Goal: Transaction & Acquisition: Purchase product/service

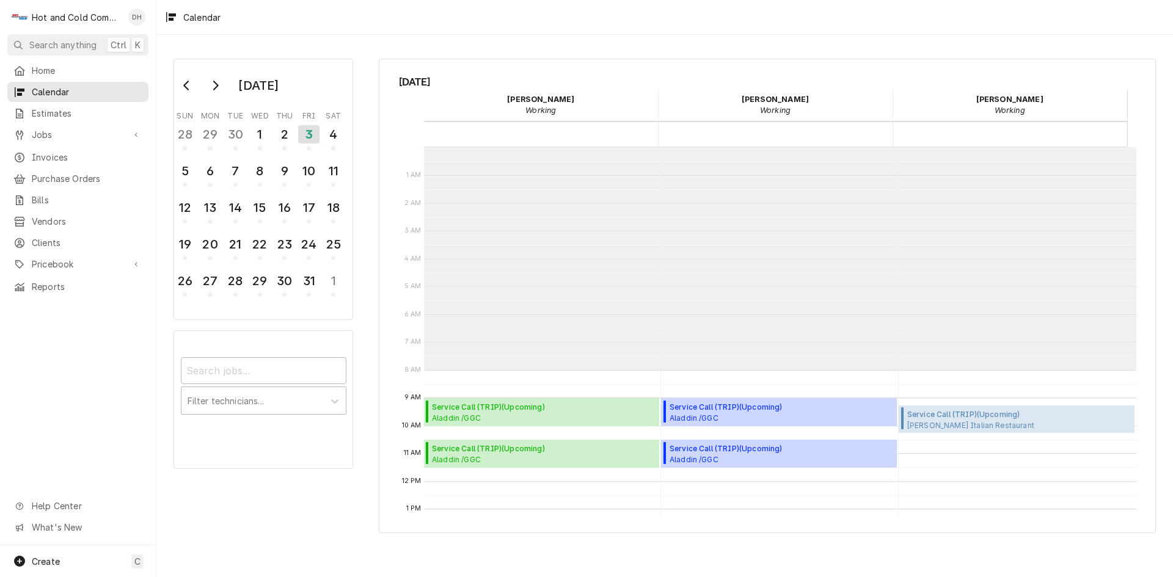
scroll to position [223, 0]
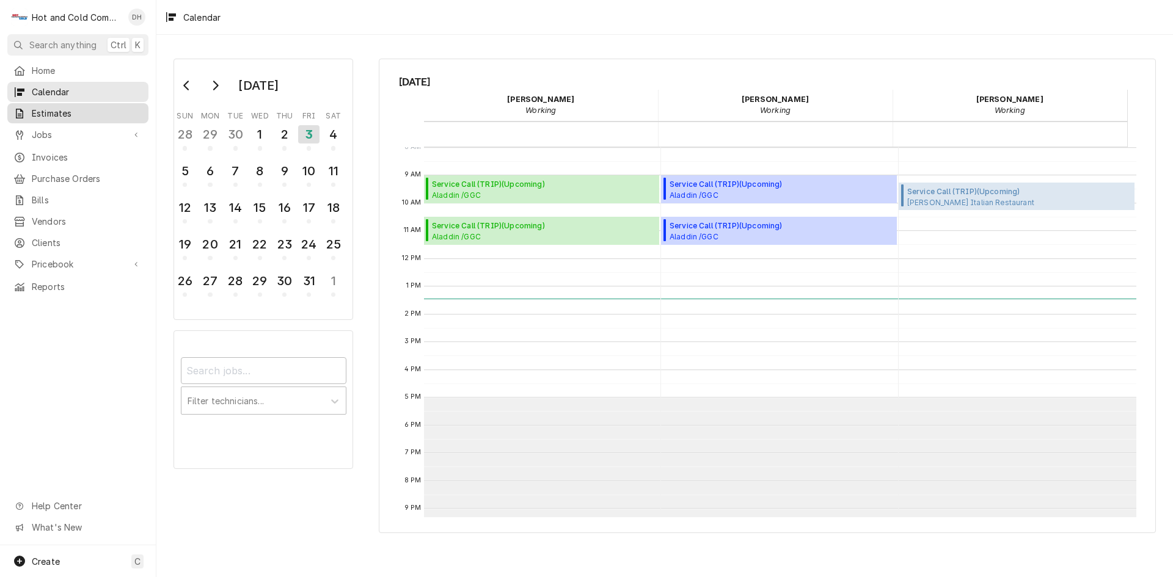
drag, startPoint x: 75, startPoint y: 117, endPoint x: 77, endPoint y: 125, distance: 8.3
click at [75, 117] on link "Estimates" at bounding box center [77, 113] width 141 height 20
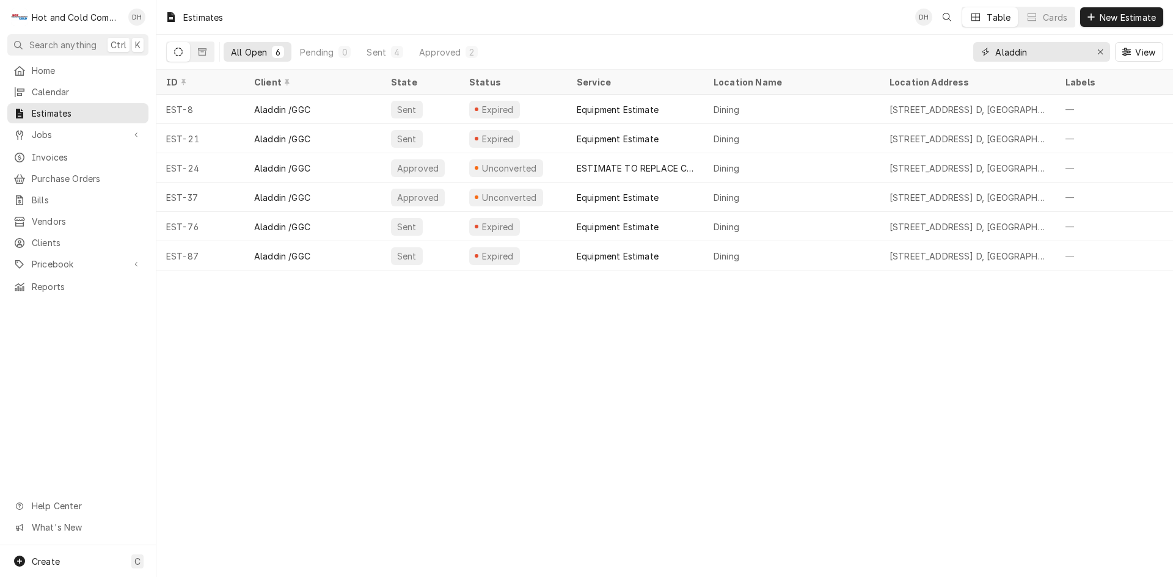
click at [1098, 51] on icon "Erase input" at bounding box center [1100, 52] width 7 height 9
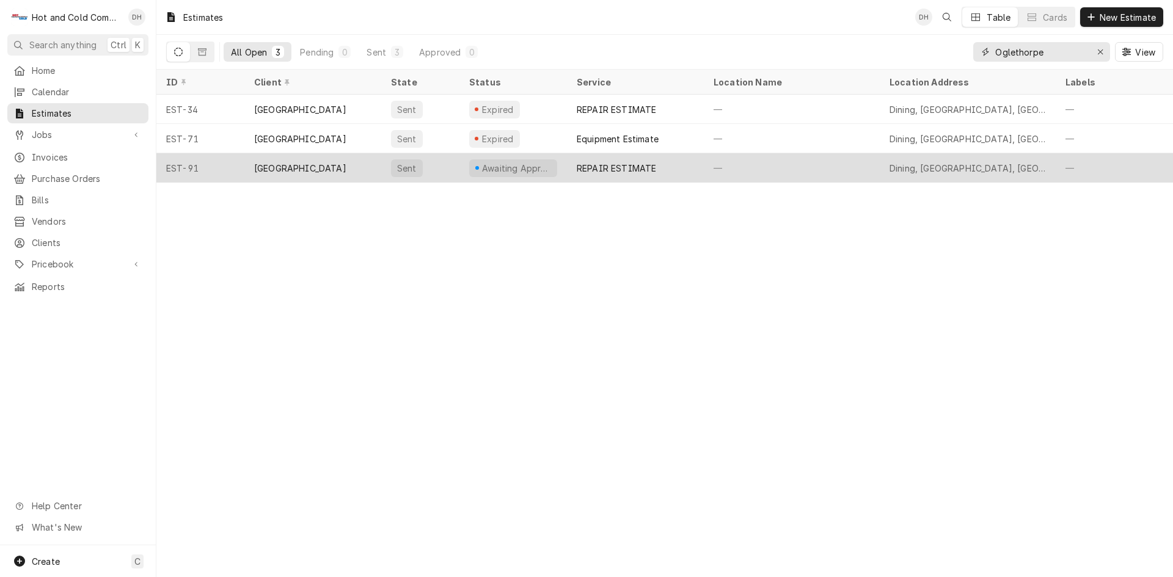
type input "Oglethorpe"
click at [719, 166] on div "—" at bounding box center [792, 167] width 176 height 29
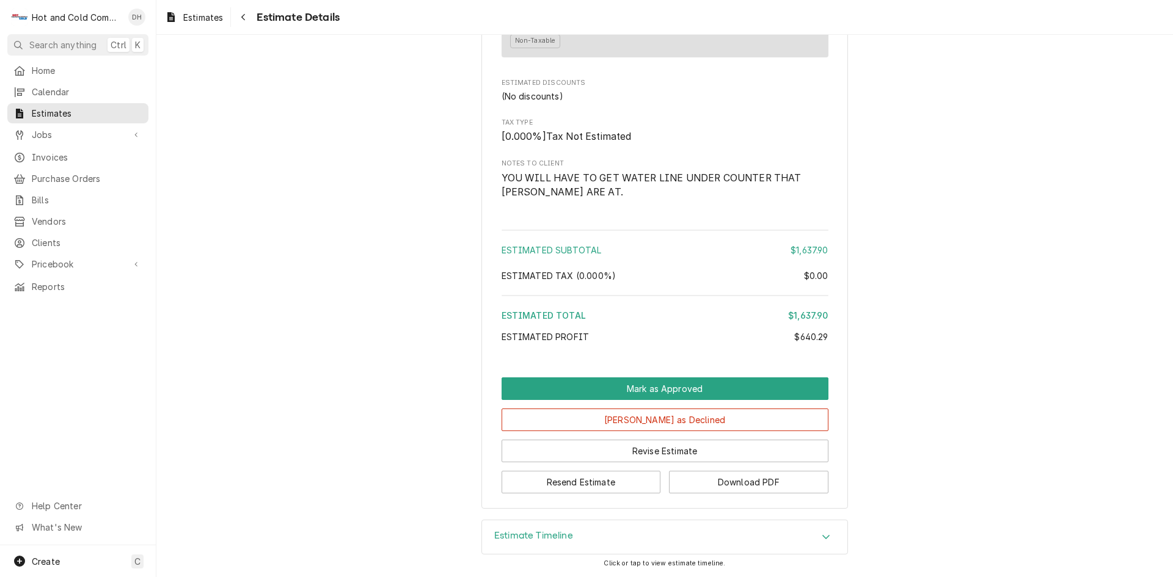
scroll to position [1240, 0]
click at [778, 478] on button "Download PDF" at bounding box center [748, 482] width 159 height 23
drag, startPoint x: 587, startPoint y: 483, endPoint x: 690, endPoint y: 486, distance: 102.7
click at [587, 484] on button "Resend Estimate" at bounding box center [581, 482] width 159 height 23
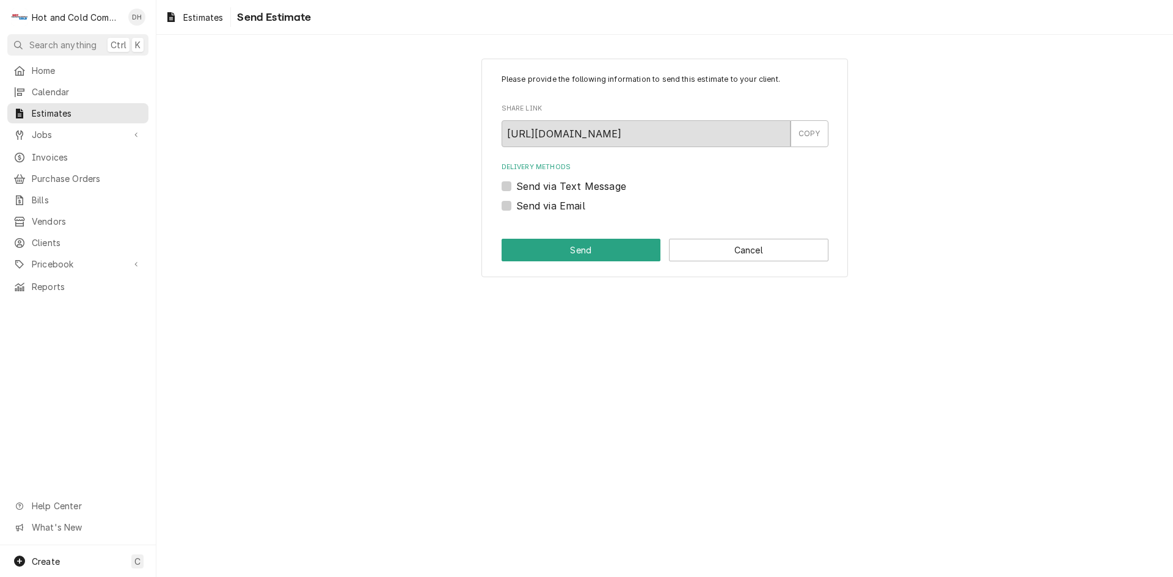
click at [516, 205] on label "Send via Email" at bounding box center [550, 206] width 69 height 15
click at [516, 205] on input "Send via Email" at bounding box center [679, 212] width 327 height 27
checkbox input "true"
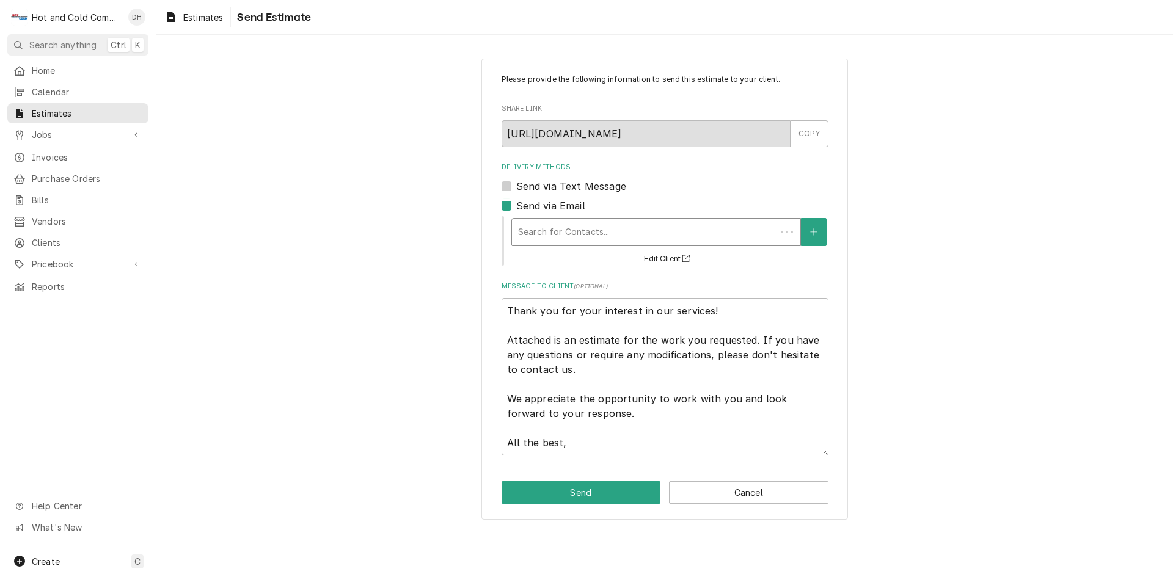
click at [601, 232] on div "Delivery Methods" at bounding box center [644, 232] width 252 height 22
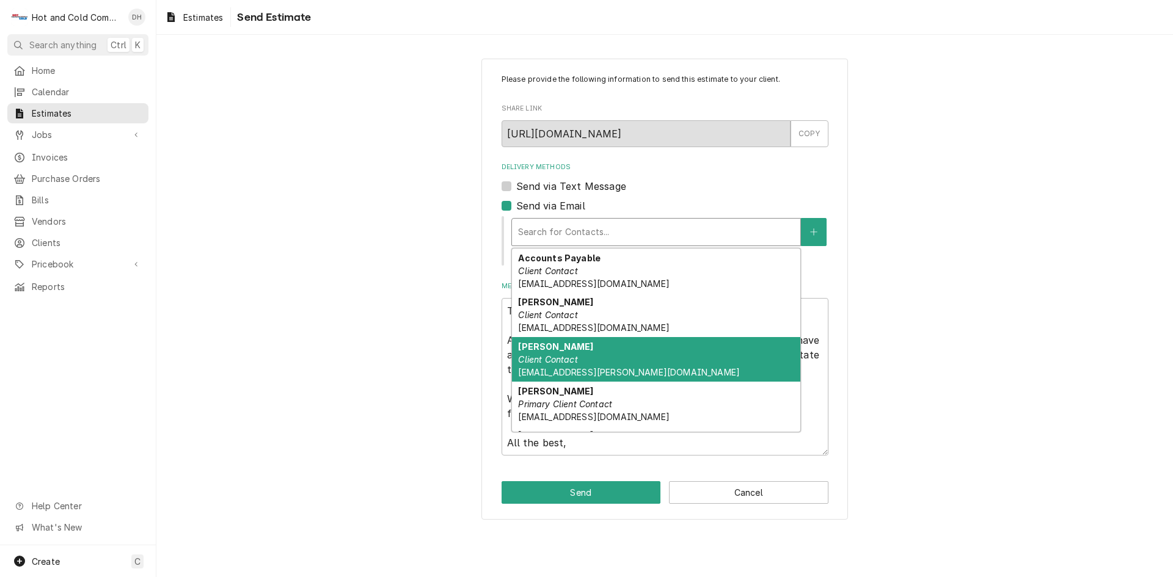
click at [607, 353] on div "David Durdan Client Contact dqvid-durden@aramark.com" at bounding box center [656, 359] width 288 height 45
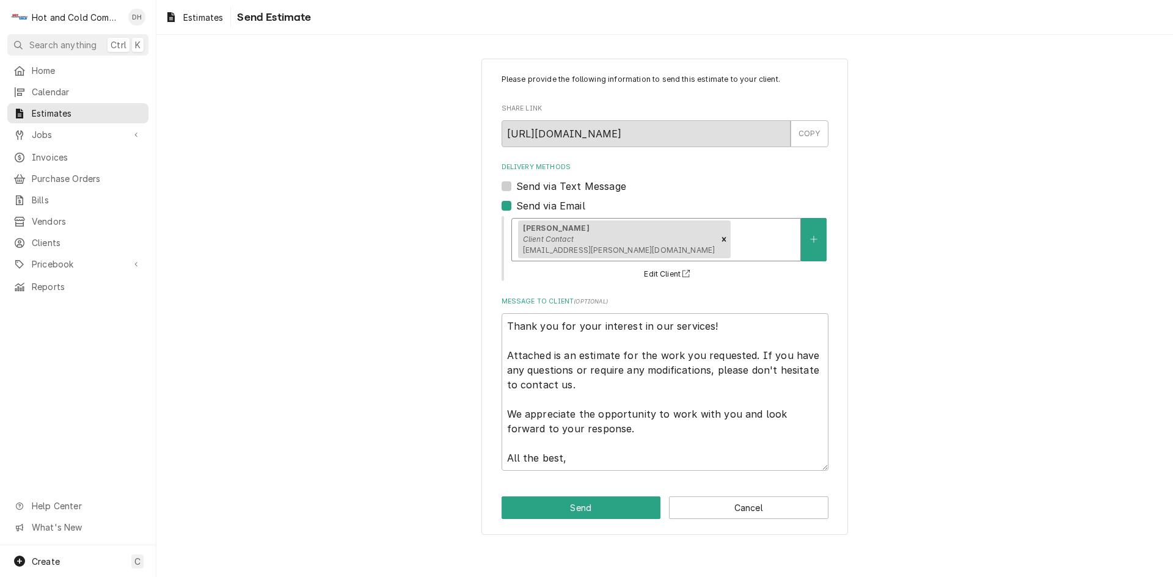
click at [743, 236] on div "Delivery Methods" at bounding box center [763, 240] width 61 height 22
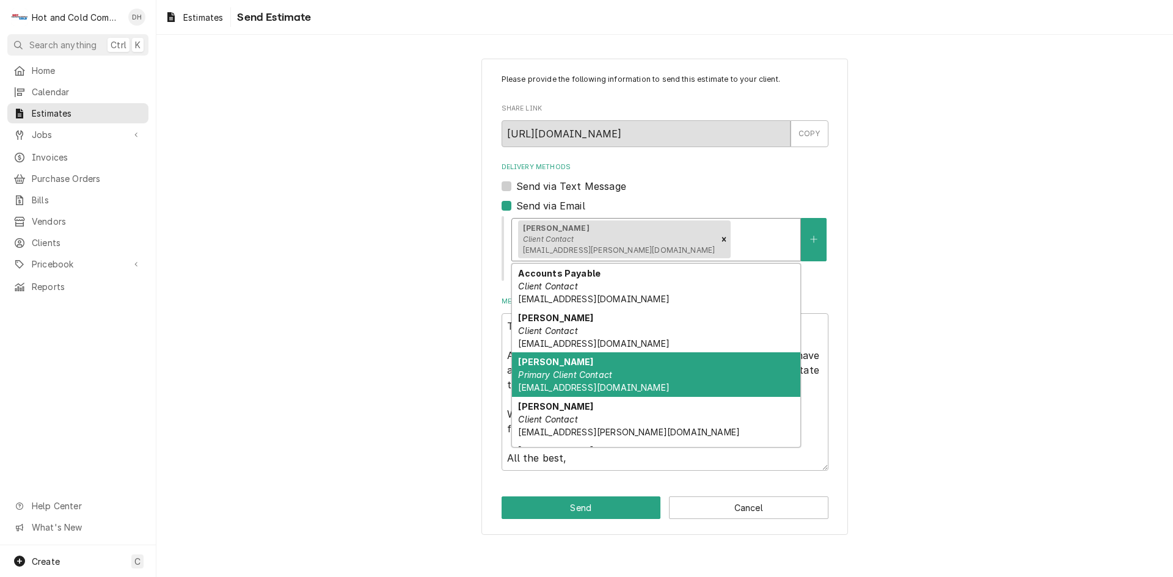
scroll to position [38, 0]
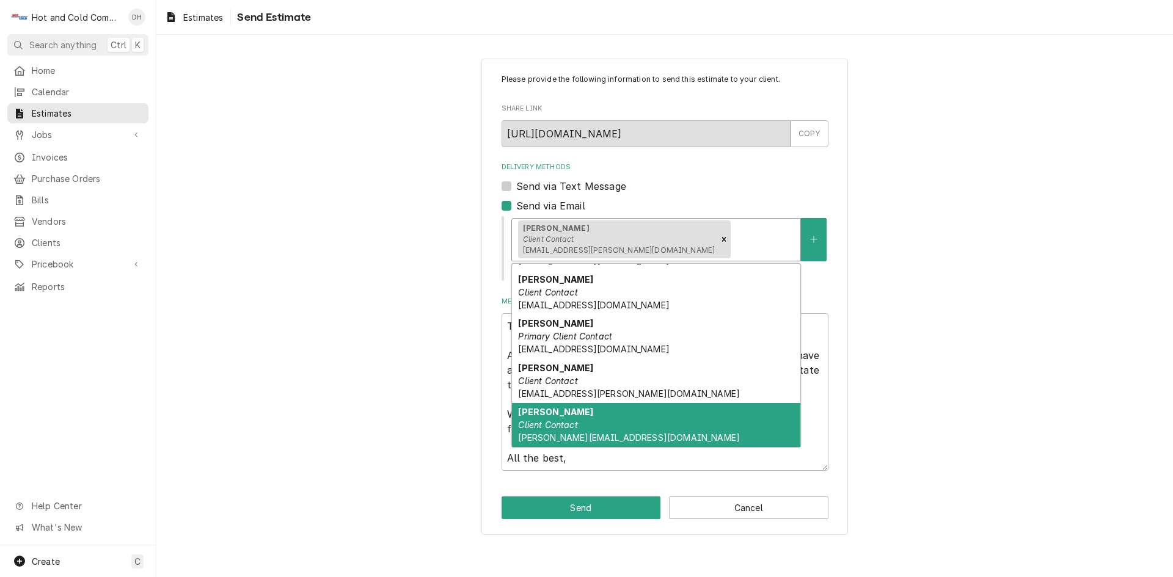
click at [604, 414] on div "Rhoads Client Contact Fearn-rhoads@aramark.com" at bounding box center [656, 425] width 288 height 45
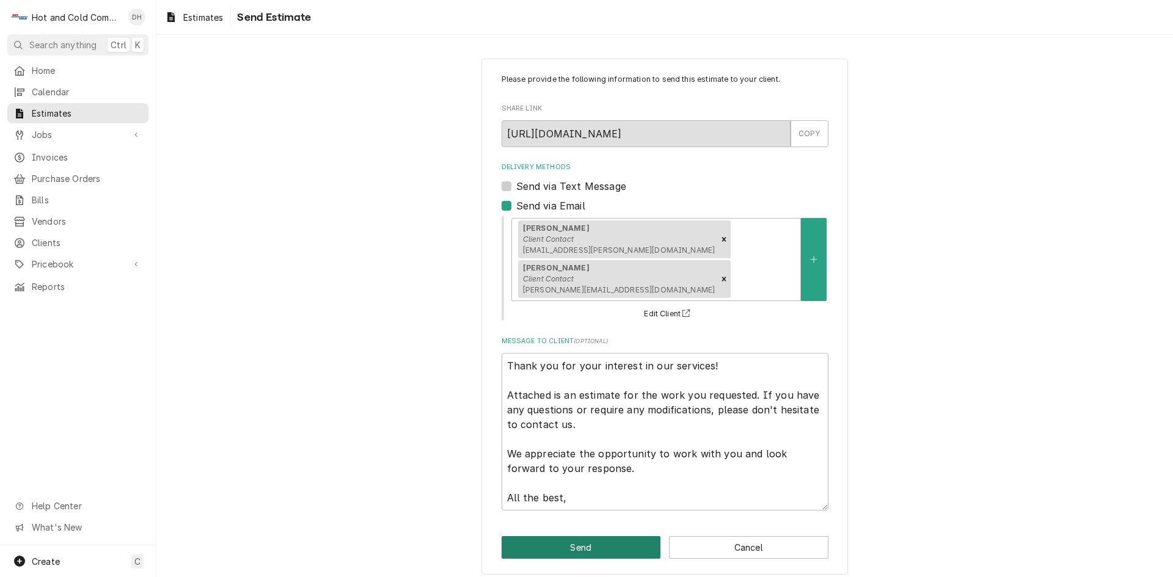
drag, startPoint x: 590, startPoint y: 510, endPoint x: 594, endPoint y: 492, distance: 18.1
click at [591, 536] on button "Send" at bounding box center [581, 547] width 159 height 23
type textarea "x"
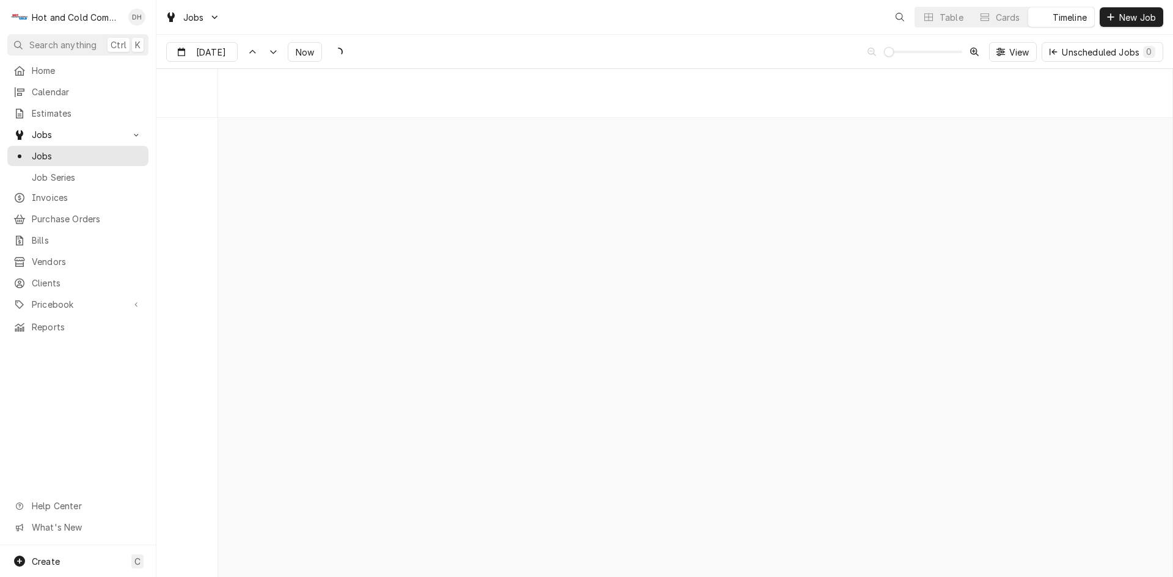
scroll to position [9575, 0]
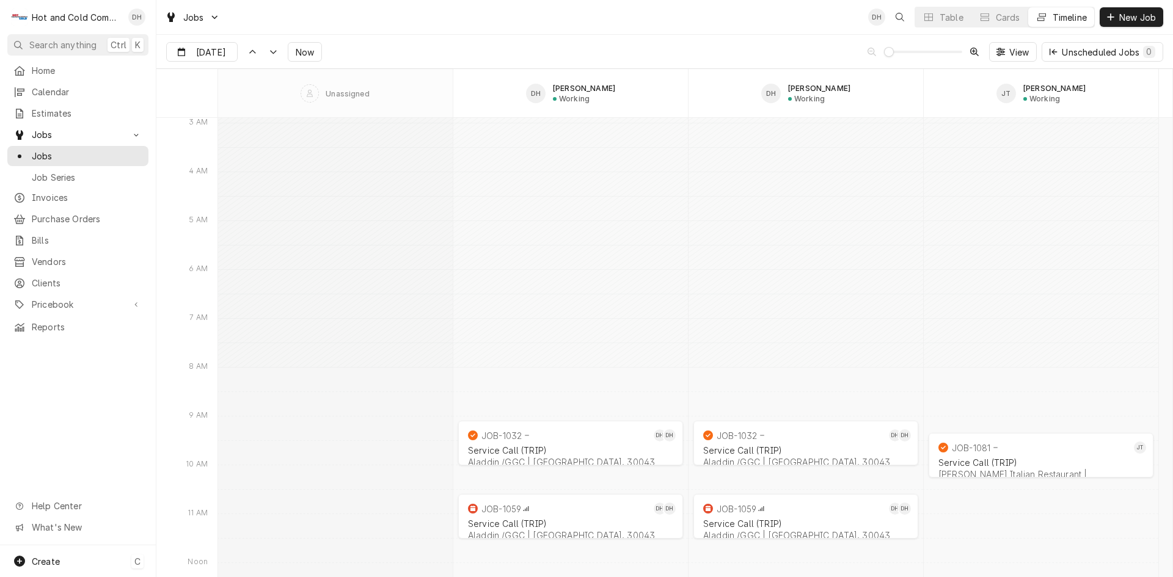
drag, startPoint x: 48, startPoint y: 559, endPoint x: 76, endPoint y: 544, distance: 31.7
click at [48, 559] on span "Create" at bounding box center [46, 562] width 28 height 10
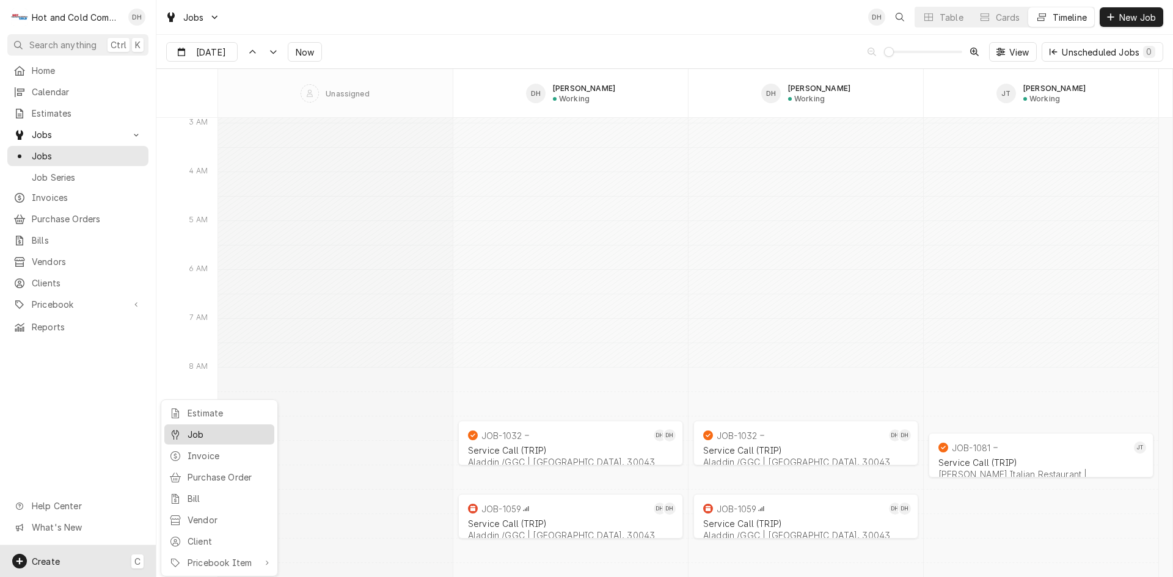
click at [226, 436] on div "Job" at bounding box center [229, 434] width 82 height 13
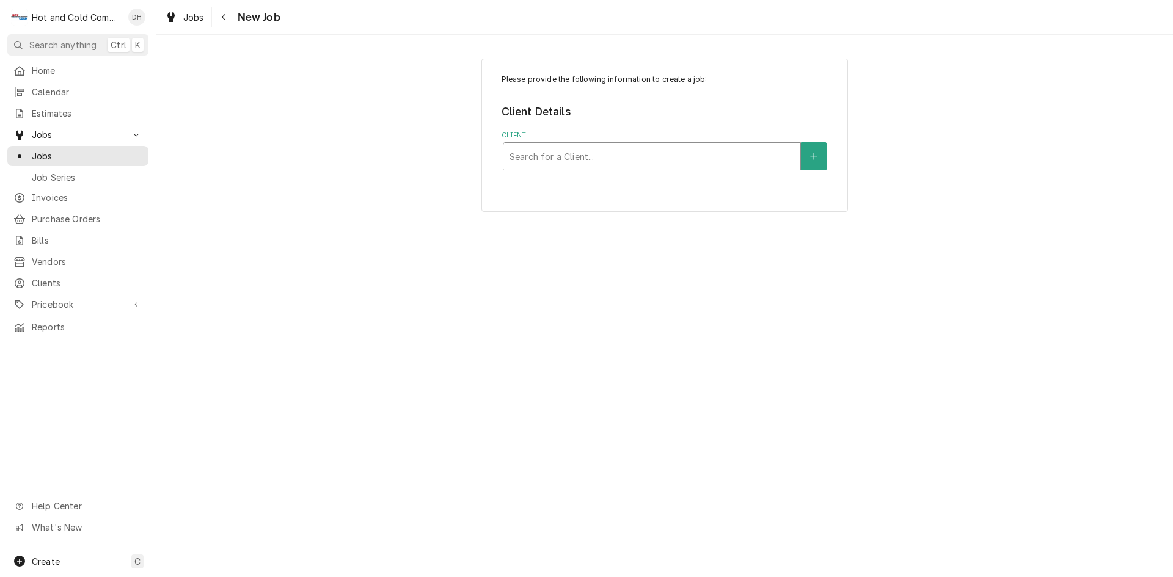
click at [654, 153] on div "Client" at bounding box center [652, 156] width 285 height 22
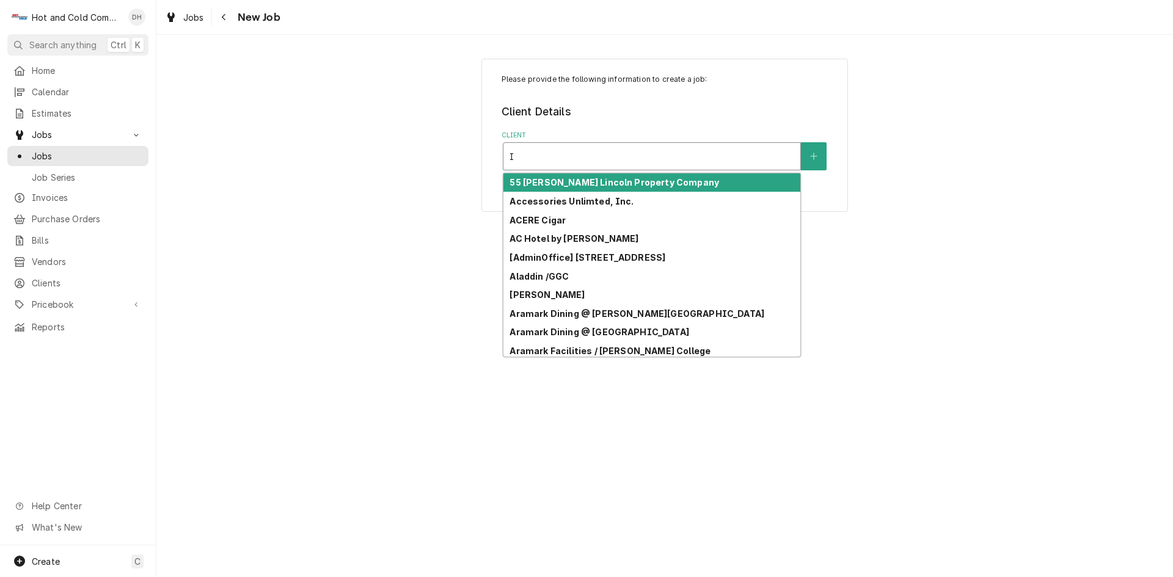
type input "Ip"
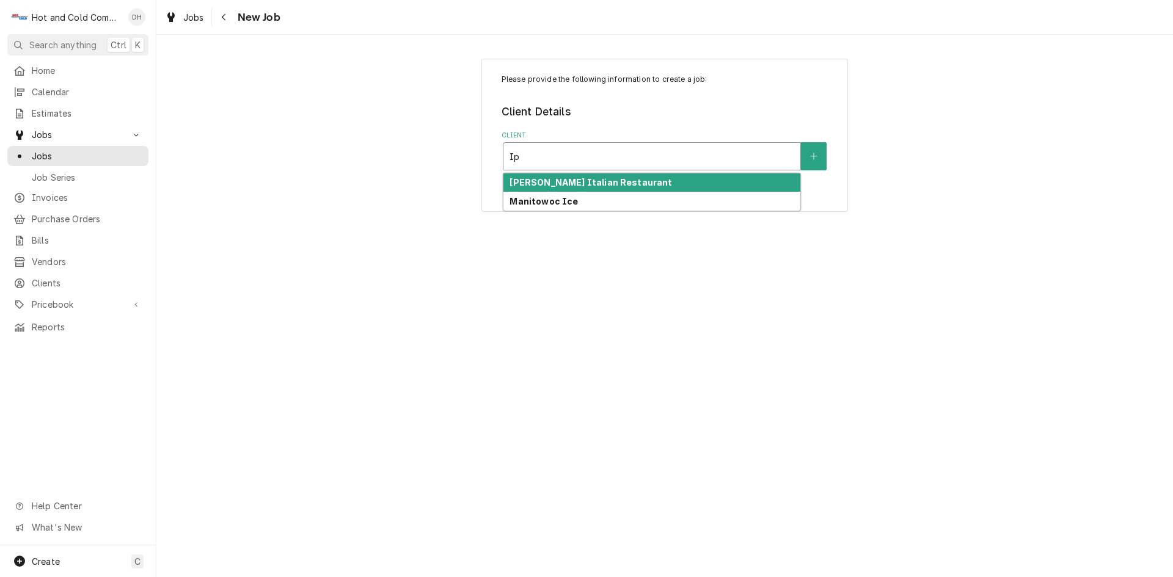
click at [664, 189] on div "Ippolito's Italian Restaurant" at bounding box center [651, 183] width 297 height 19
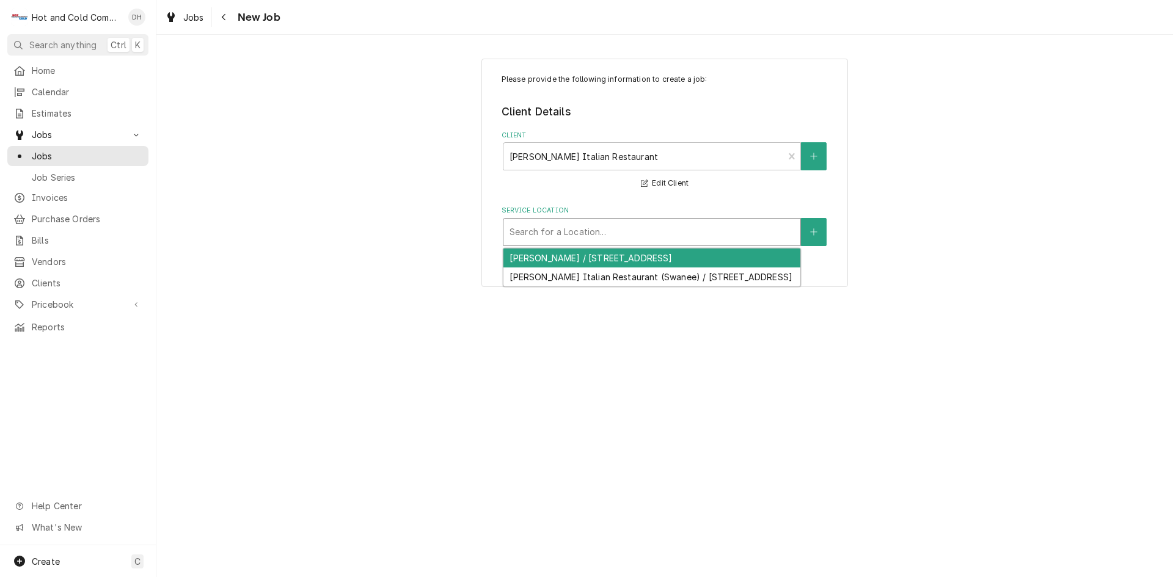
click at [756, 240] on div "Service Location" at bounding box center [652, 232] width 285 height 22
click at [731, 257] on div "[PERSON_NAME] / [STREET_ADDRESS]" at bounding box center [651, 258] width 297 height 19
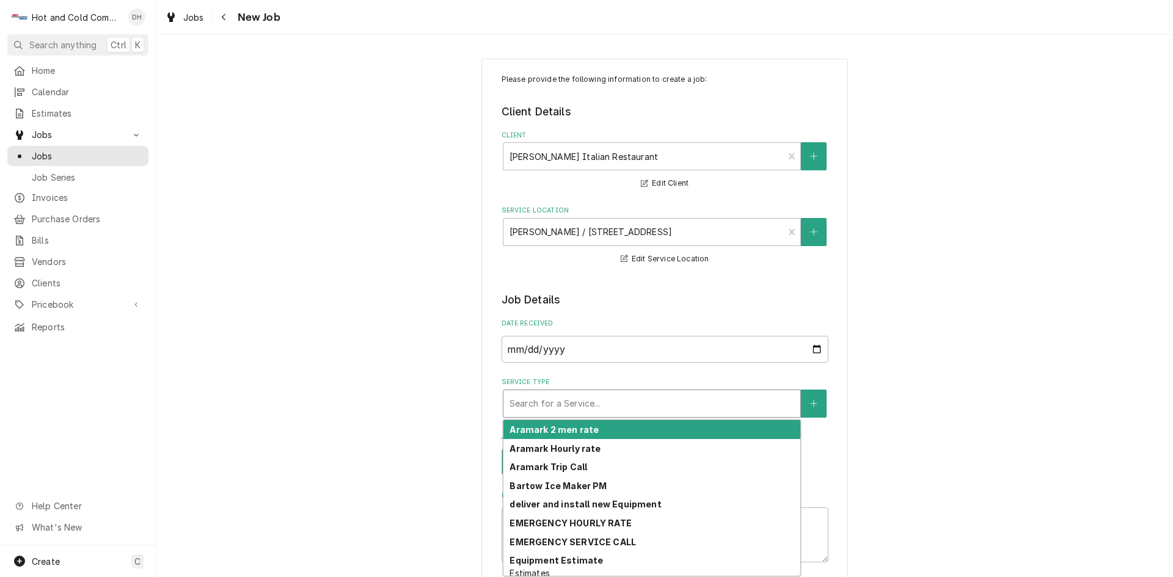
click at [648, 400] on div "Service Type" at bounding box center [652, 404] width 285 height 22
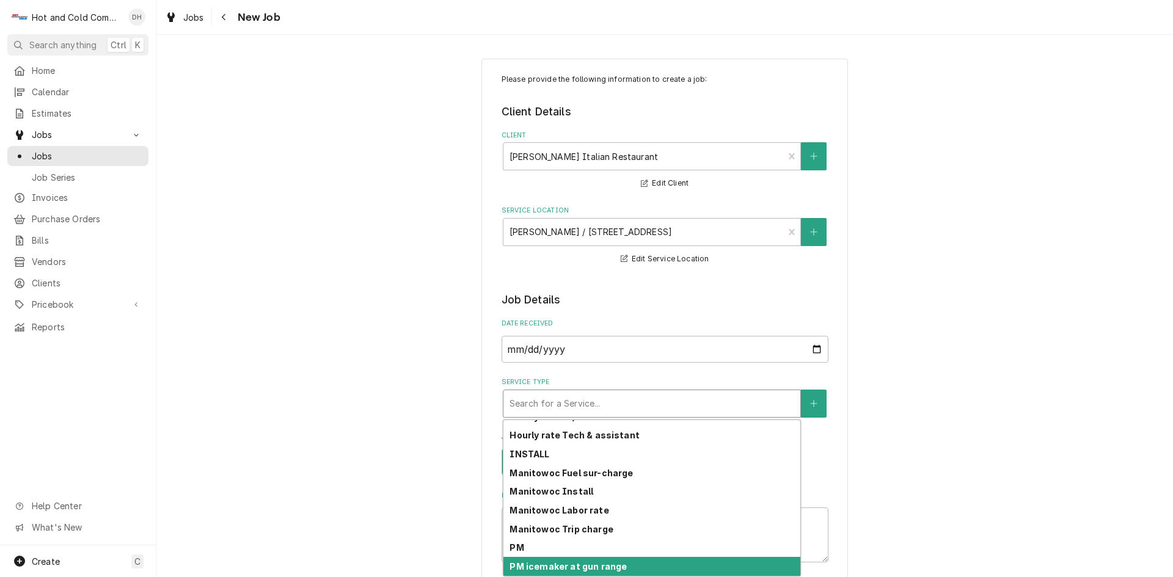
scroll to position [343, 0]
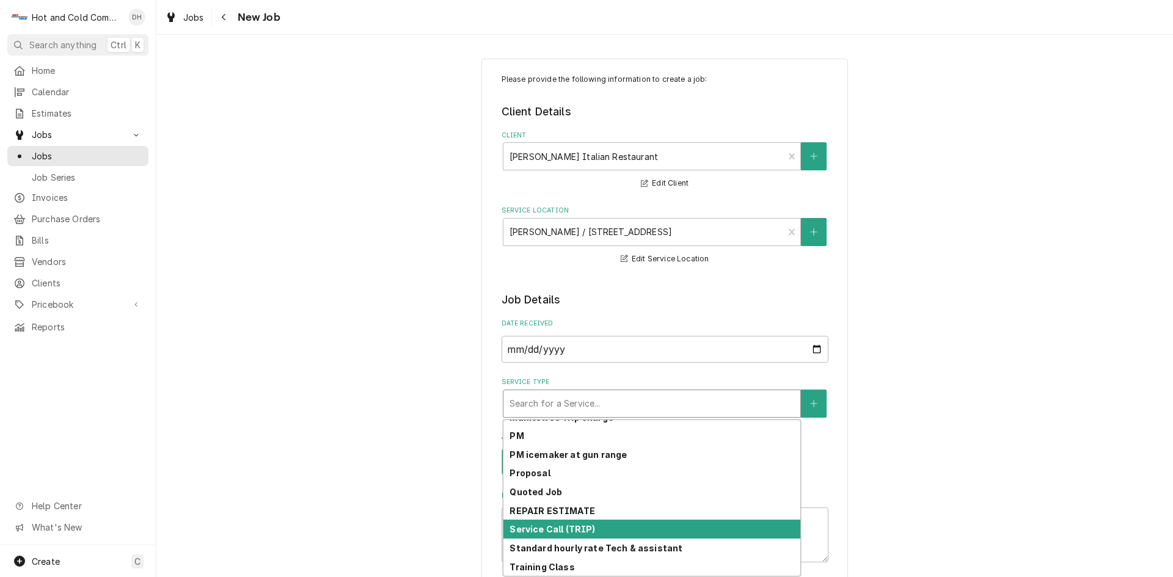
click at [615, 526] on div "Service Call (TRIP)" at bounding box center [651, 529] width 297 height 19
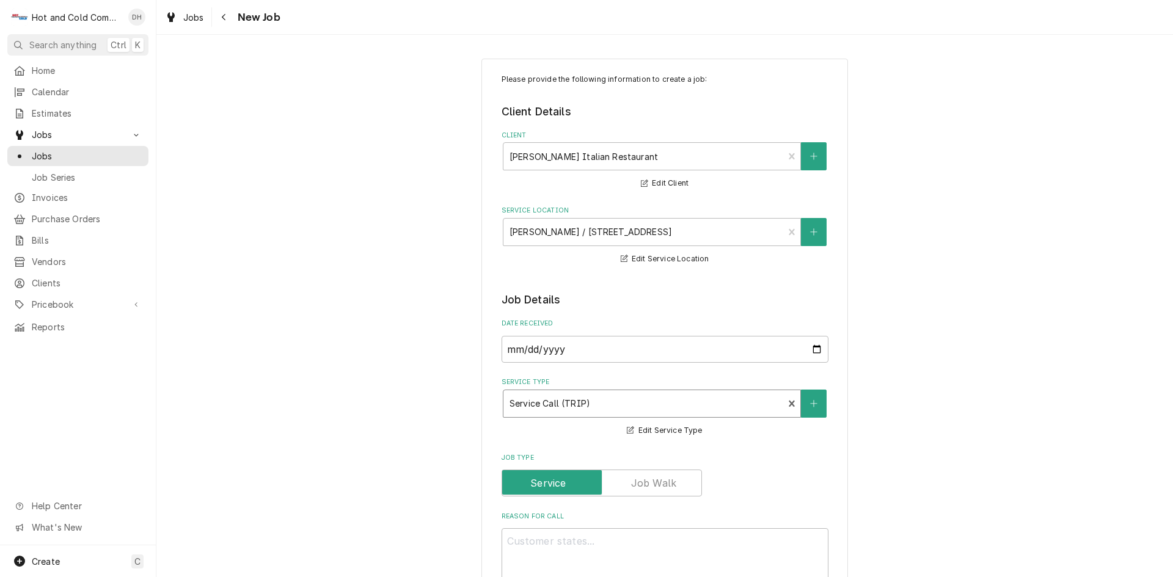
scroll to position [203, 0]
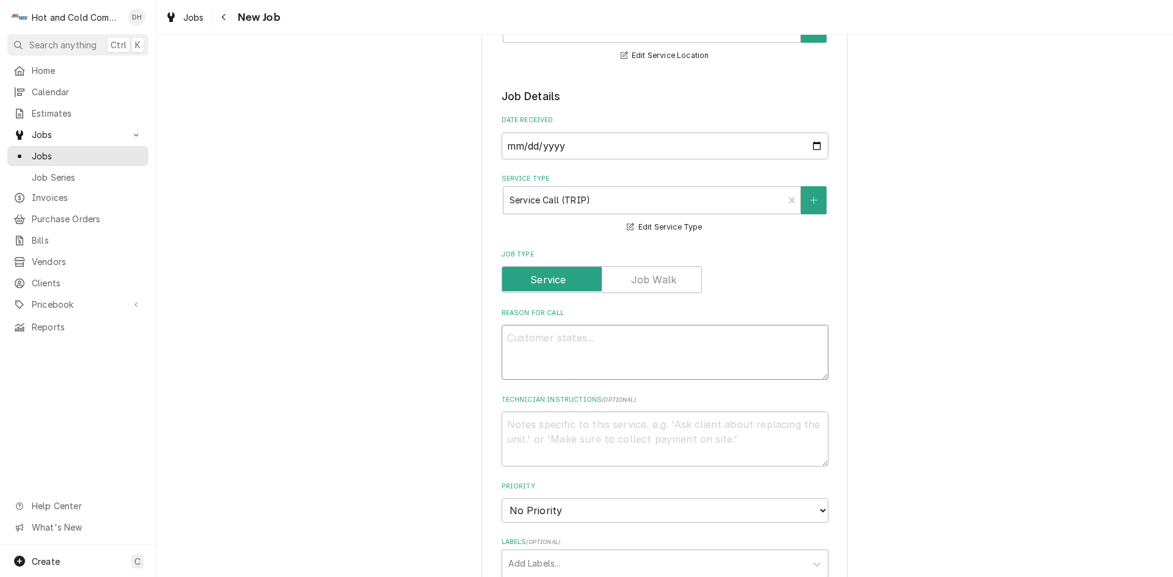
drag, startPoint x: 668, startPoint y: 340, endPoint x: 690, endPoint y: 345, distance: 21.9
click at [671, 342] on textarea "Reason For Call" at bounding box center [665, 352] width 327 height 55
type textarea "x"
type textarea "P"
type textarea "x"
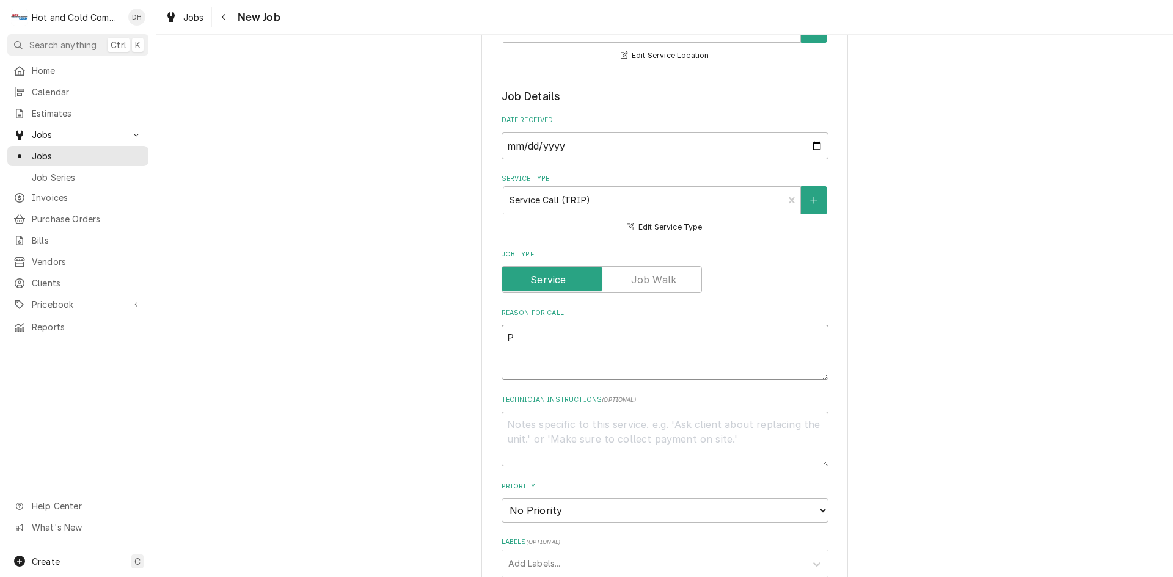
type textarea "PM"
type textarea "x"
type textarea "PM"
type textarea "x"
type textarea "PM e"
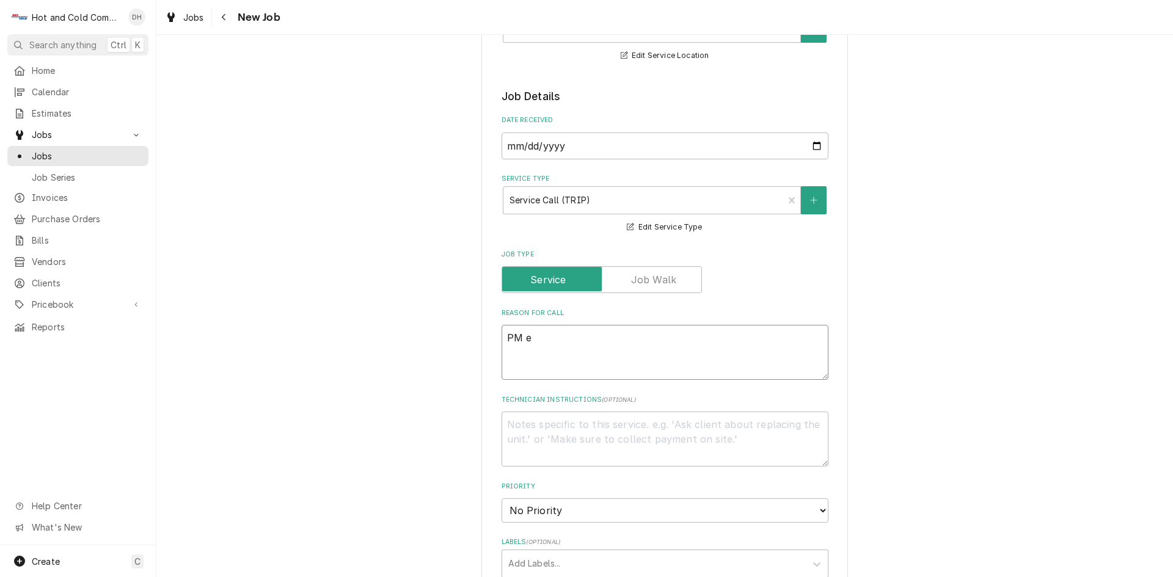
type textarea "x"
type textarea "PM eq"
type textarea "x"
type textarea "PM equ"
type textarea "x"
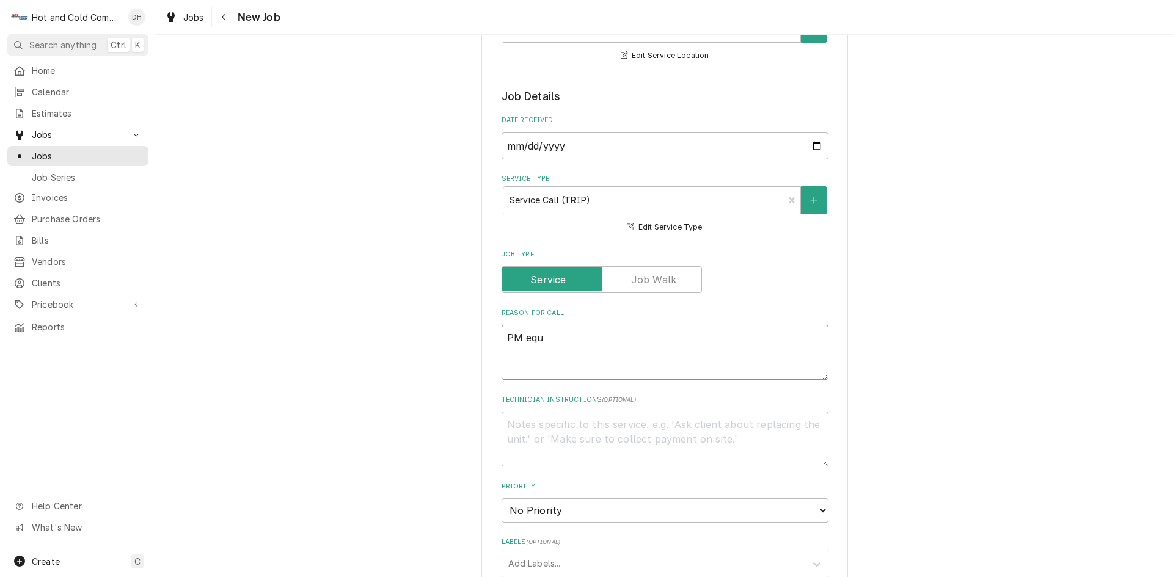
type textarea "PM equi"
type textarea "x"
type textarea "PM equip"
type textarea "x"
type textarea "PM equipm"
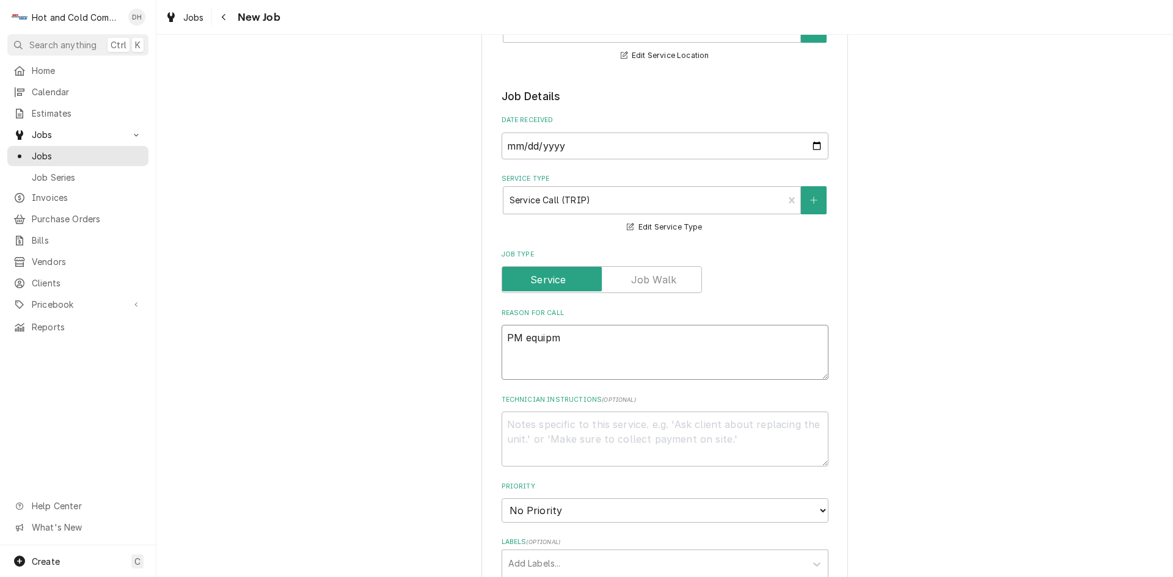
type textarea "x"
type textarea "PM equipme"
type textarea "x"
type textarea "PM equipmen"
type textarea "x"
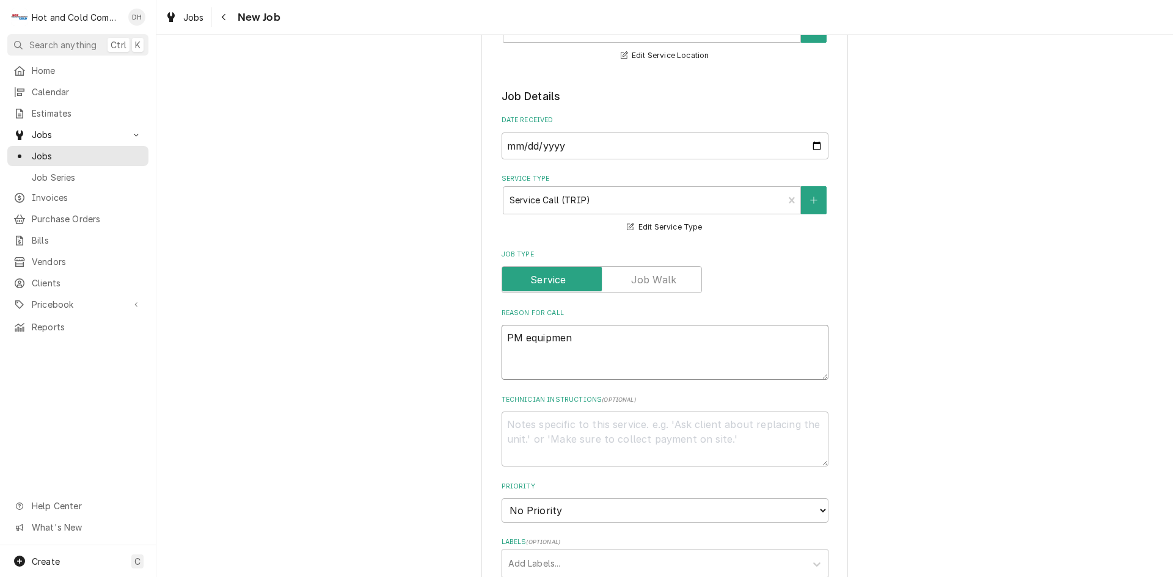
type textarea "PM equipment"
type textarea "x"
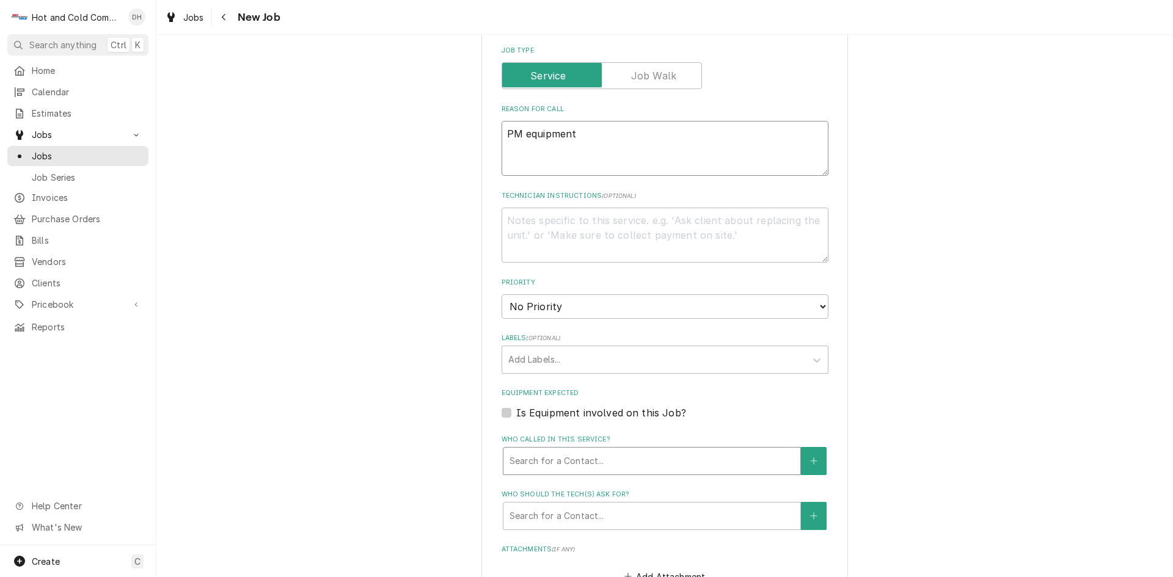
type textarea "PM equipment"
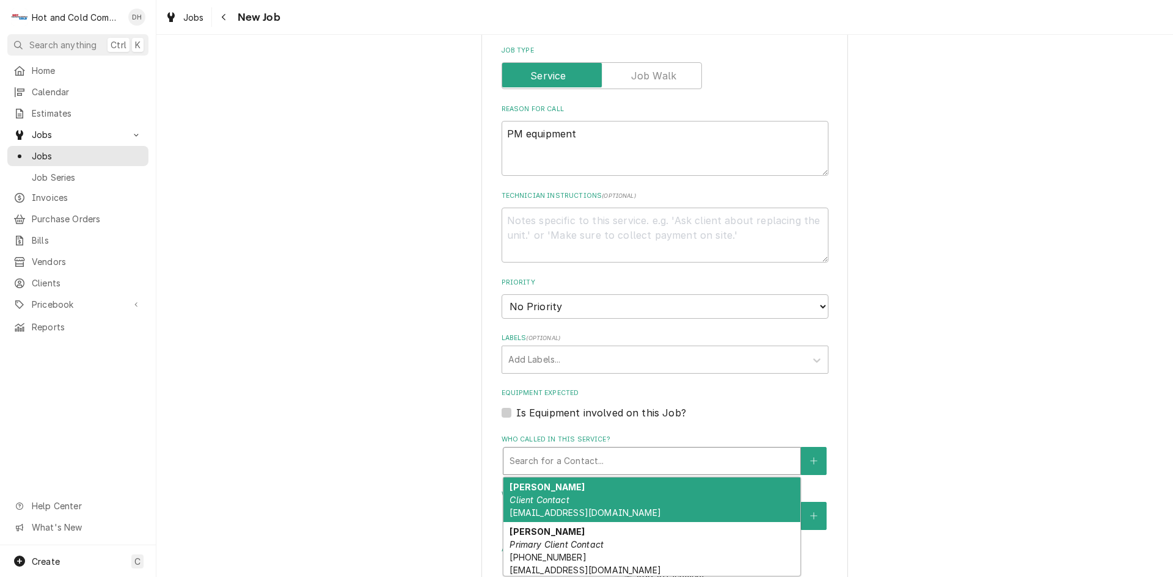
click at [640, 450] on div "Who called in this service?" at bounding box center [652, 461] width 285 height 22
click at [619, 486] on div "Daniel Smith Client Contact ippsatl@gmail.com" at bounding box center [651, 500] width 297 height 45
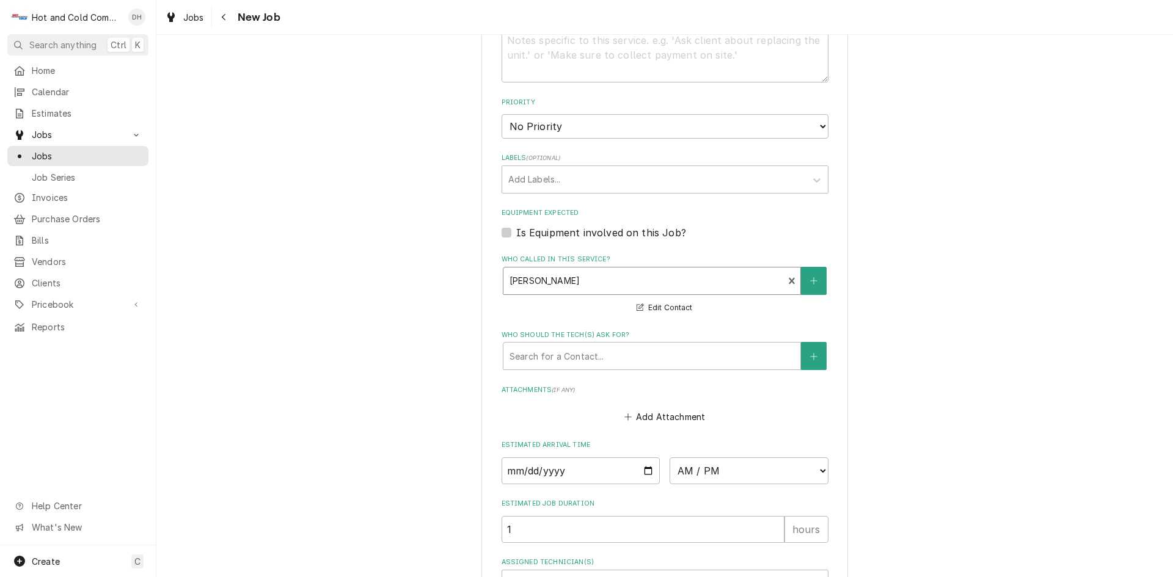
scroll to position [611, 0]
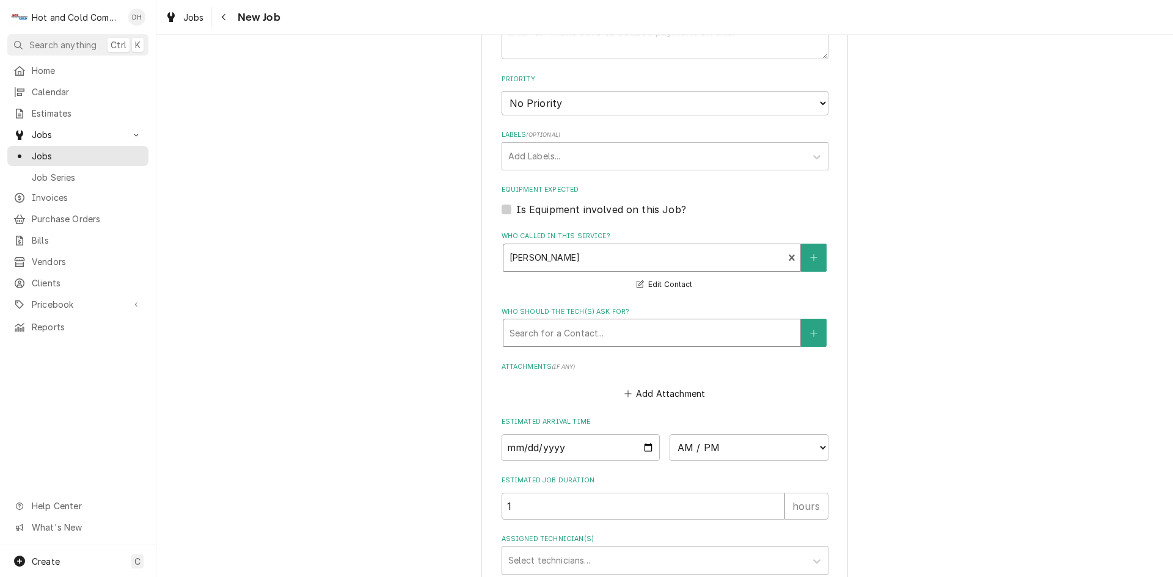
click at [645, 330] on div "Who should the tech(s) ask for?" at bounding box center [652, 333] width 285 height 22
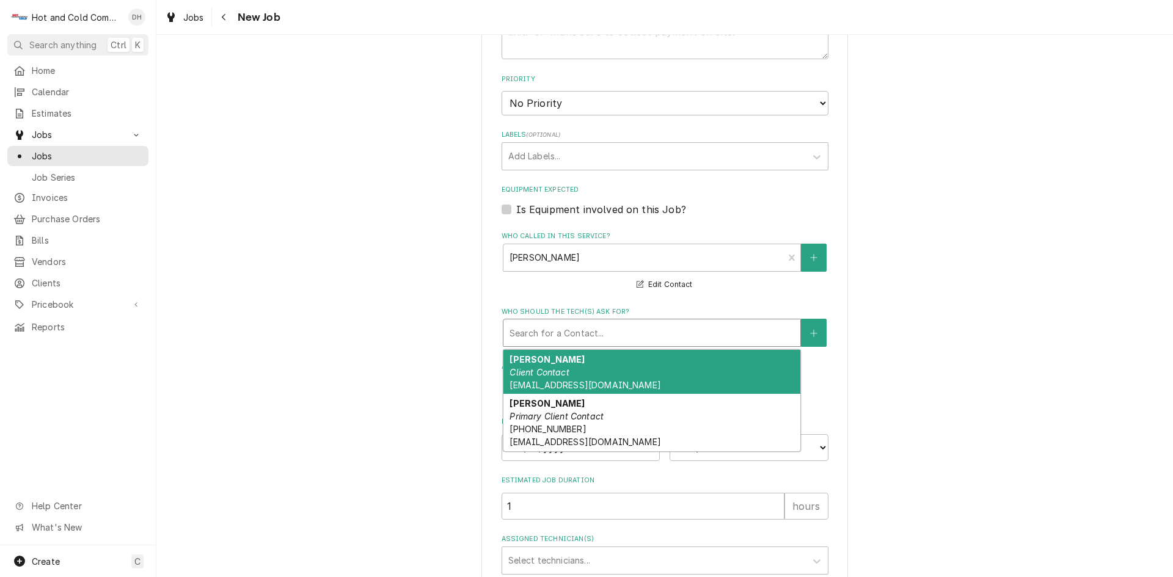
click at [563, 362] on div "Daniel Smith Client Contact ippsatl@gmail.com" at bounding box center [651, 372] width 297 height 45
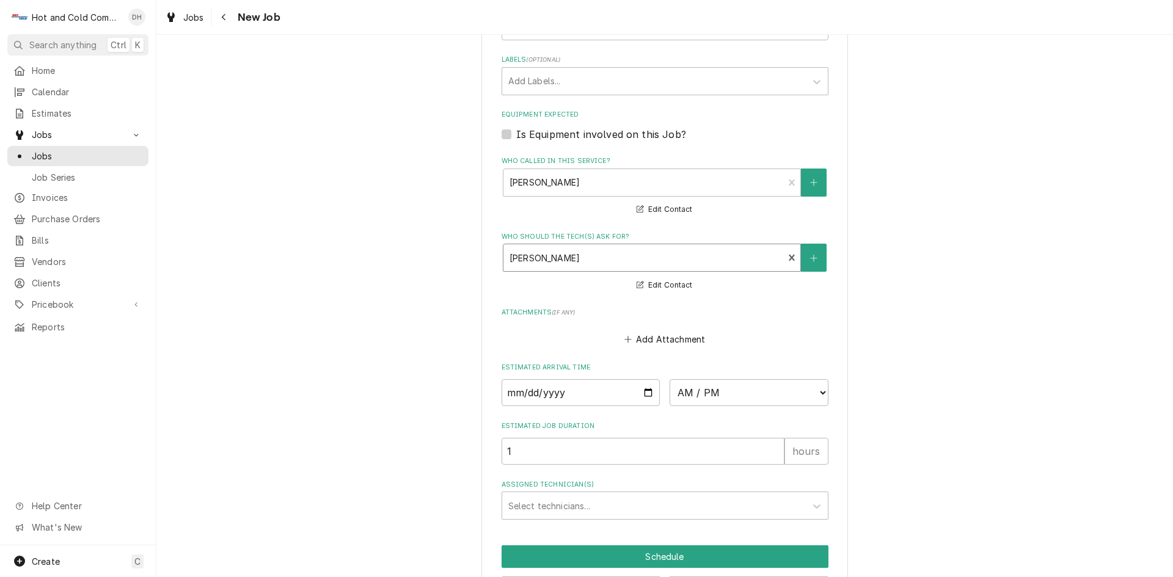
scroll to position [734, 0]
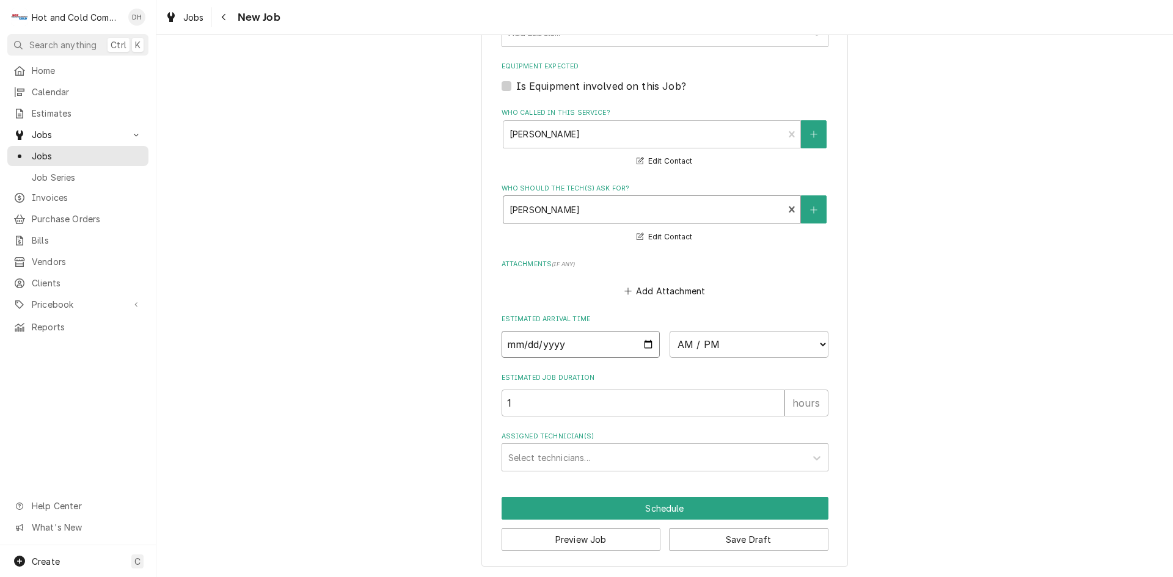
click at [645, 340] on input "Date" at bounding box center [581, 344] width 159 height 27
type textarea "x"
type input "2025-10-03"
type textarea "x"
click at [817, 345] on select "AM / PM 6:00 AM 6:15 AM 6:30 AM 6:45 AM 7:00 AM 7:15 AM 7:30 AM 7:45 AM 8:00 AM…" at bounding box center [749, 344] width 159 height 27
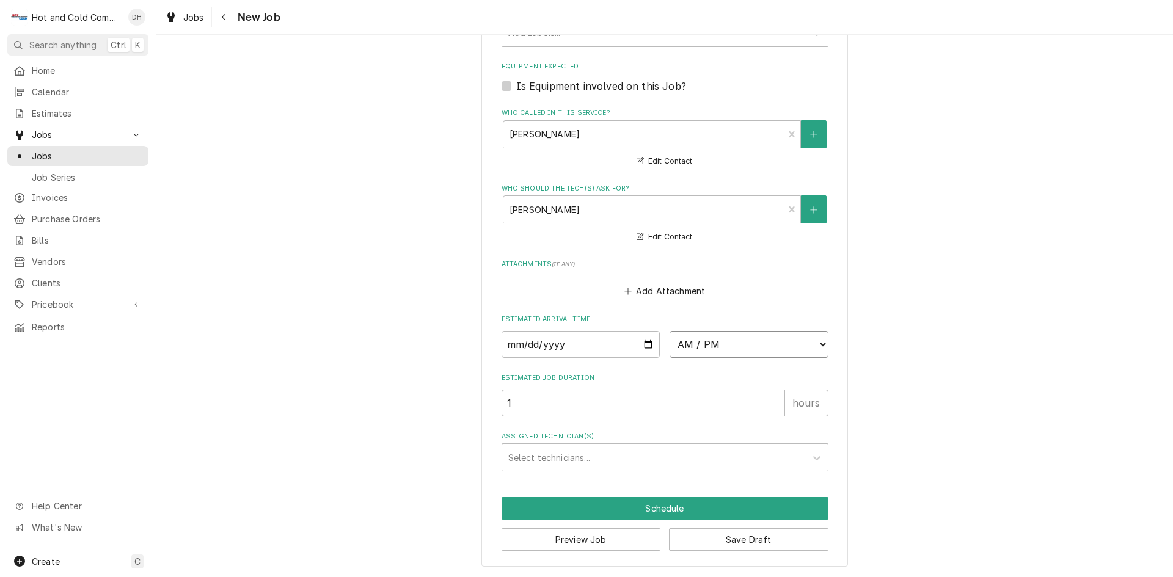
select select "13:00:00"
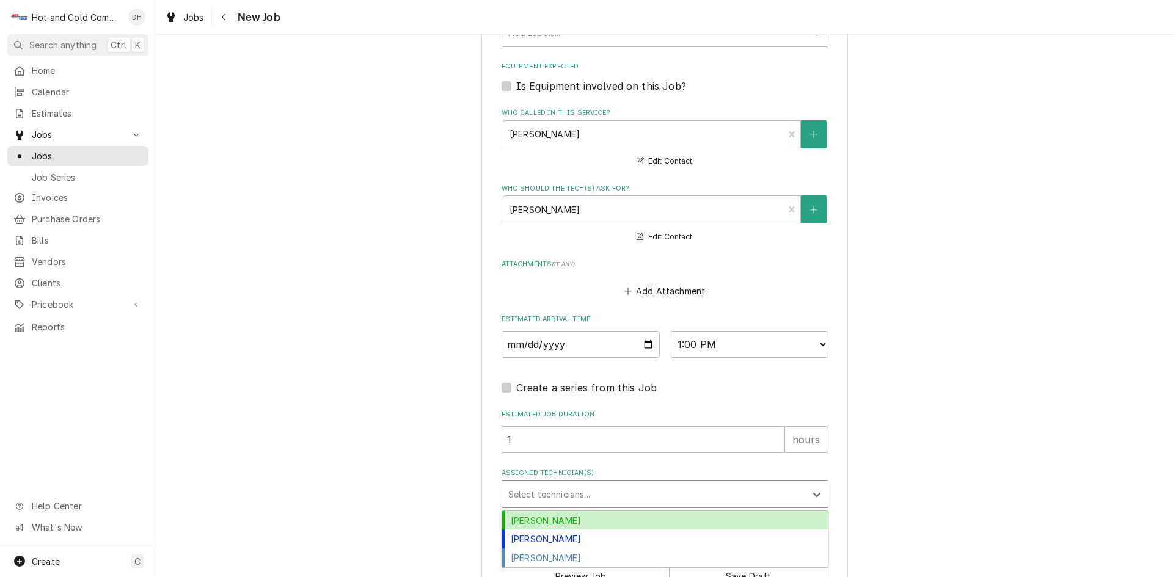
click at [601, 496] on div "Assigned Technician(s)" at bounding box center [653, 494] width 291 height 22
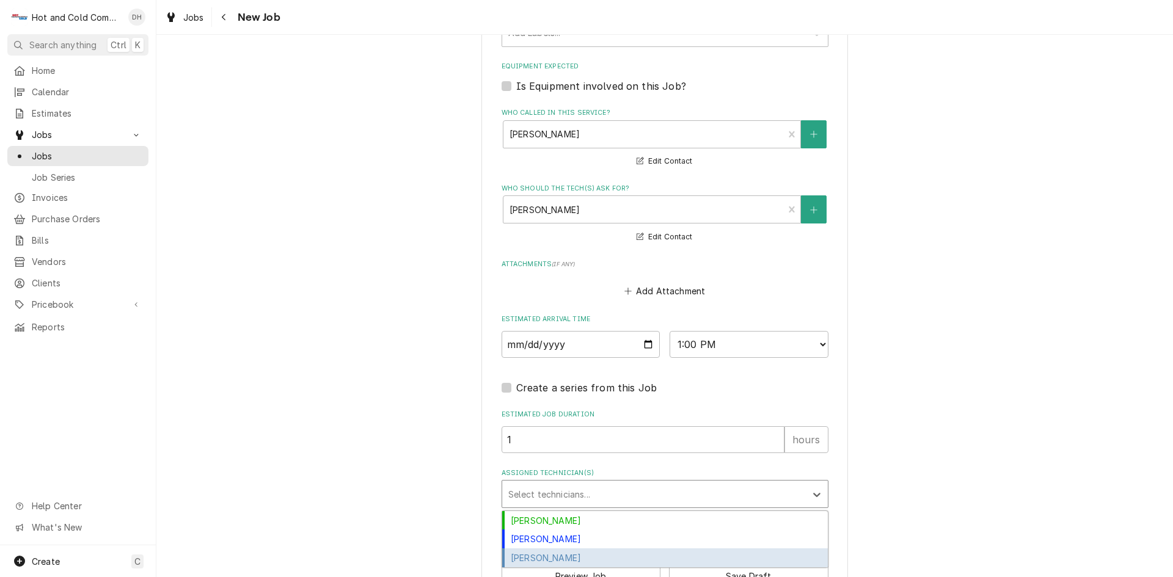
drag, startPoint x: 574, startPoint y: 558, endPoint x: 604, endPoint y: 549, distance: 31.3
click at [580, 555] on div "Jason Thomason" at bounding box center [665, 558] width 326 height 19
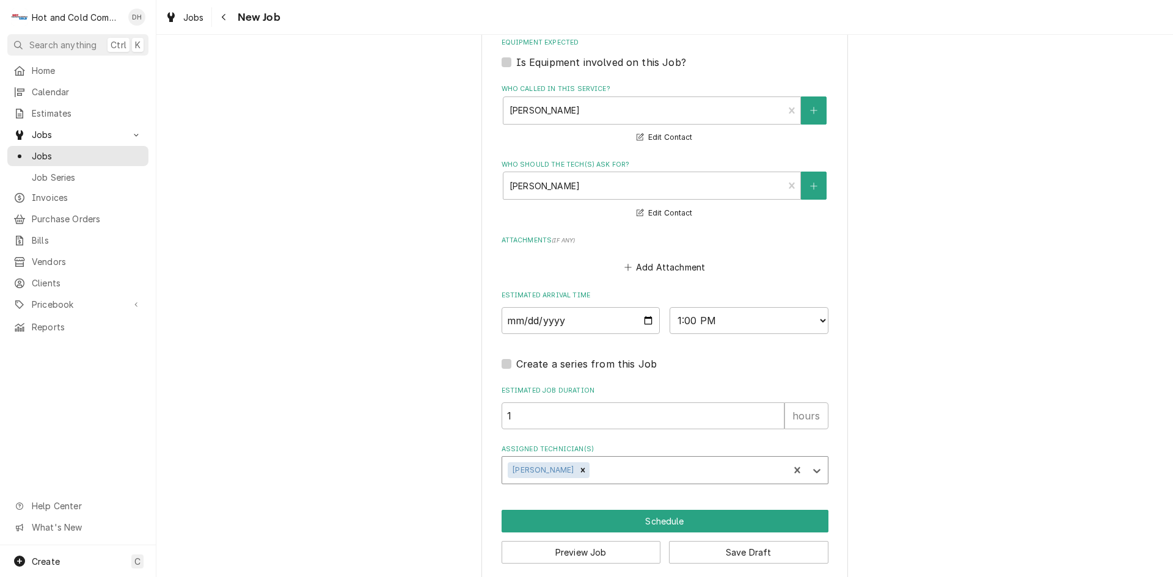
scroll to position [771, 0]
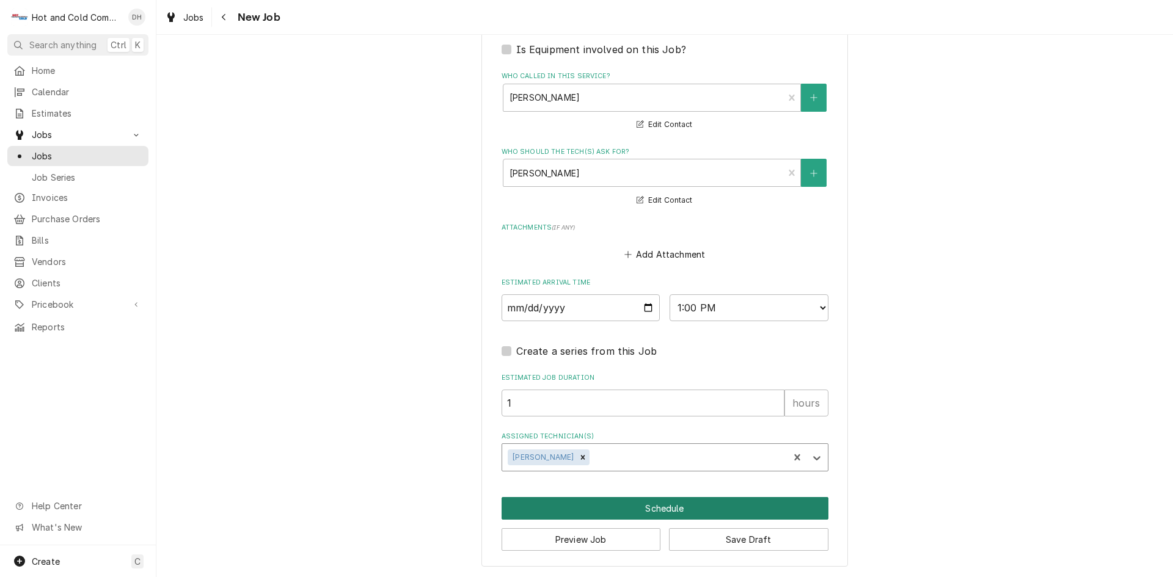
click at [647, 508] on button "Schedule" at bounding box center [665, 508] width 327 height 23
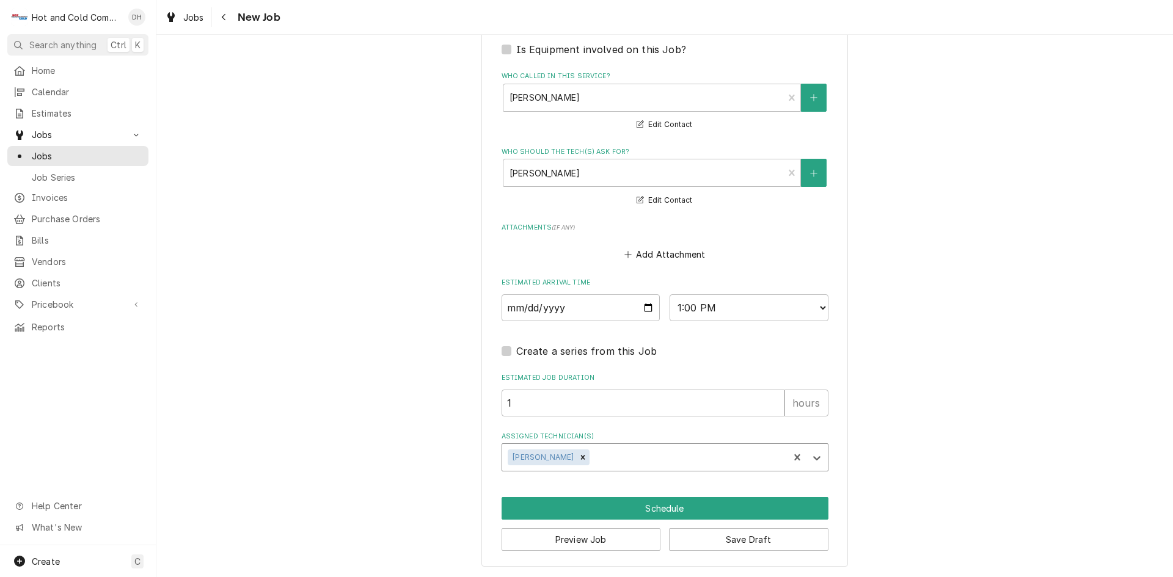
scroll to position [760, 0]
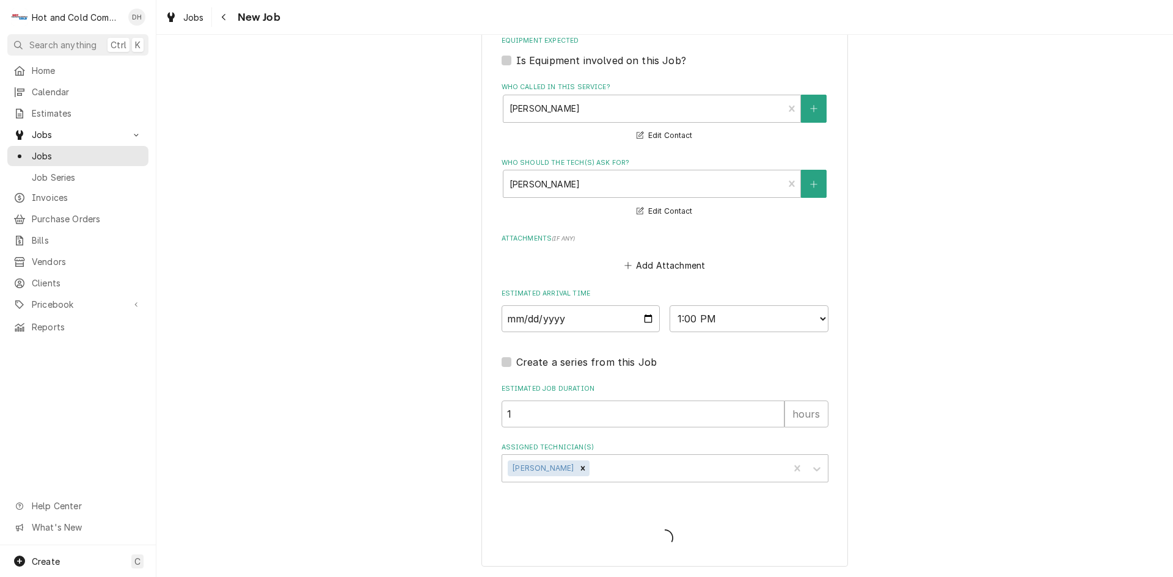
type textarea "x"
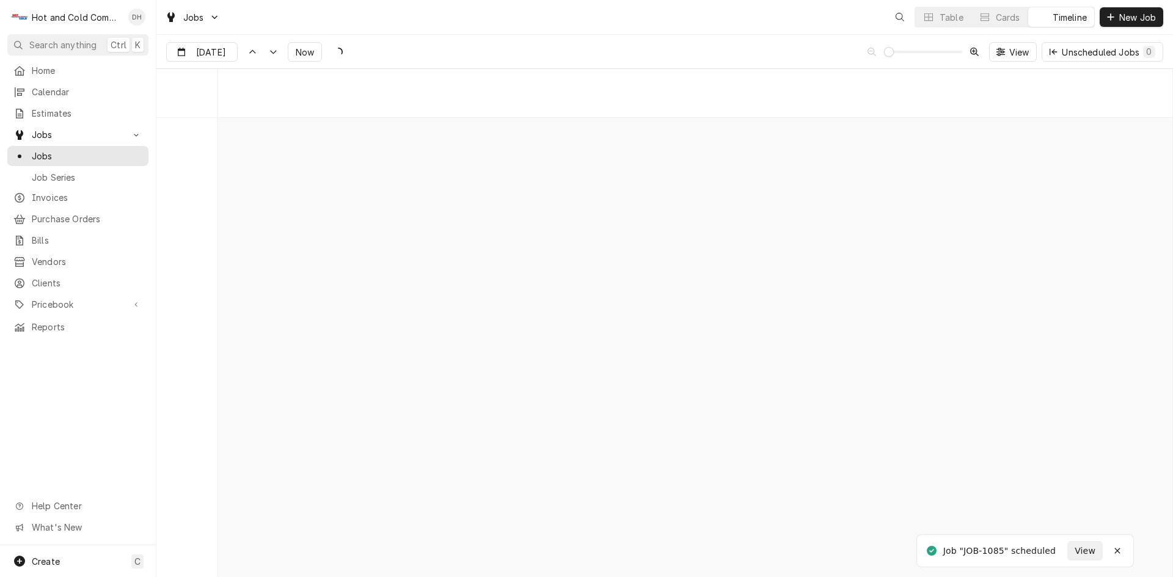
scroll to position [9575, 0]
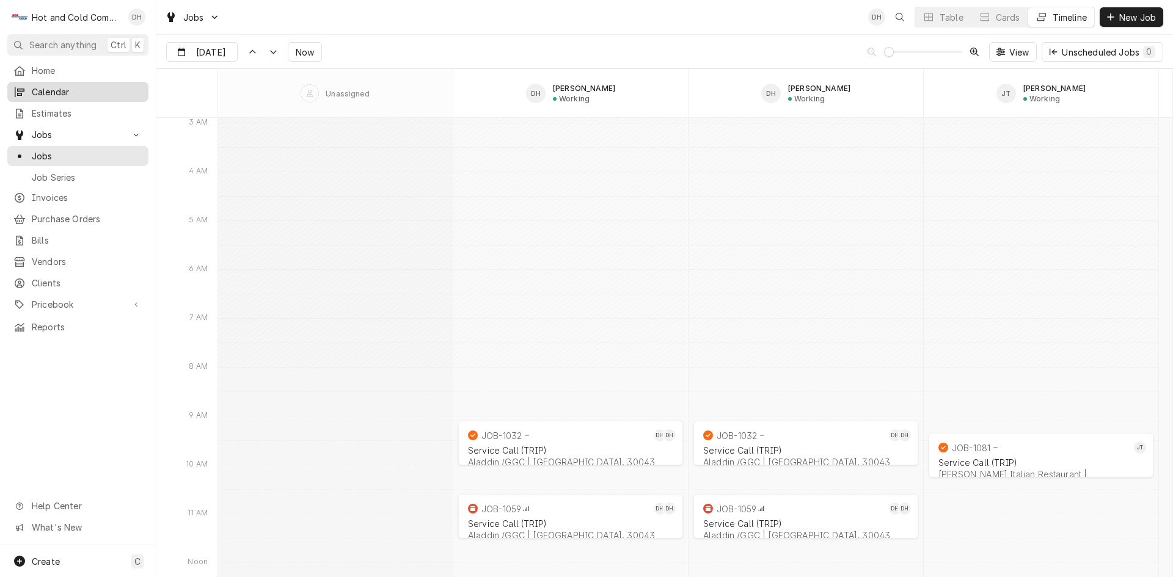
click at [56, 86] on span "Calendar" at bounding box center [87, 92] width 111 height 13
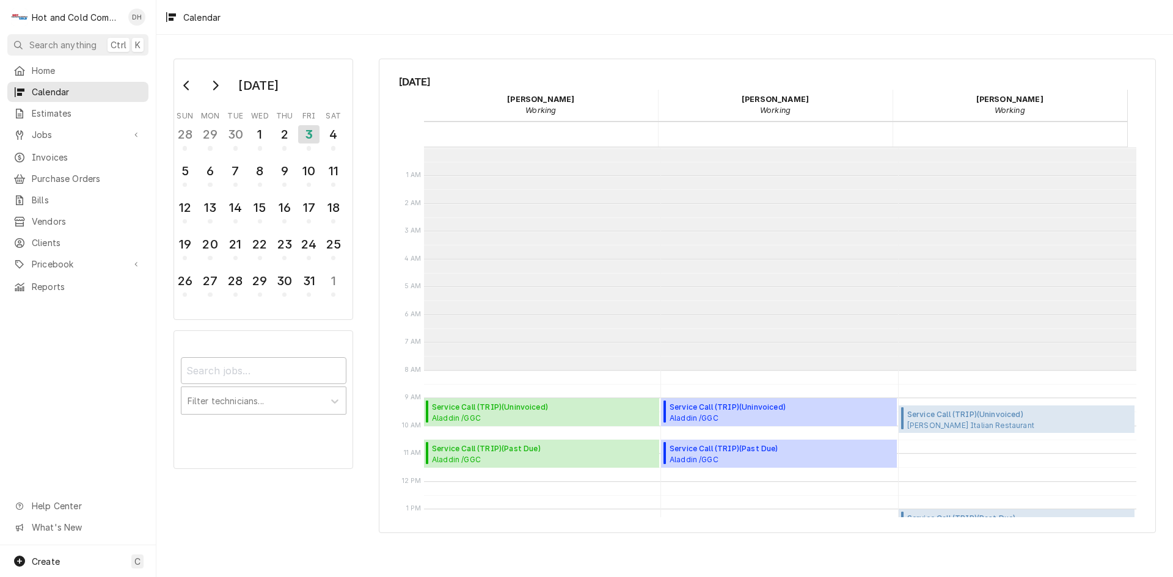
scroll to position [223, 0]
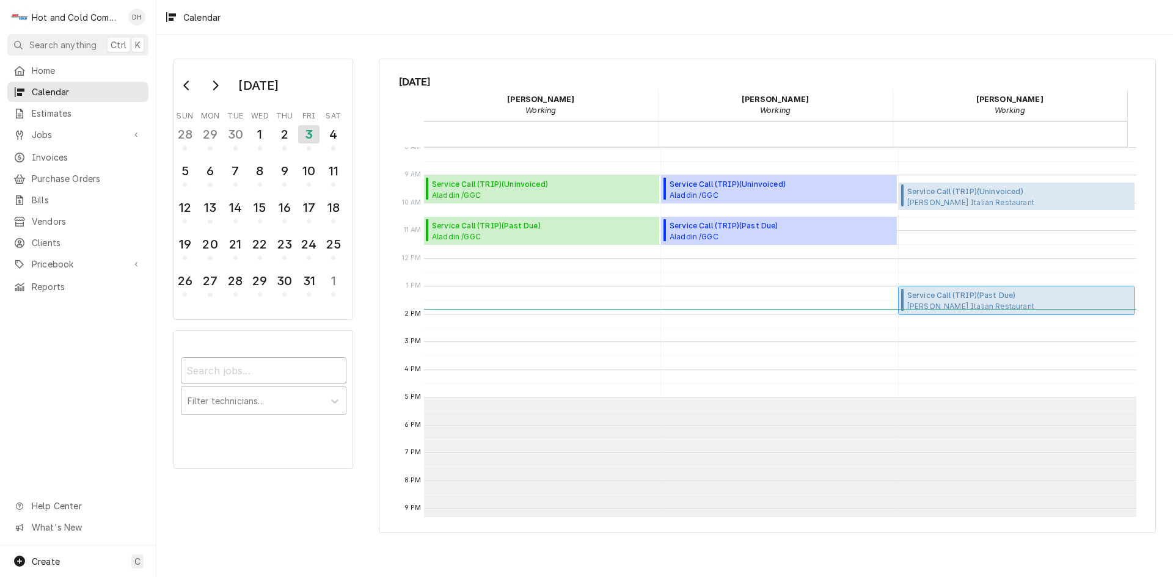
click at [1011, 304] on span "Ippolito's Italian Restaurant Ippolito's / 12850 Alpharetta Hwy, Alpharetta, GA…" at bounding box center [977, 306] width 141 height 10
click at [982, 197] on span "Ippolito's Italian Restaurant Ippolito's Italian Restaurant (Swanee) / 350 Town…" at bounding box center [1019, 202] width 224 height 10
click at [517, 181] on span "Service Call (TRIP) ( Uninvoiced )" at bounding box center [544, 184] width 224 height 11
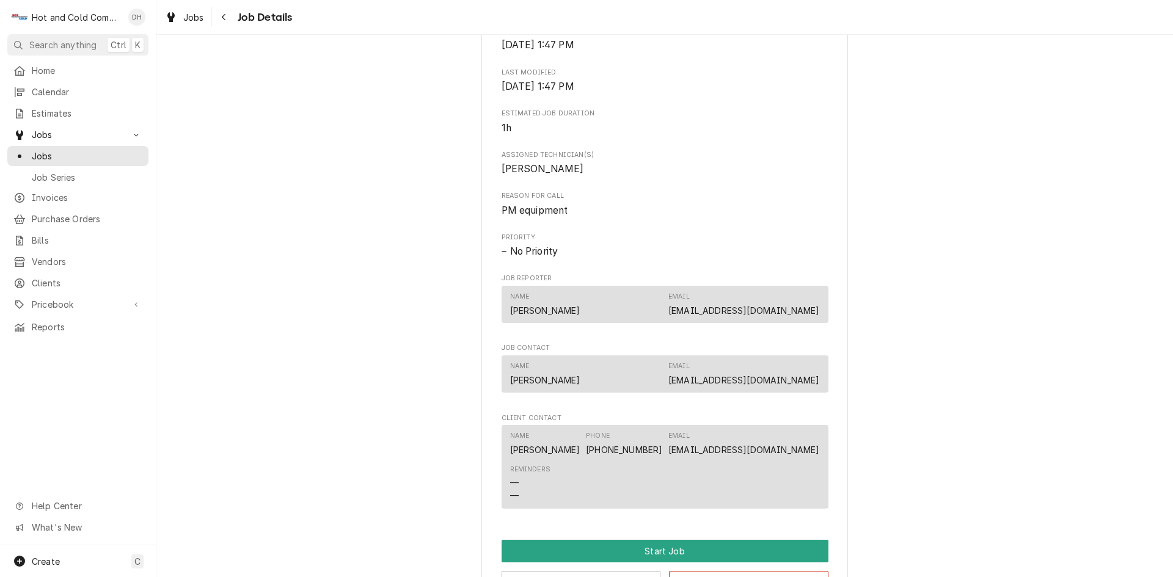
scroll to position [666, 0]
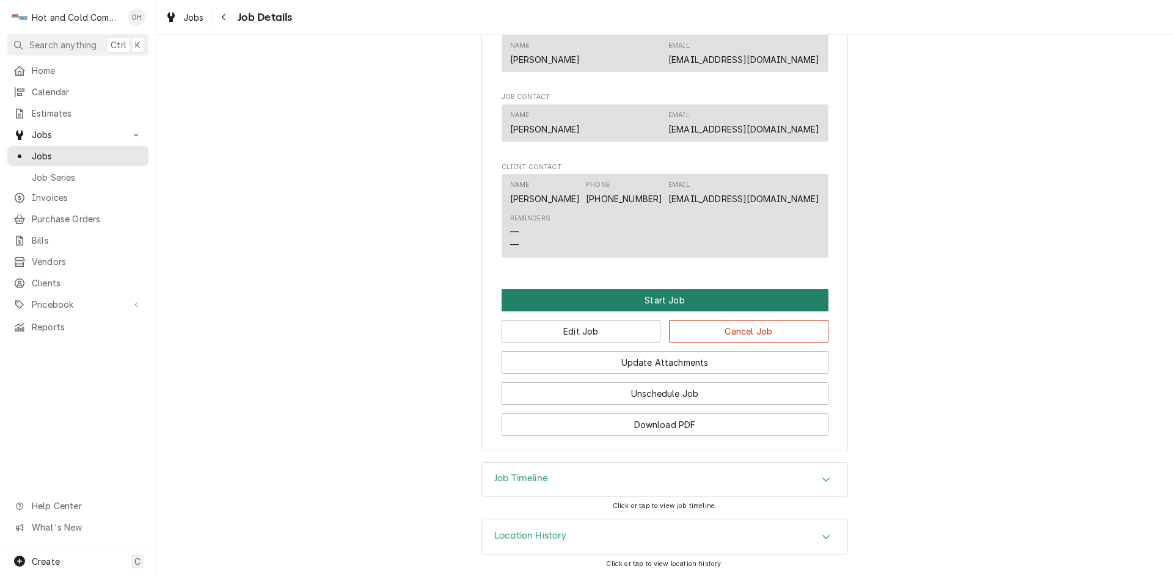
click at [674, 296] on button "Start Job" at bounding box center [665, 300] width 327 height 23
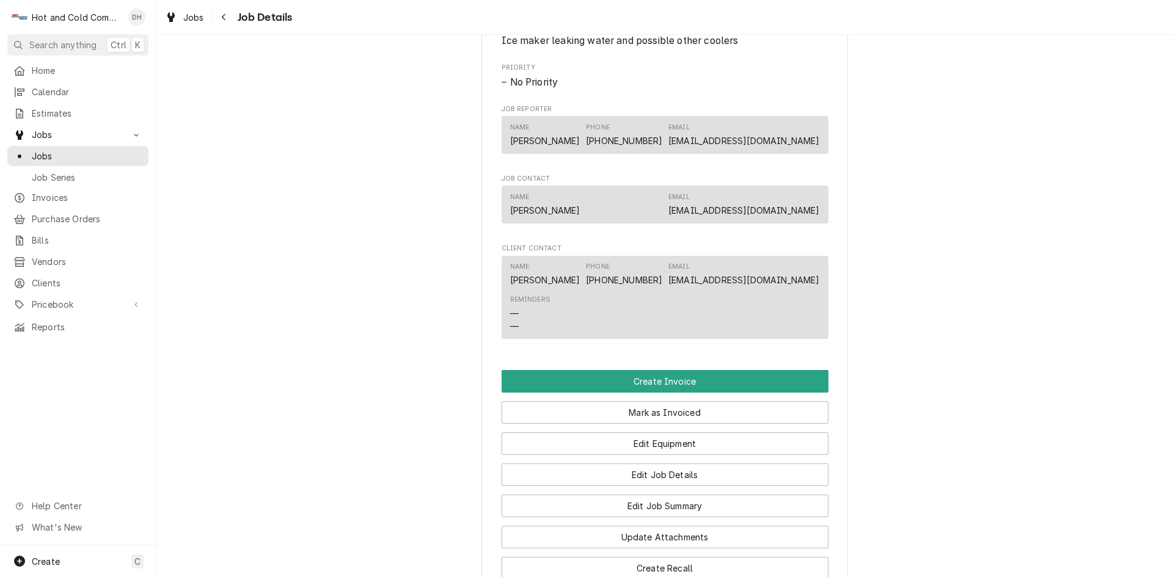
scroll to position [814, 0]
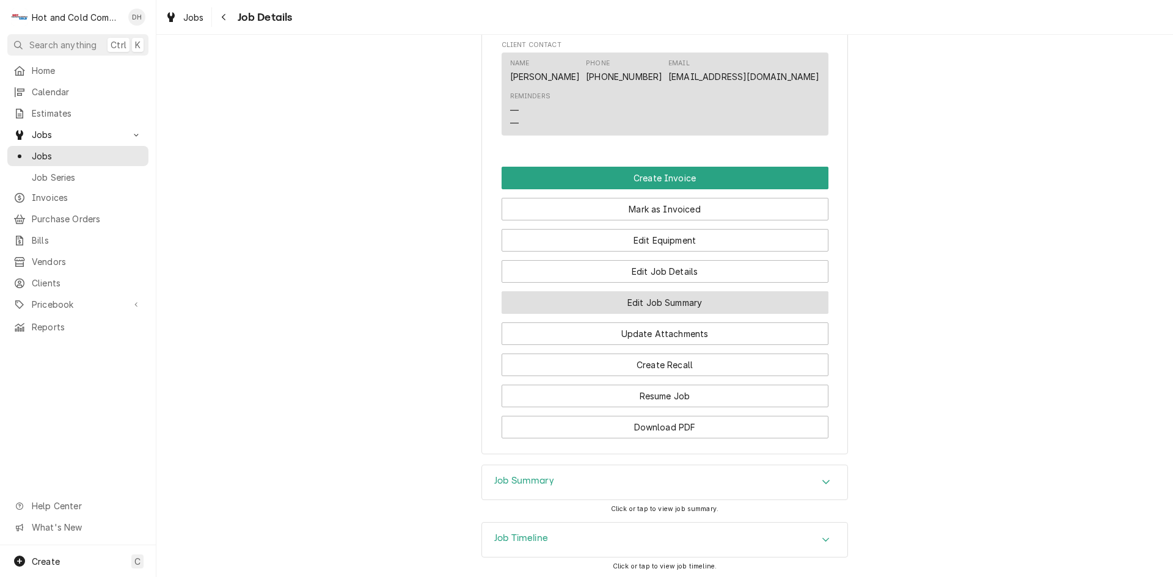
click at [742, 314] on button "Edit Job Summary" at bounding box center [665, 302] width 327 height 23
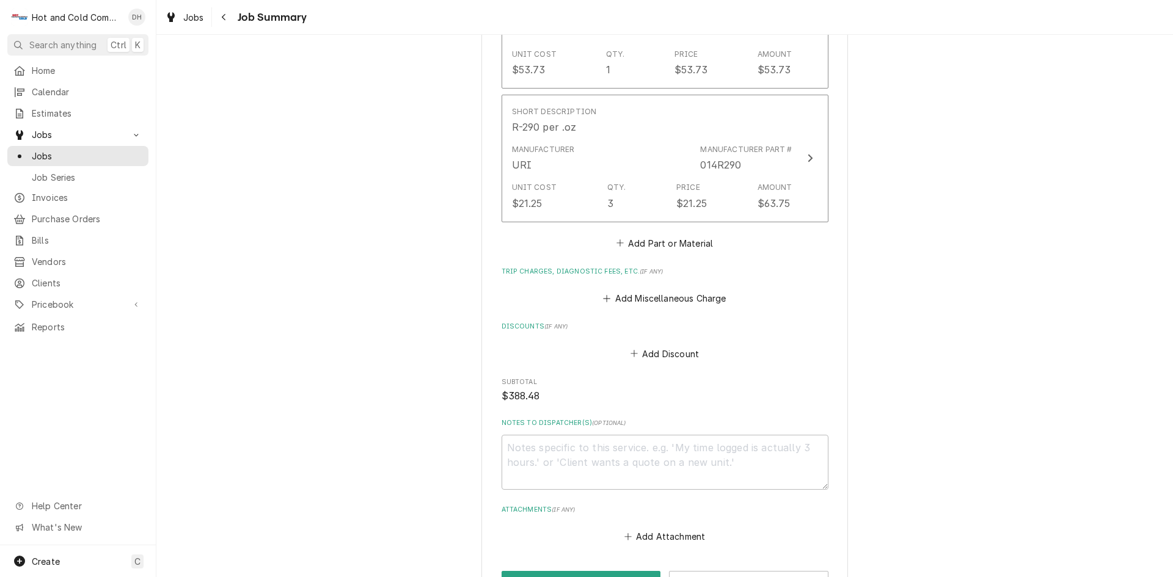
scroll to position [1088, 0]
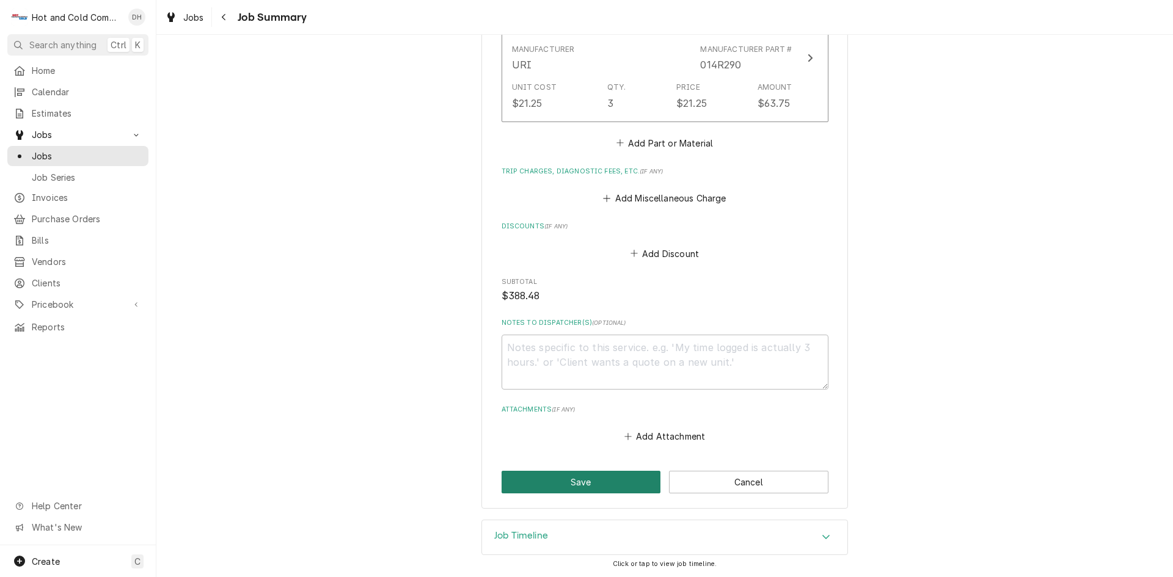
click at [587, 481] on button "Save" at bounding box center [581, 482] width 159 height 23
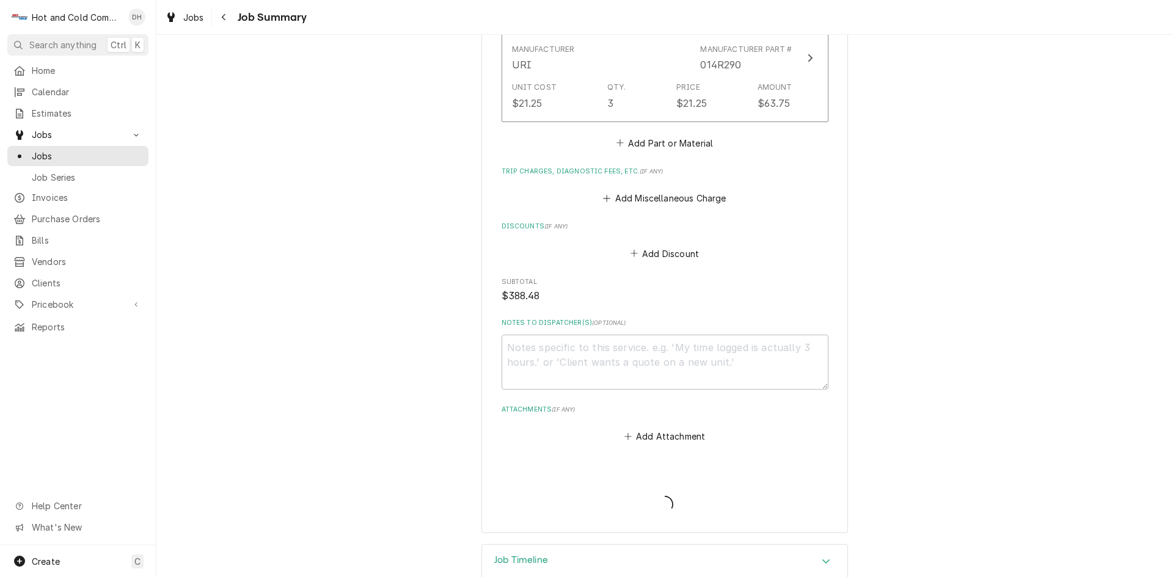
type textarea "x"
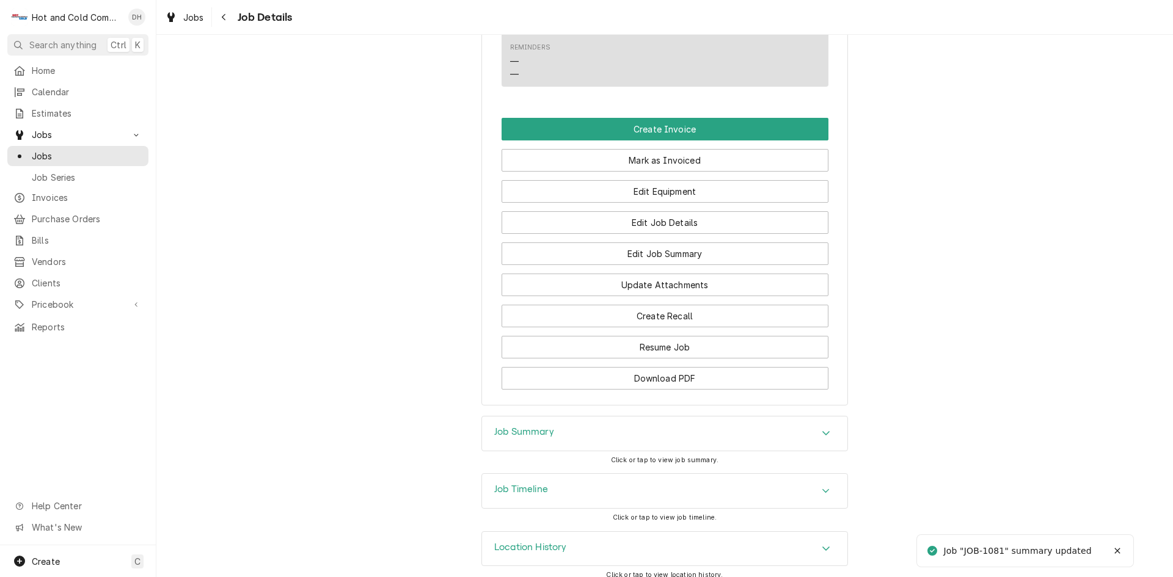
scroll to position [890, 0]
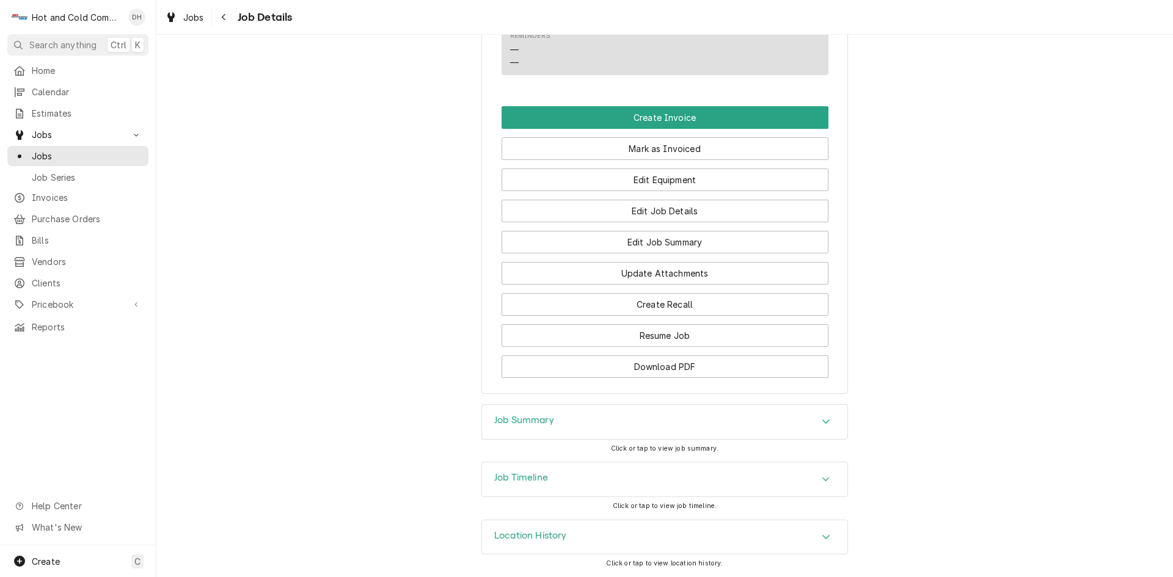
click at [824, 477] on icon "Accordion Header" at bounding box center [826, 480] width 9 height 10
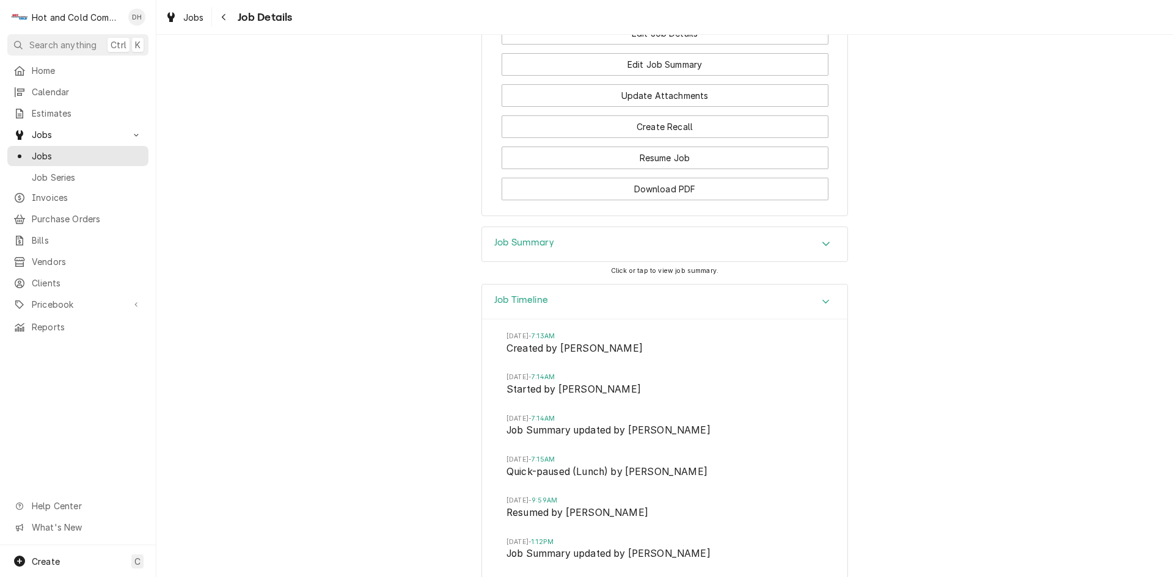
scroll to position [817, 0]
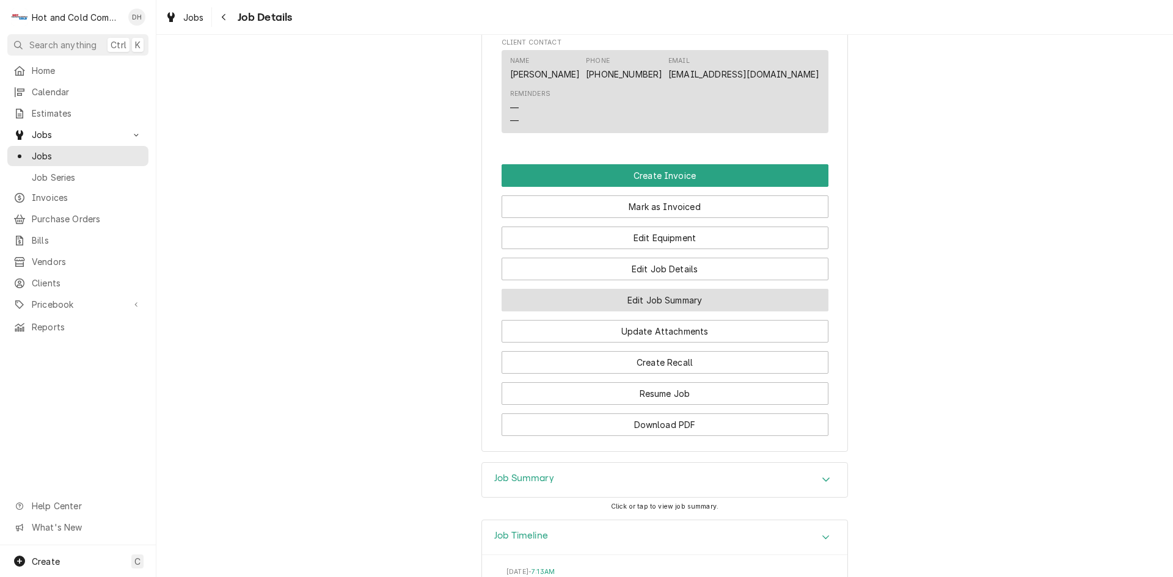
click at [721, 312] on button "Edit Job Summary" at bounding box center [665, 300] width 327 height 23
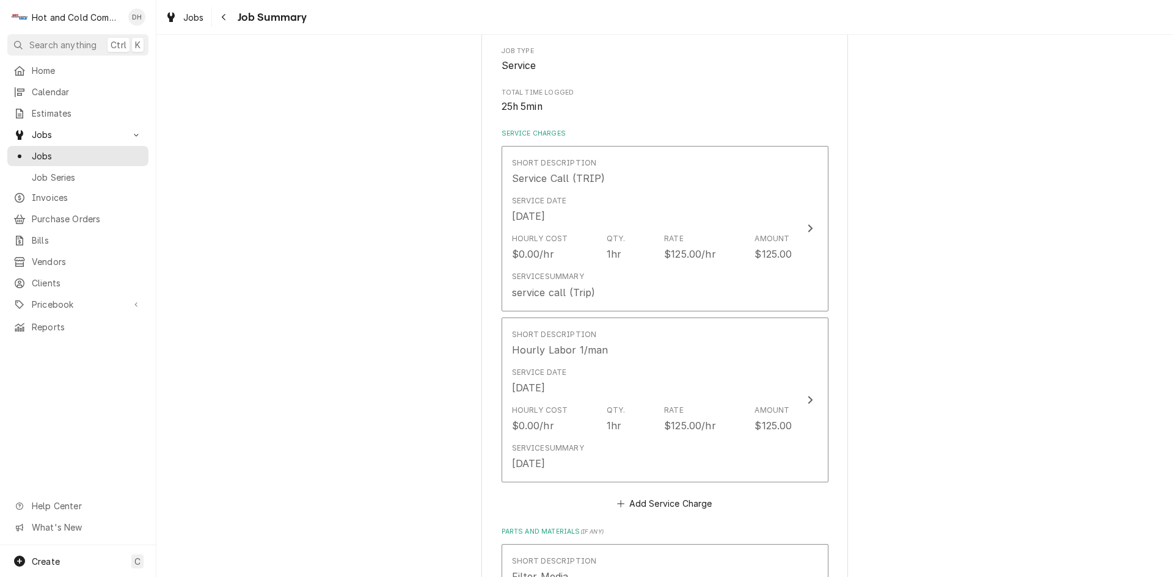
scroll to position [408, 0]
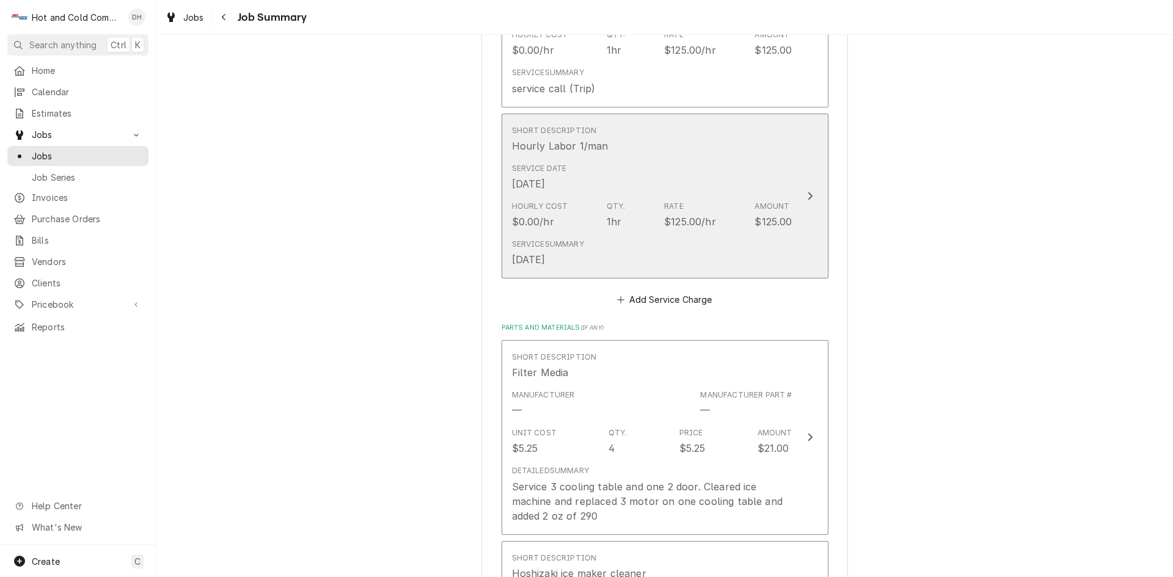
click at [736, 241] on div "Service Summary 10/2/25" at bounding box center [652, 253] width 280 height 38
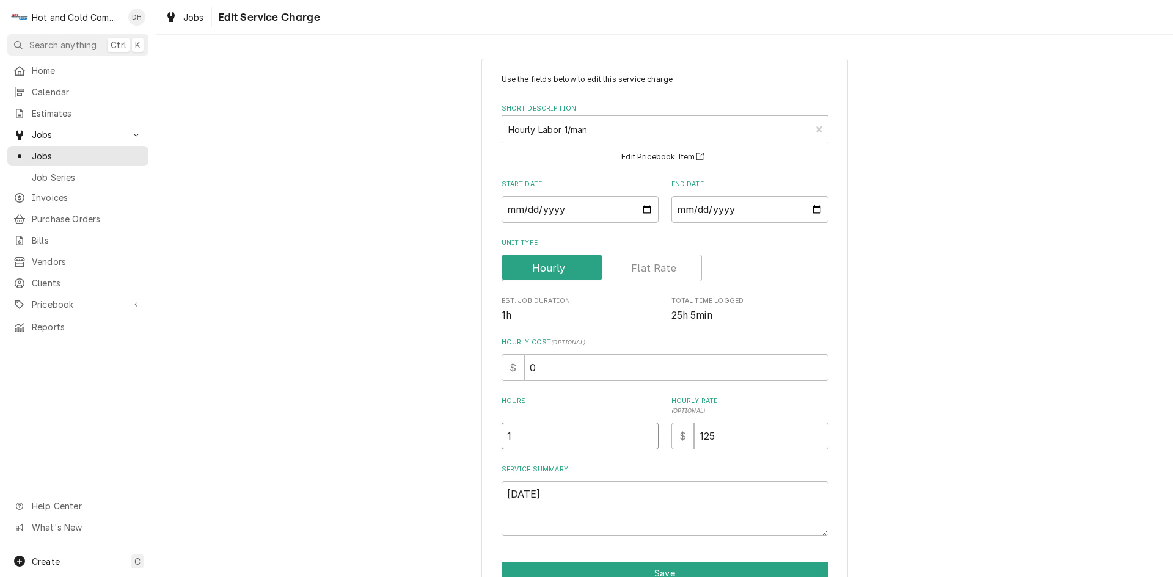
click at [565, 434] on input "1" at bounding box center [580, 436] width 157 height 27
type textarea "x"
type input "8"
type textarea "x"
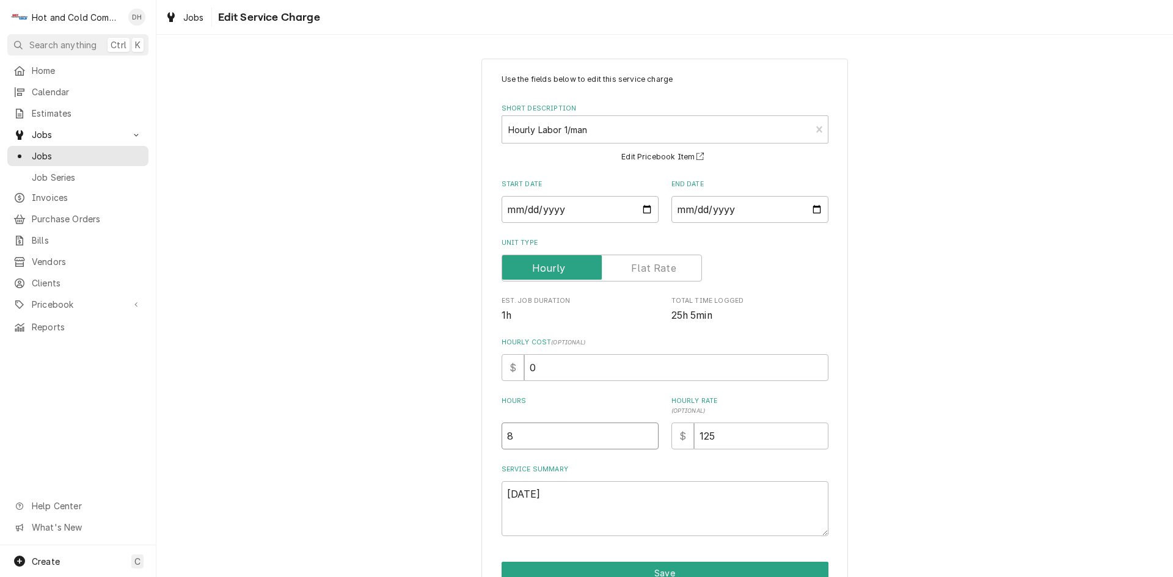
type input "8.2"
type textarea "x"
type input "8.25"
click at [813, 209] on input "2025-10-02" at bounding box center [749, 209] width 157 height 27
type textarea "x"
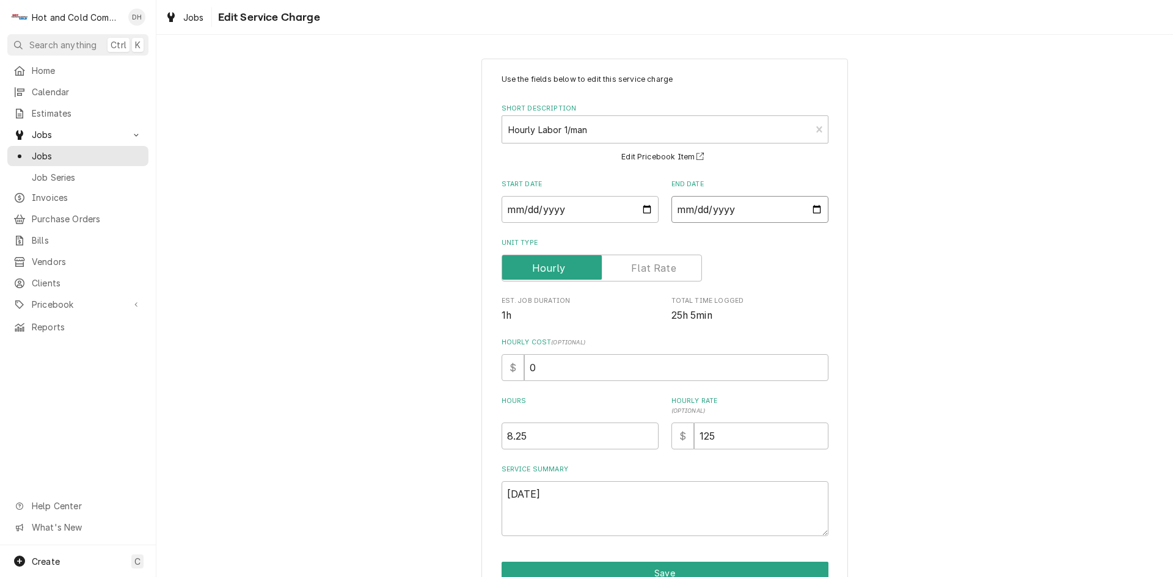
type input "2025-10-03"
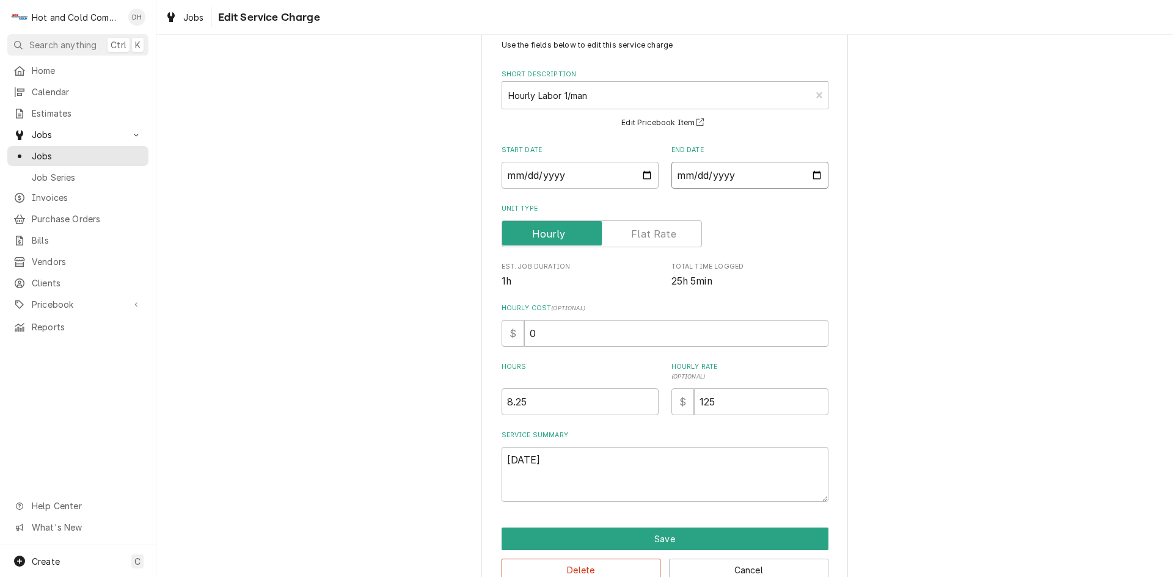
scroll to position [65, 0]
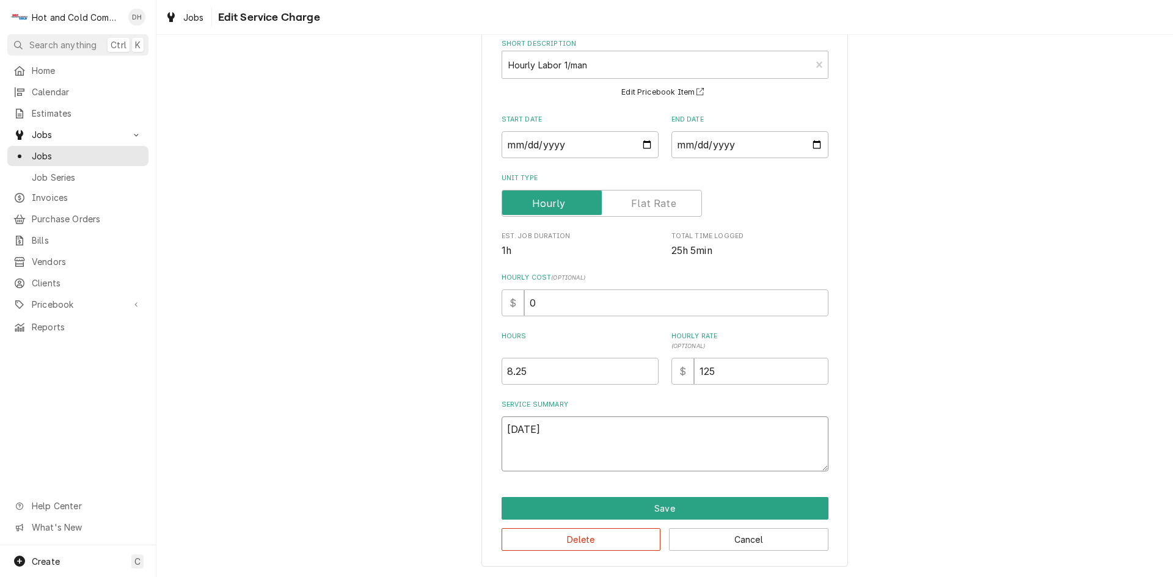
drag, startPoint x: 581, startPoint y: 435, endPoint x: 596, endPoint y: 433, distance: 14.8
click at [581, 434] on textarea "10/2/25" at bounding box center [665, 444] width 327 height 55
type textarea "x"
type textarea "10/2/25"
type textarea "x"
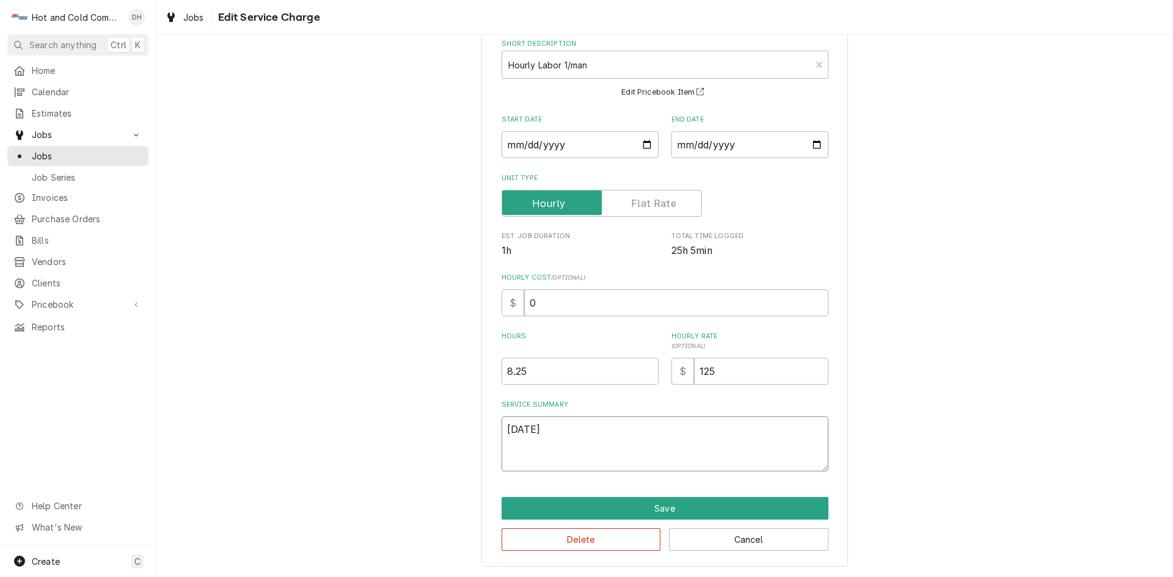
type textarea "10/2/25 C"
type textarea "x"
type textarea "10/2/25 Cl"
type textarea "x"
type textarea "10/2/25 Cle"
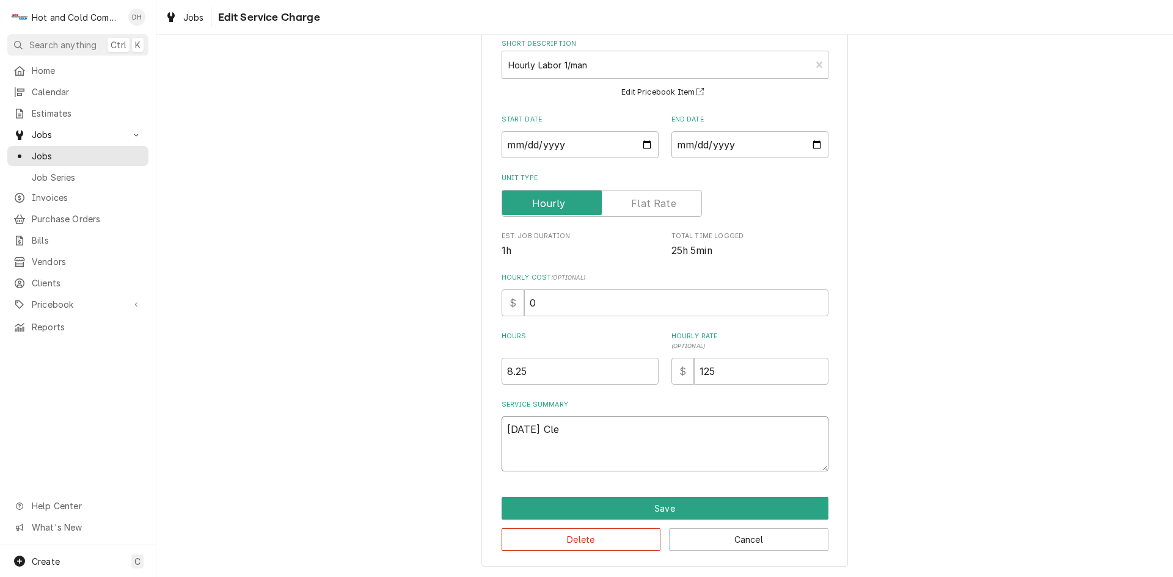
type textarea "x"
type textarea "10/2/25 Clea"
type textarea "x"
type textarea "10/2/25 Clean"
type textarea "x"
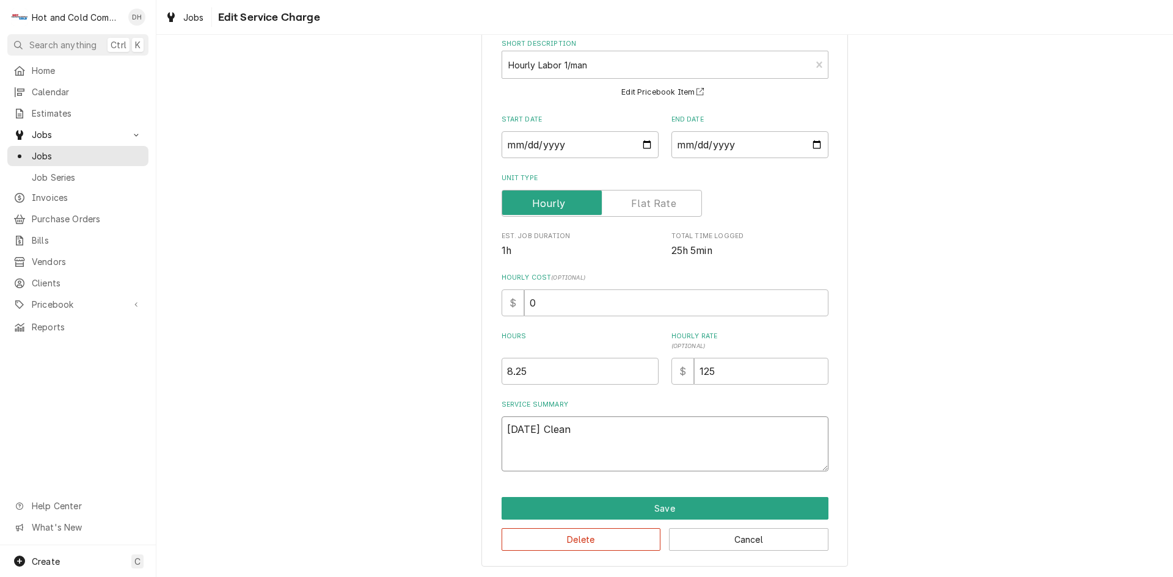
type textarea "10/2/25 Cleane"
type textarea "x"
type textarea "10/2/25 Cleaned"
type textarea "x"
type textarea "10/2/25 Cleaned"
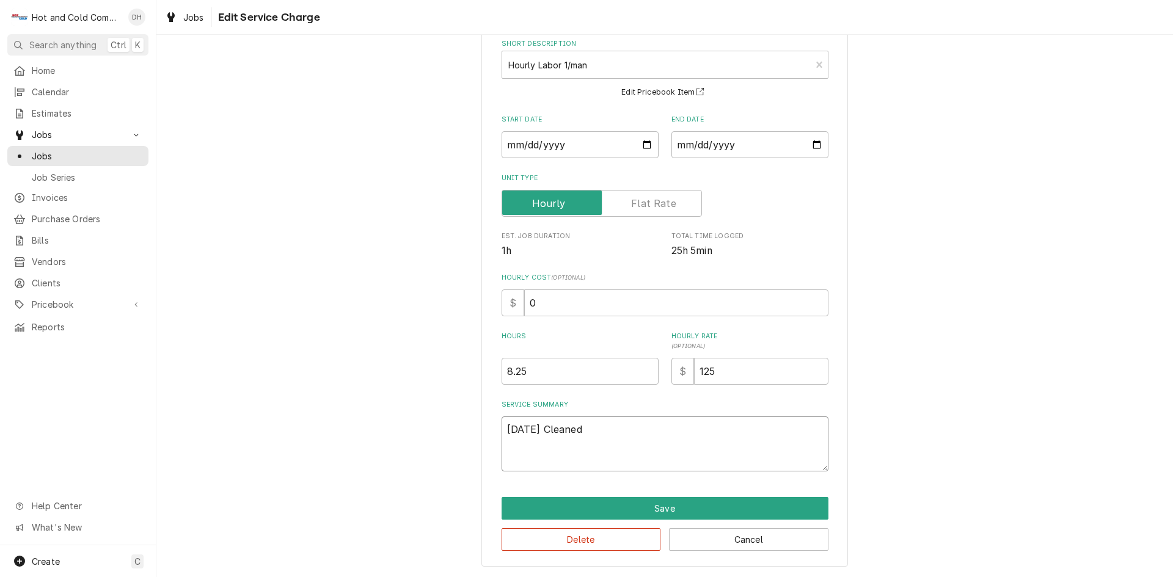
type textarea "x"
type textarea "10/2/25 Cleaned i"
type textarea "x"
type textarea "10/2/25 Cleaned ic"
type textarea "x"
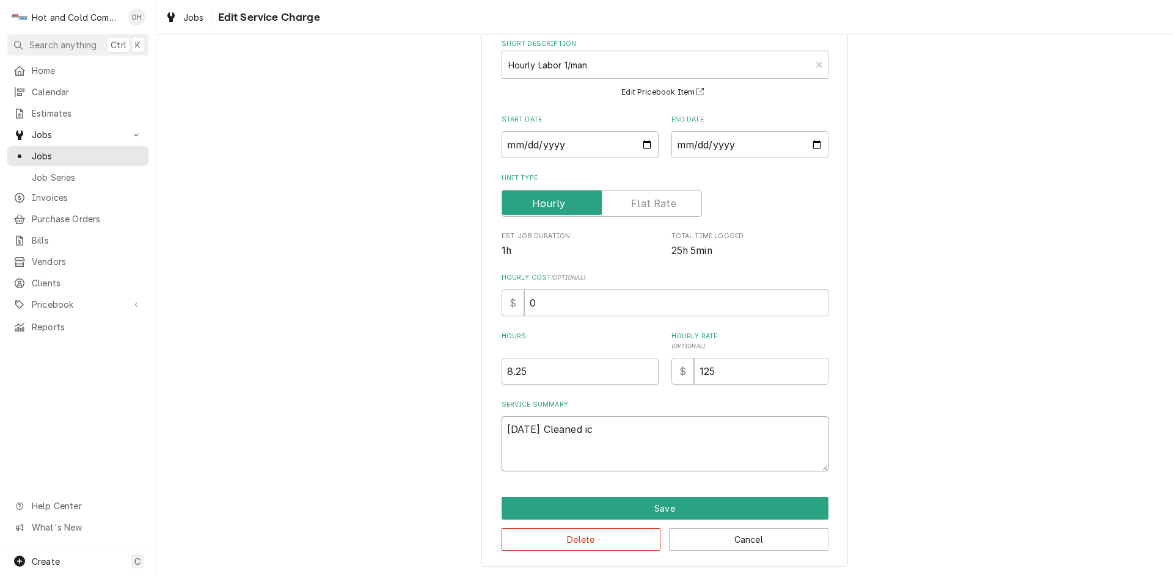
type textarea "10/2/25 Cleaned ice"
type textarea "x"
type textarea "10/2/25 Cleaned ice"
type textarea "x"
type textarea "10/2/25 Cleaned ice m"
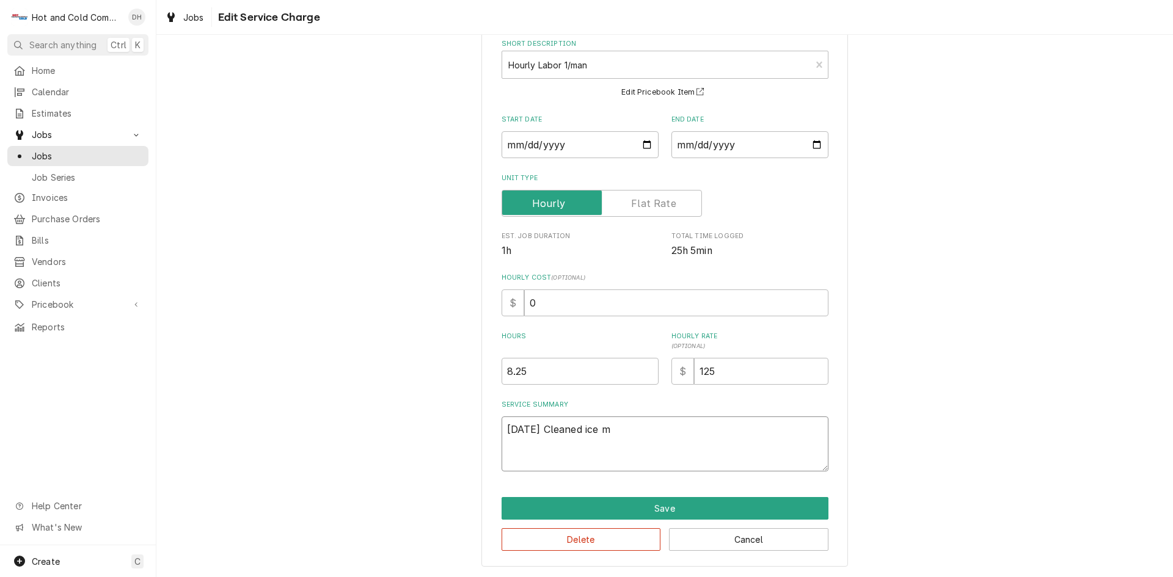
type textarea "x"
type textarea "10/2/25 Cleaned ice ma"
type textarea "x"
type textarea "10/2/25 Cleaned ice mak"
type textarea "x"
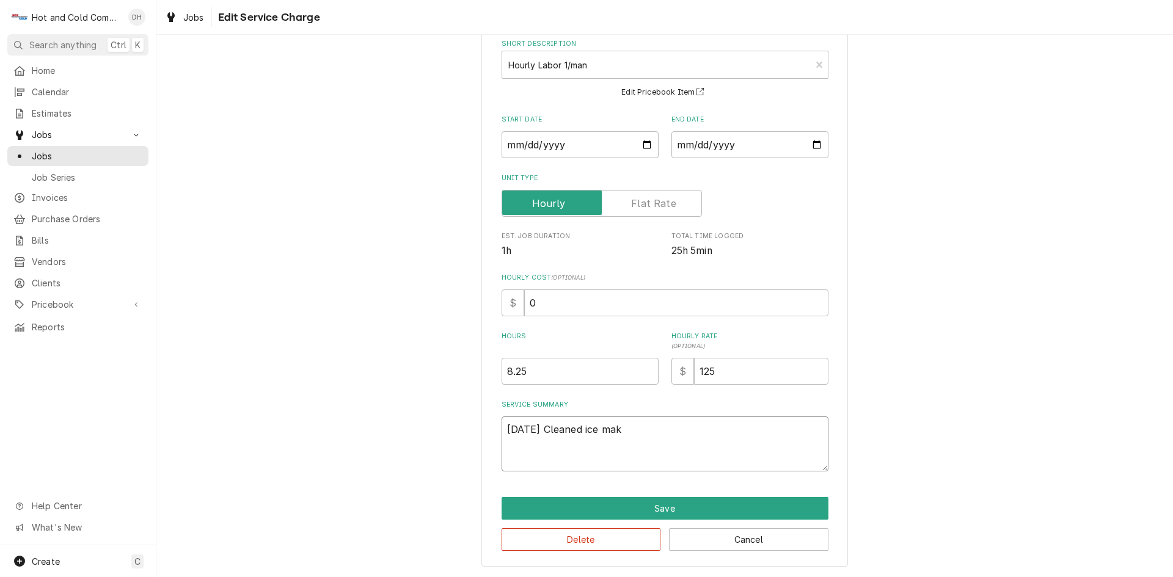
type textarea "10/2/25 Cleaned ice make"
type textarea "x"
type textarea "10/2/25 Cleaned ice maker"
type textarea "x"
type textarea "10/2/25 Cleaned ice maker"
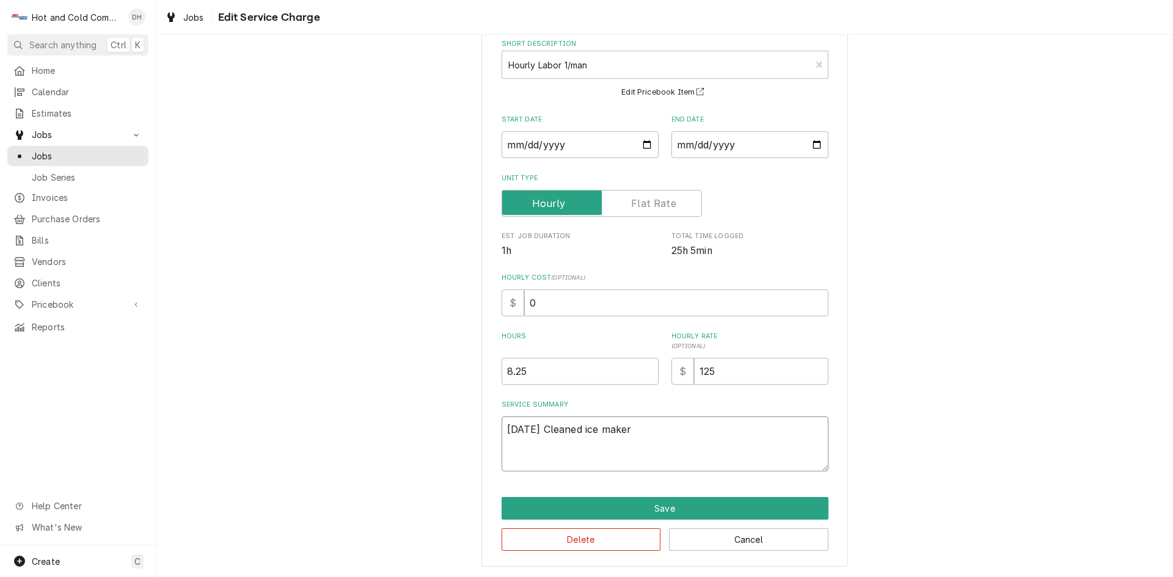
type textarea "x"
type textarea "10/2/25 Cleaned ice maker a"
type textarea "x"
type textarea "10/2/25 Cleaned ice maker an"
type textarea "x"
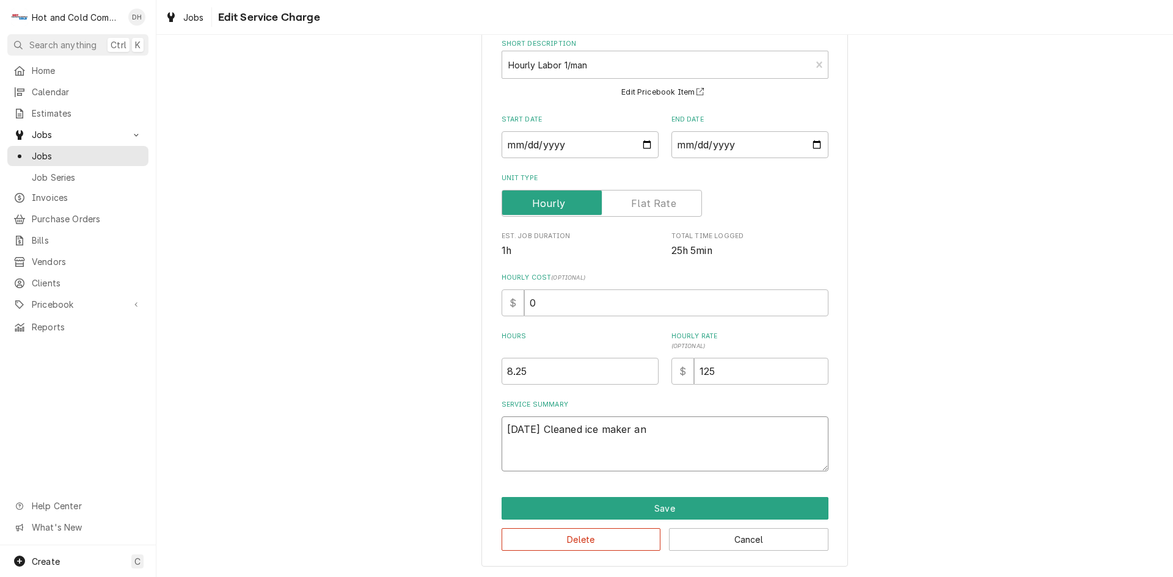
type textarea "10/2/25 Cleaned ice maker and"
type textarea "x"
type textarea "10/2/25 Cleaned ice maker and"
type textarea "x"
type textarea "10/2/25 Cleaned ice maker and r"
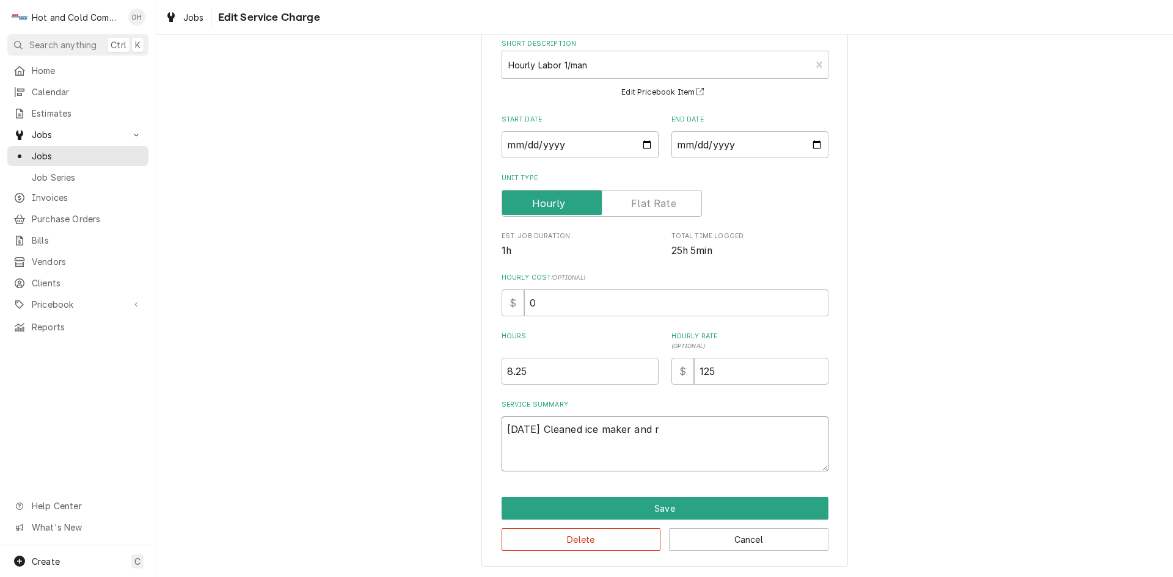
type textarea "x"
type textarea "10/2/25 Cleaned ice maker and re"
type textarea "x"
type textarea "10/2/25 Cleaned ice maker and rep"
type textarea "x"
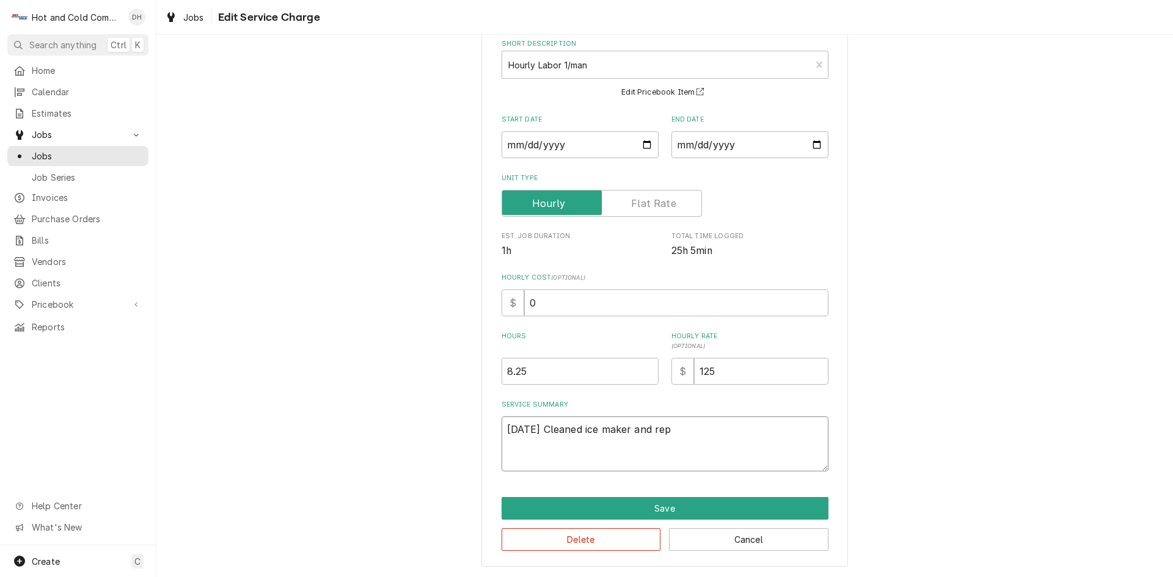
type textarea "10/2/25 Cleaned ice maker and repa"
type textarea "x"
type textarea "10/2/25 Cleaned ice maker and repai"
type textarea "x"
type textarea "10/2/25 Cleaned ice maker and repair"
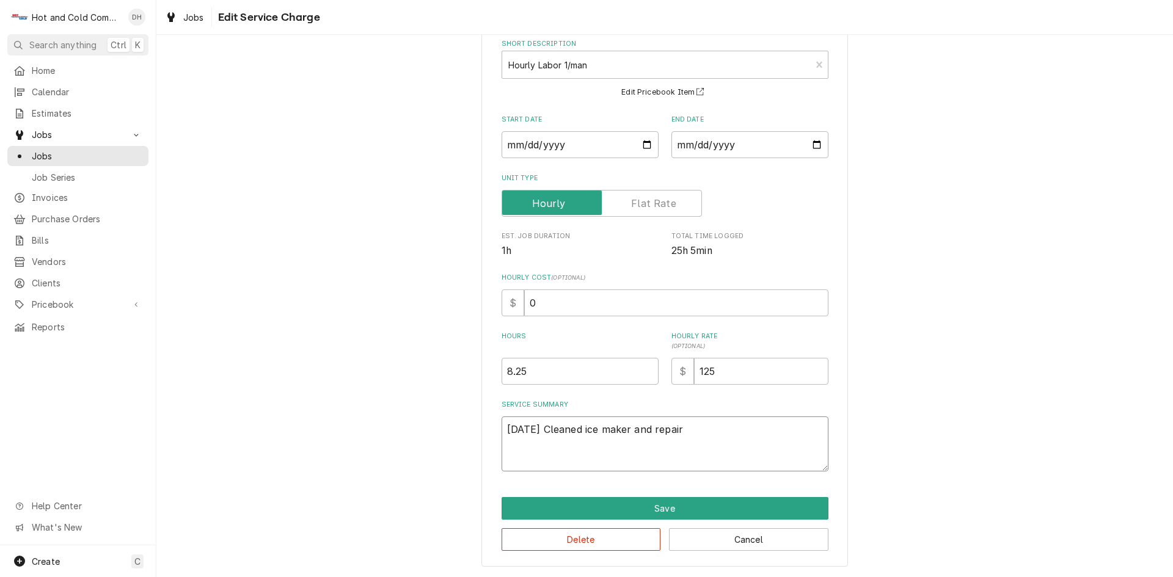
type textarea "x"
type textarea "10/2/25 Cleaned ice maker and repaire"
type textarea "x"
type textarea "10/2/25 Cleaned ice maker and repaired"
type textarea "x"
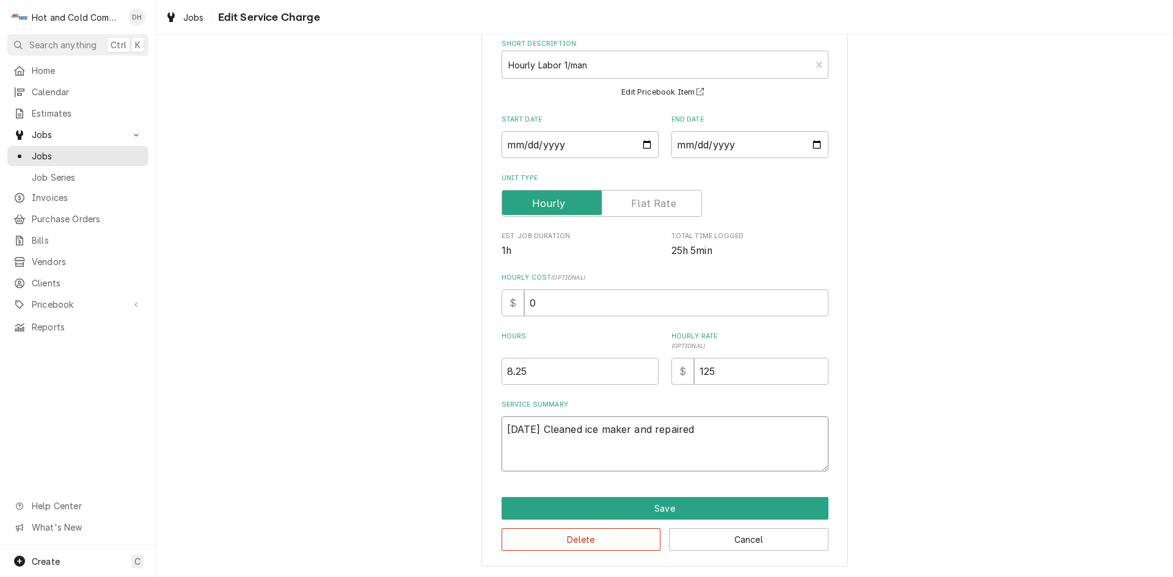
type textarea "10/2/25 Cleaned ice maker and repaired"
type textarea "x"
type textarea "10/2/25 Cleaned ice maker and repaired l"
type textarea "x"
type textarea "10/2/25 Cleaned ice maker and repaired le"
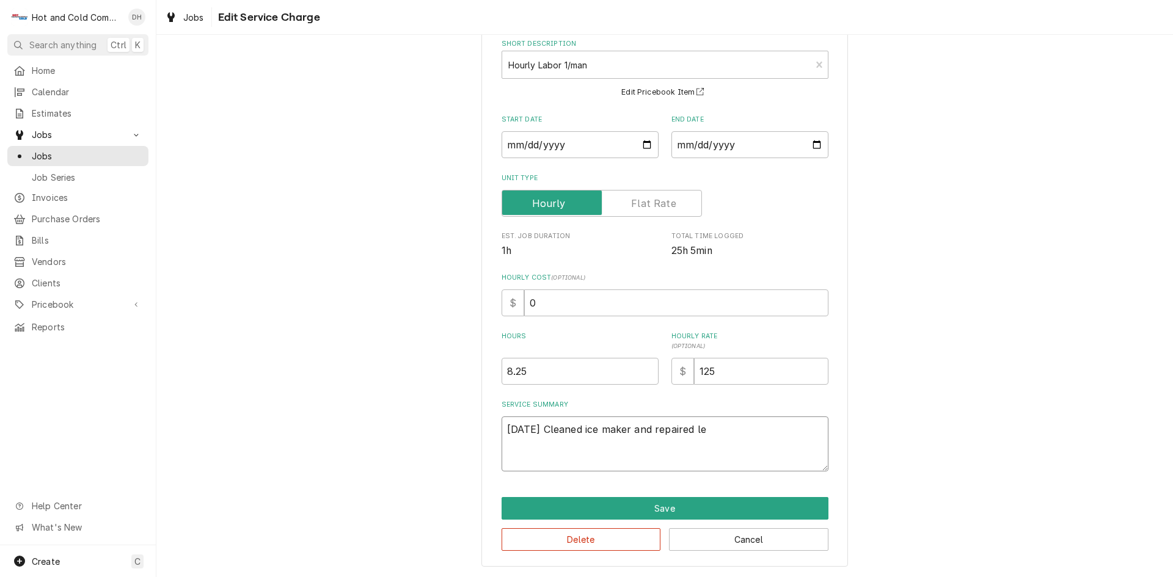
type textarea "x"
type textarea "10/2/25 Cleaned ice maker and repaired lea"
type textarea "x"
type textarea "10/2/25 Cleaned ice maker and repaired leak"
type textarea "x"
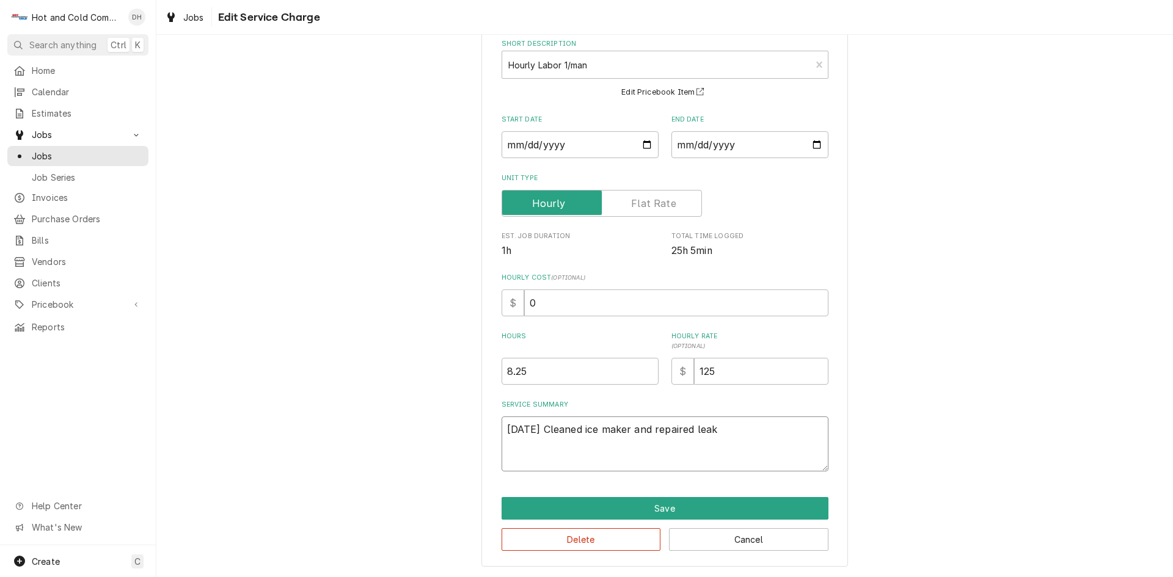
type textarea "10/2/25 Cleaned ice maker and repaired leak"
type textarea "x"
type textarea "10/2/25 Cleaned ice maker and repaired leak"
type textarea "x"
type textarea "10/2/25 Cleaned ice maker and repaired leak,"
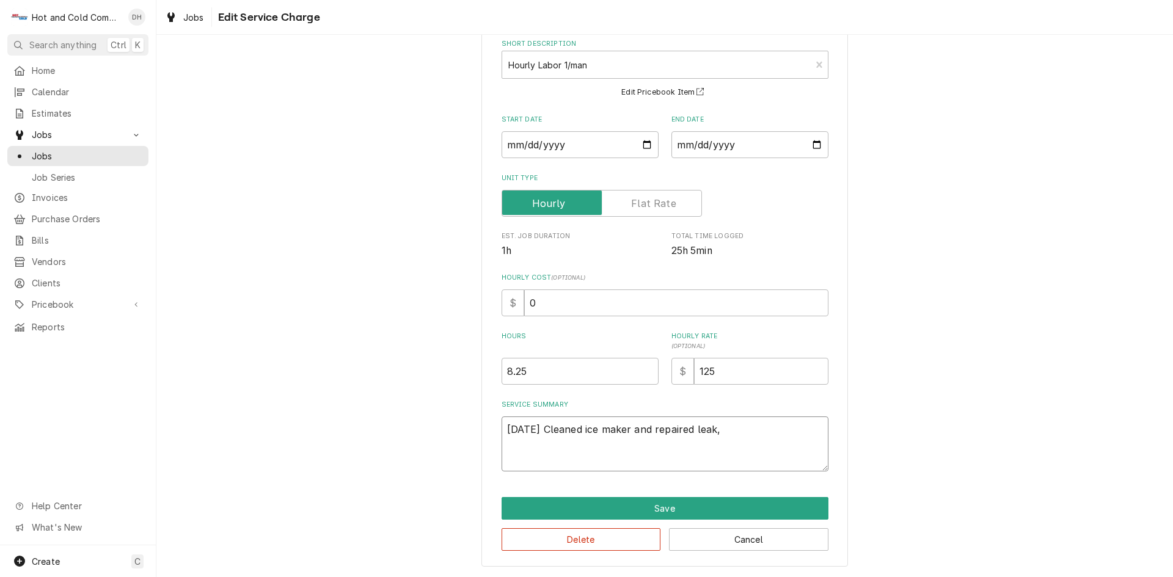
type textarea "x"
type textarea "10/2/25 Cleaned ice maker and repaired leak,"
type textarea "x"
type textarea "10/2/25 Cleaned ice maker and repaired wleak,"
type textarea "x"
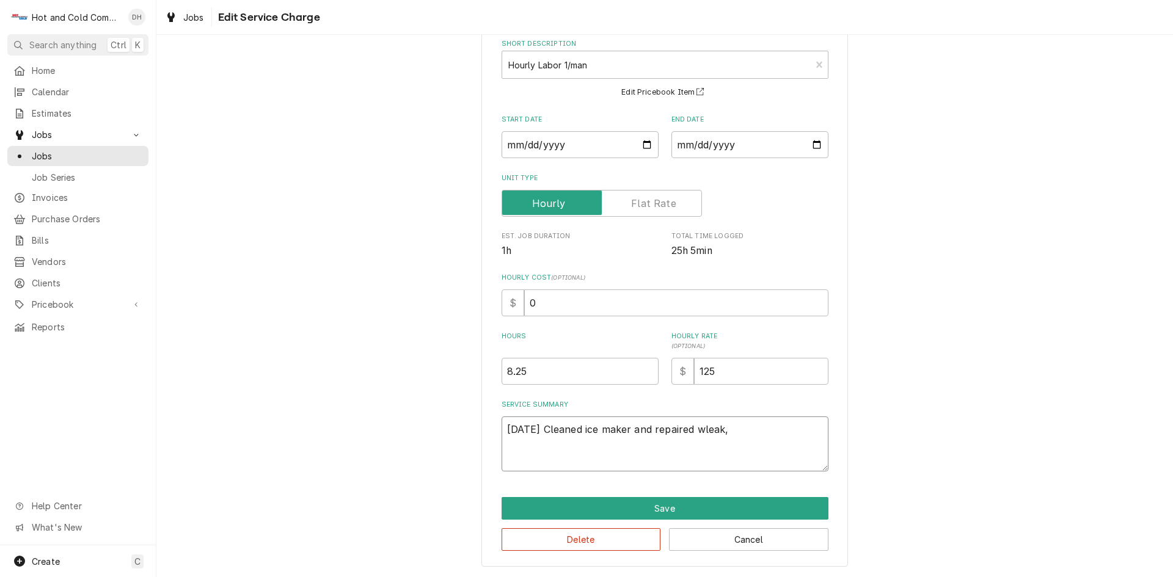
type textarea "10/2/25 Cleaned ice maker and repaired waleak,"
type textarea "x"
type textarea "10/2/25 Cleaned ice maker and repaired wayleak,"
type textarea "x"
type textarea "10/2/25 Cleaned ice maker and repaired wayeleak,"
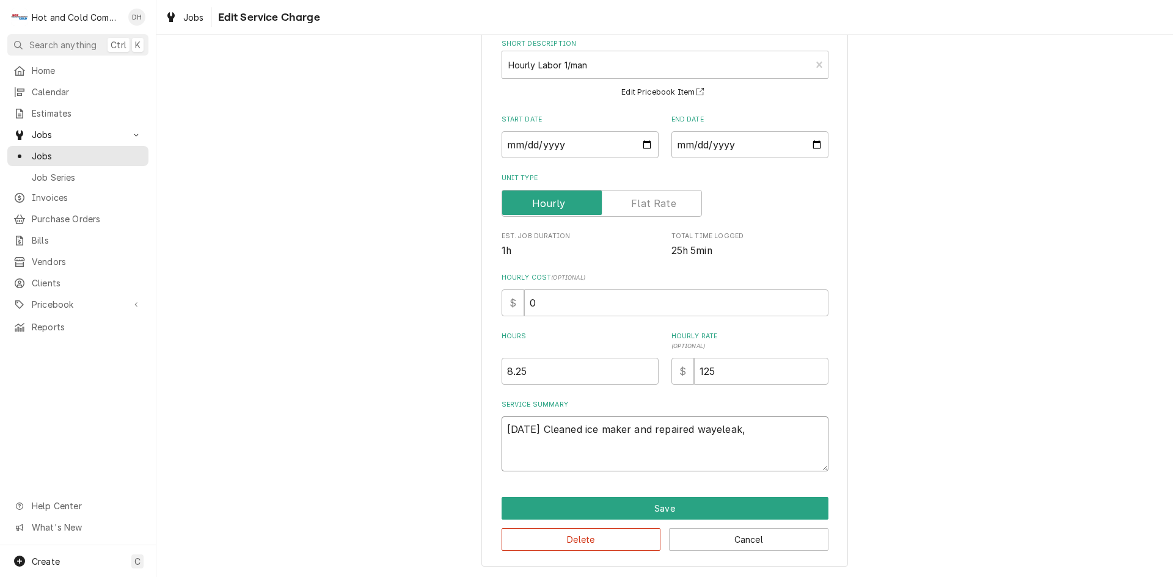
type textarea "x"
type textarea "10/2/25 Cleaned ice maker and repaired wayerleak,"
type textarea "x"
type textarea "10/2/25 Cleaned ice maker and repaired wayer leak,"
click at [712, 425] on textarea "10/2/25 Cleaned ice maker and repaired wayer leak," at bounding box center [665, 444] width 327 height 55
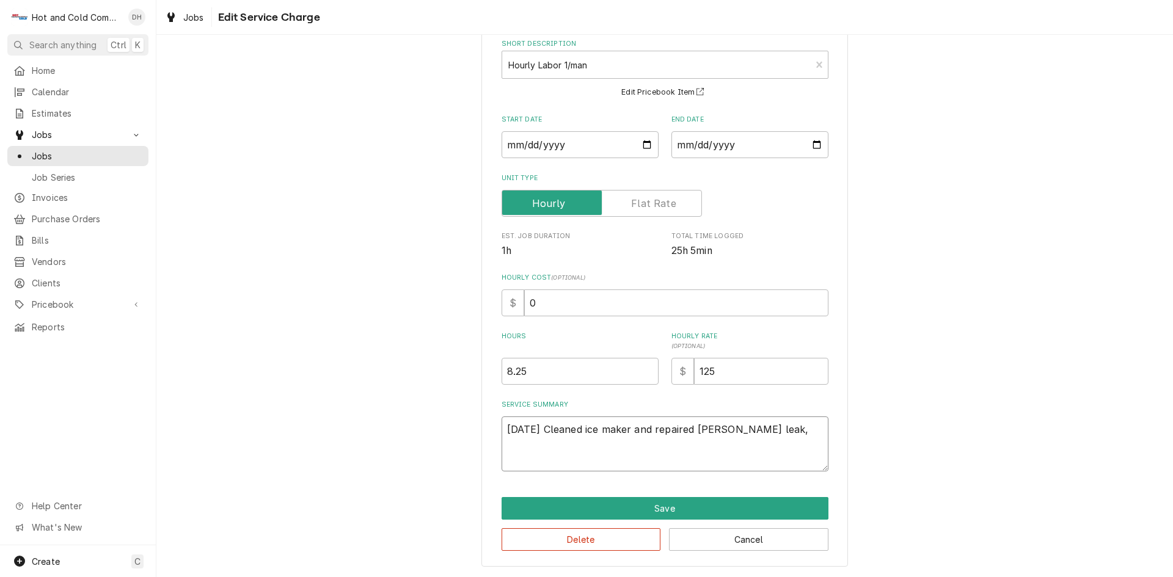
type textarea "x"
type textarea "10/2/25 Cleaned ice maker and repaired waer leak,"
type textarea "x"
type textarea "10/2/25 Cleaned ice maker and repaired water leak,"
click at [762, 432] on textarea "10/2/25 Cleaned ice maker and repaired water leak," at bounding box center [665, 444] width 327 height 55
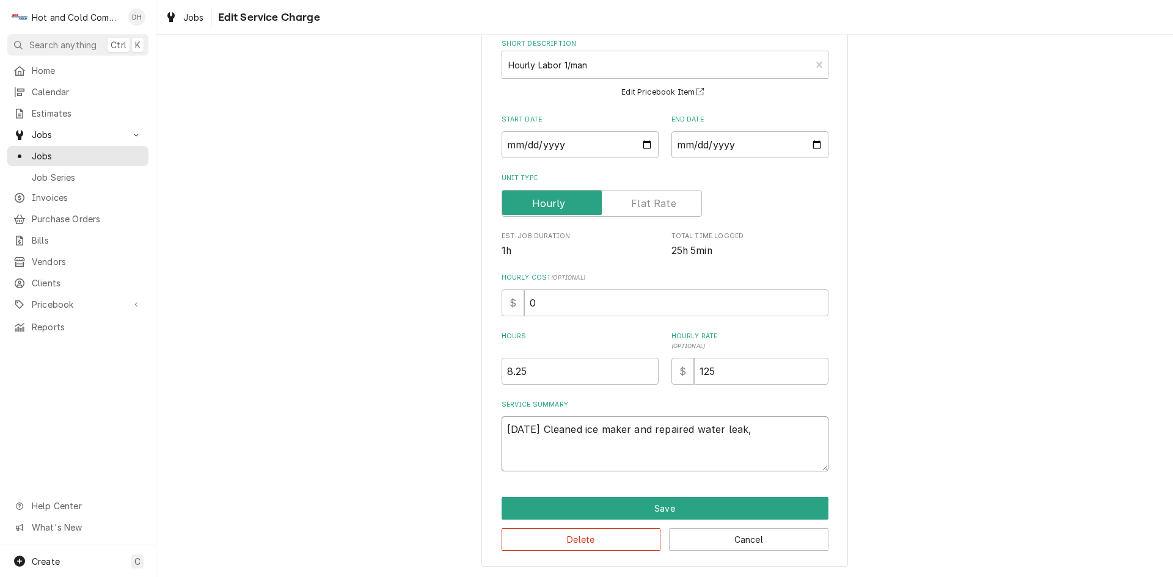
type textarea "x"
type textarea "10/2/25 Cleaned ice maker and repaired water leak, c"
type textarea "x"
type textarea "10/2/25 Cleaned ice maker and repaired water leak, ch"
type textarea "x"
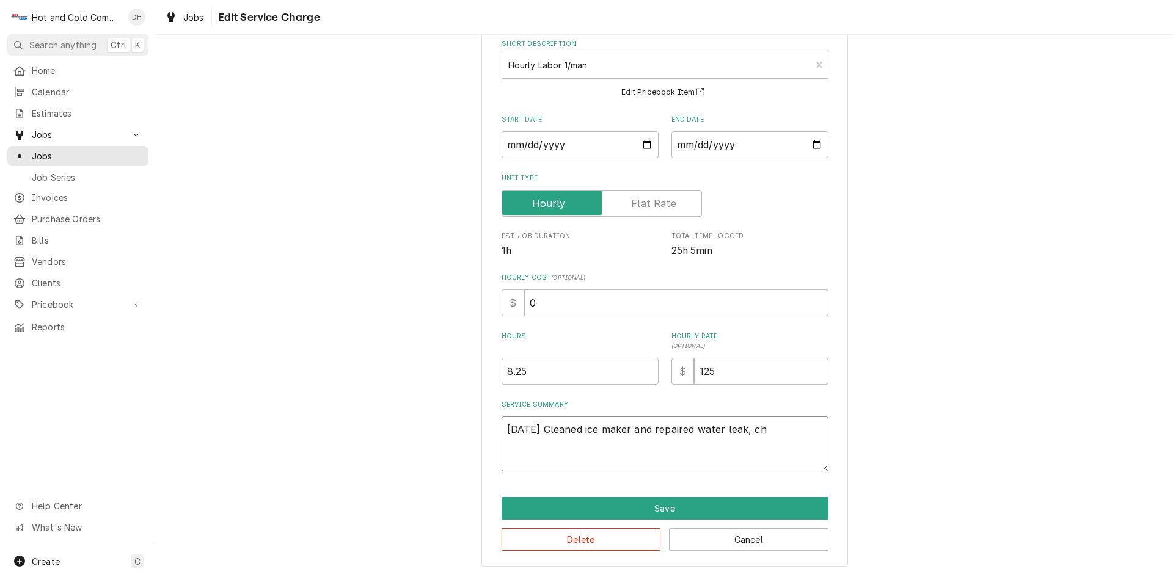
type textarea "10/2/25 Cleaned ice maker and repaired water leak, che"
type textarea "x"
type textarea "10/2/25 Cleaned ice maker and repaired water leak, chec"
type textarea "x"
type textarea "10/2/25 Cleaned ice maker and repaired water leak, check"
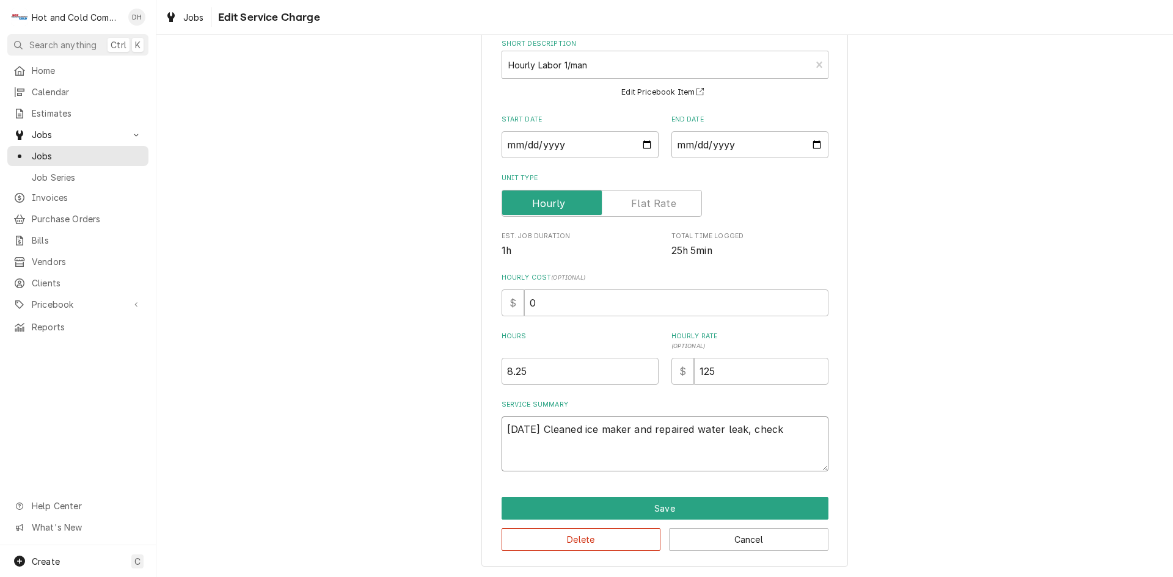
type textarea "x"
type textarea "10/2/25 Cleaned ice maker and repaired water leak, checke"
type textarea "x"
type textarea "10/2/25 Cleaned ice maker and repaired water leak, checked"
type textarea "x"
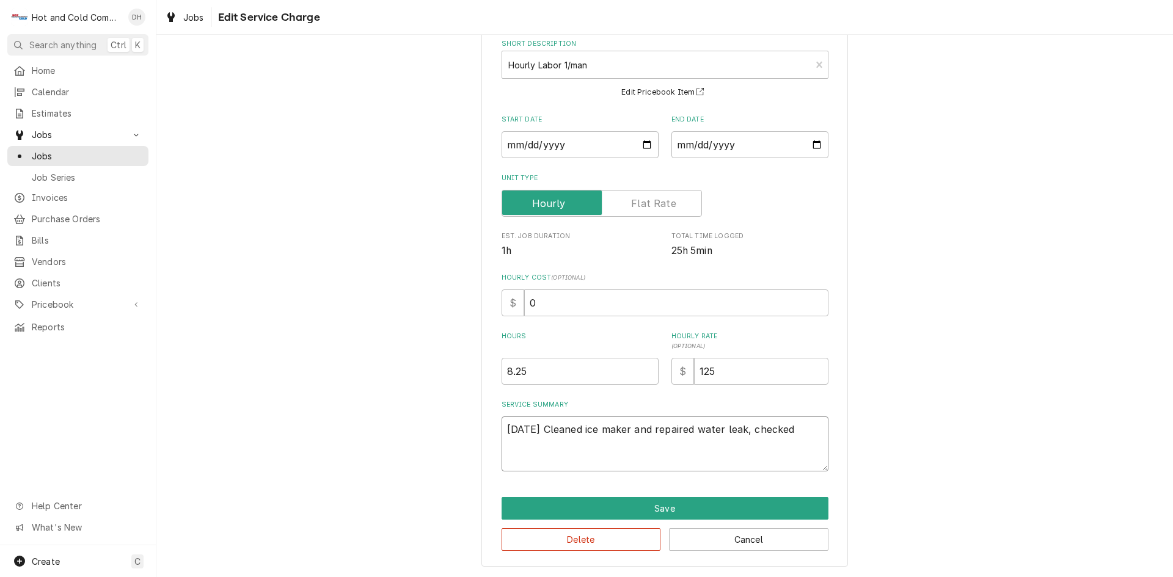
type textarea "10/2/25 Cleaned ice maker and repaired water leak, checked"
type textarea "x"
type textarea "10/2/25 Cleaned ice maker and repaired water leak, checked p"
type textarea "x"
type textarea "10/2/25 Cleaned ice maker and repaired water leak, checked pr"
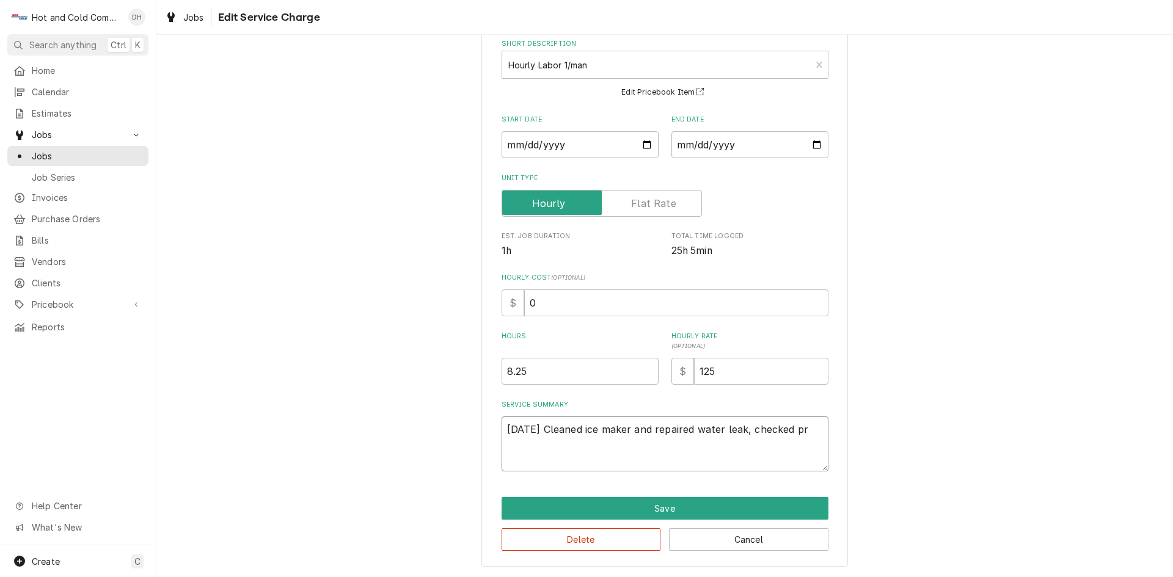
type textarea "x"
type textarea "10/2/25 Cleaned ice maker and repaired water leak, checked pre"
type textarea "x"
type textarea "10/2/25 Cleaned ice maker and repaired water leak, checked prep"
type textarea "x"
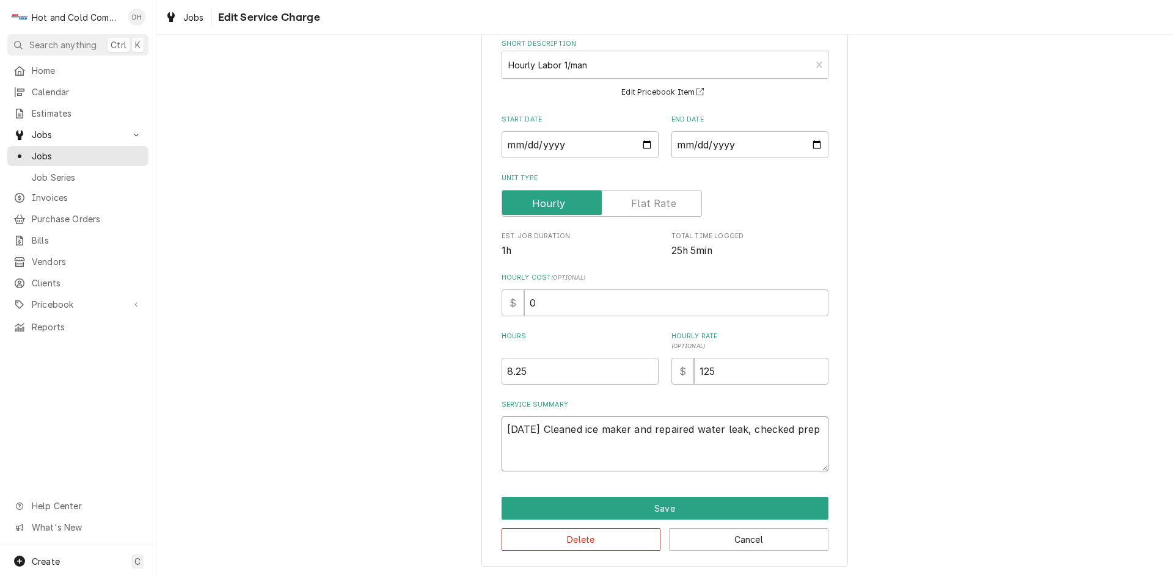
type textarea "10/2/25 Cleaned ice maker and repaired water leak, checked prep"
type textarea "x"
type textarea "10/2/25 Cleaned ice maker and repaired water leak, checked prep t"
type textarea "x"
type textarea "10/2/25 Cleaned ice maker and repaired water leak, checked prep ta"
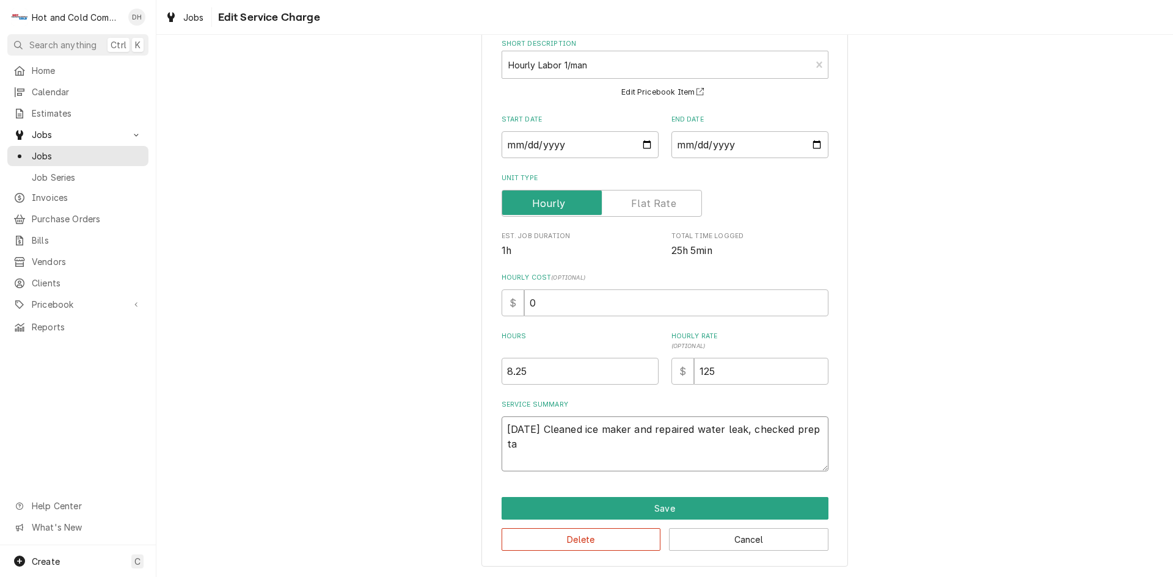
type textarea "x"
type textarea "10/2/25 Cleaned ice maker and repaired water leak, checked prep tab"
type textarea "x"
type textarea "10/2/25 Cleaned ice maker and repaired water leak, checked prep tabl"
type textarea "x"
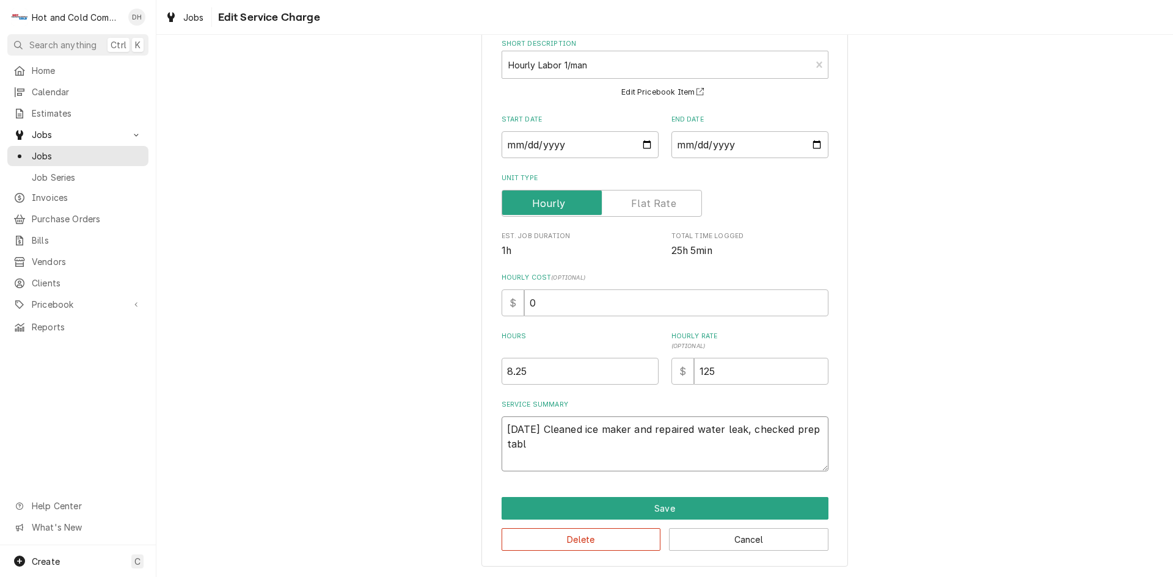
type textarea "10/2/25 Cleaned ice maker and repaired water leak, checked prep table"
type textarea "x"
type textarea "10/2/25 Cleaned ice maker and repaired water leak, checked prep table"
type textarea "x"
type textarea "10/2/25 Cleaned ice maker and repaired water leak, checked prep table t"
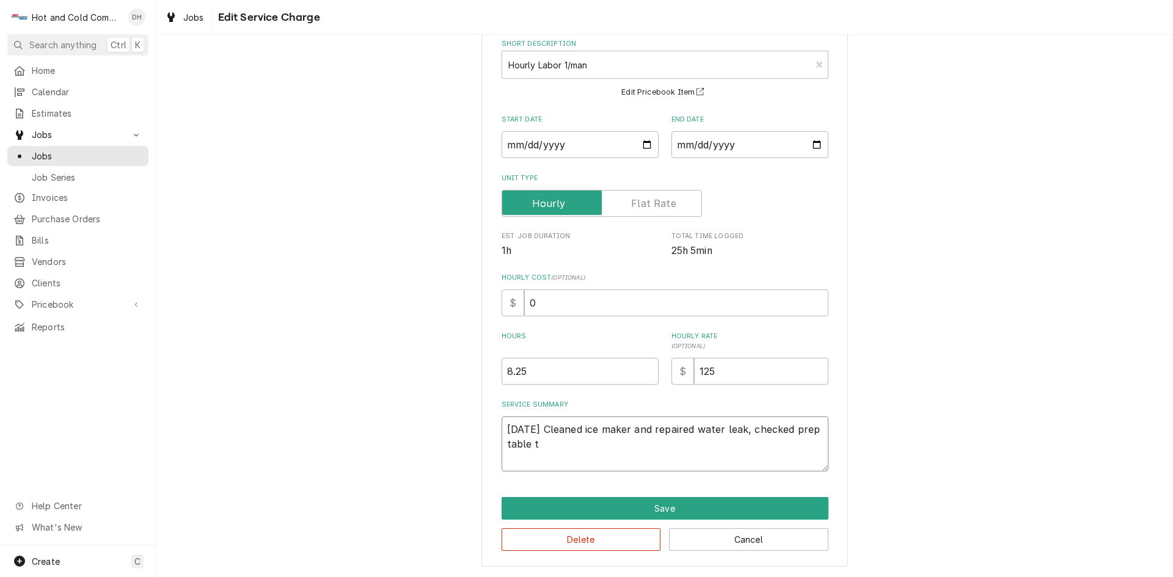
type textarea "x"
type textarea "10/2/25 Cleaned ice maker and repaired water leak, checked prep table th"
type textarea "x"
type textarea "10/2/25 Cleaned ice maker and repaired water leak, checked prep table tha"
type textarea "x"
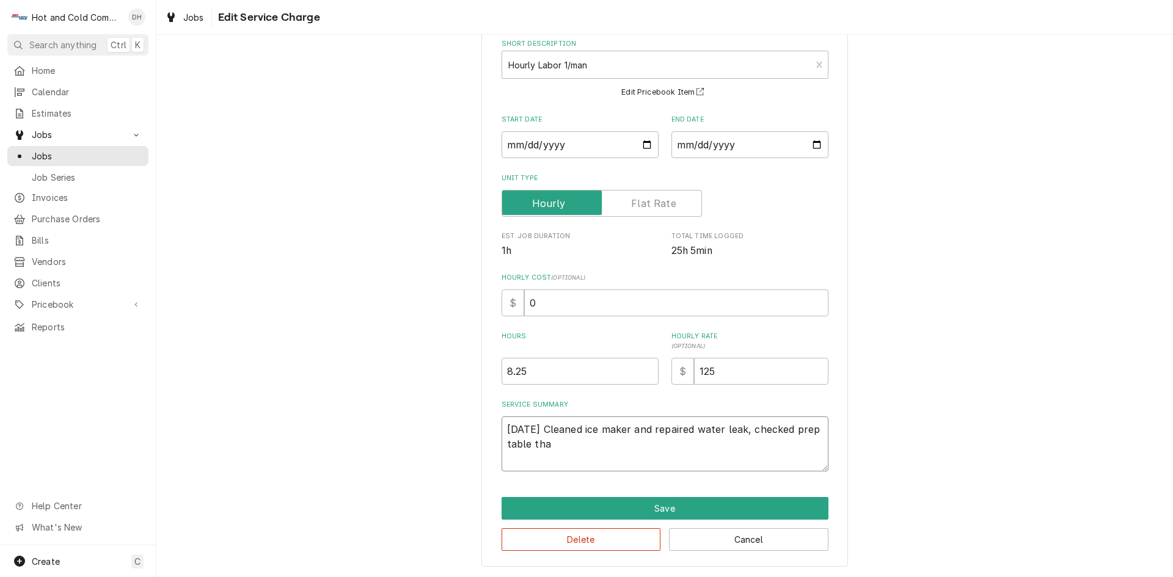
type textarea "10/2/25 Cleaned ice maker and repaired water leak, checked prep table that"
type textarea "x"
type textarea "10/2/25 Cleaned ice maker and repaired water leak, checked prep table that"
type textarea "x"
type textarea "10/2/25 Cleaned ice maker and repaired water leak, checked prep table that w"
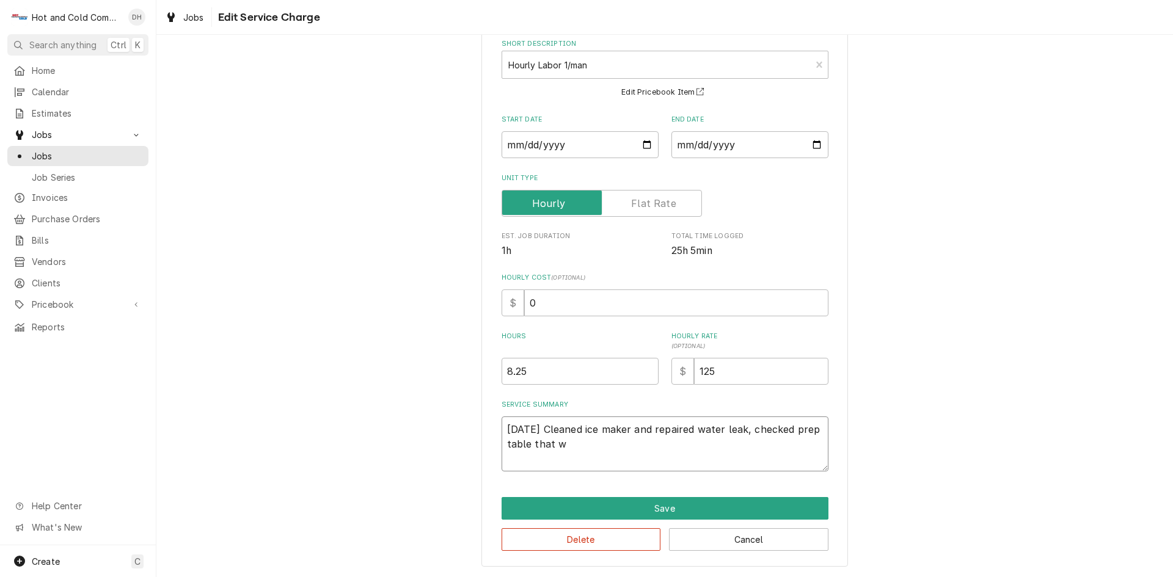
type textarea "x"
type textarea "10/2/25 Cleaned ice maker and repaired water leak, checked prep table that wa"
type textarea "x"
type textarea "10/2/25 Cleaned ice maker and repaired water leak, checked prep table that was"
type textarea "x"
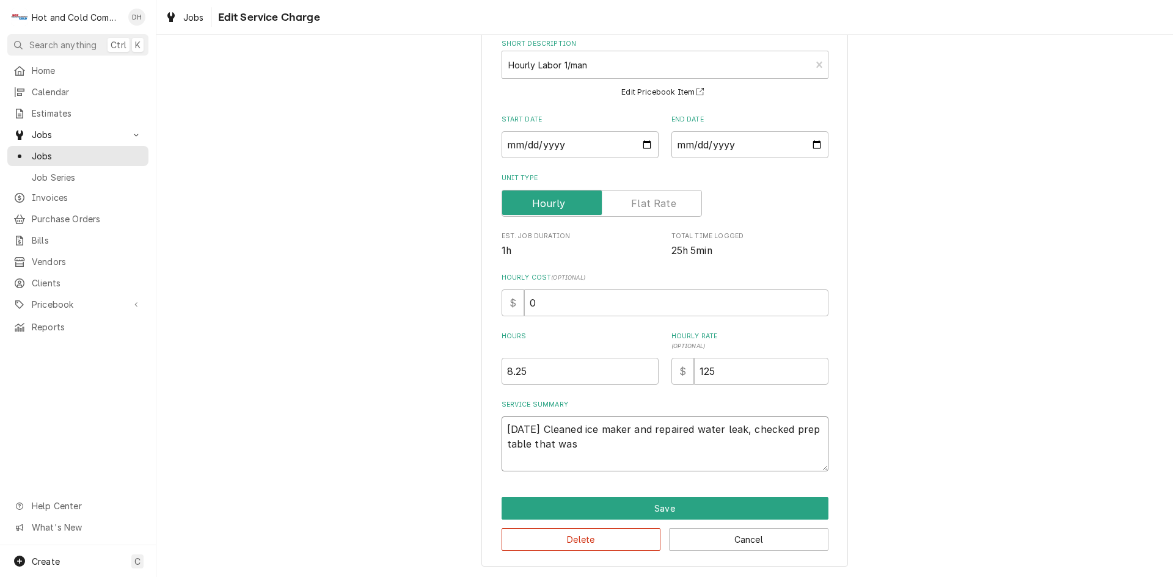
type textarea "10/2/25 Cleaned ice maker and repaired water leak, checked prep table that was"
type textarea "x"
type textarea "10/2/25 Cleaned ice maker and repaired water leak, checked prep table that was o"
type textarea "x"
type textarea "10/2/25 Cleaned ice maker and repaired water leak, checked prep table that was …"
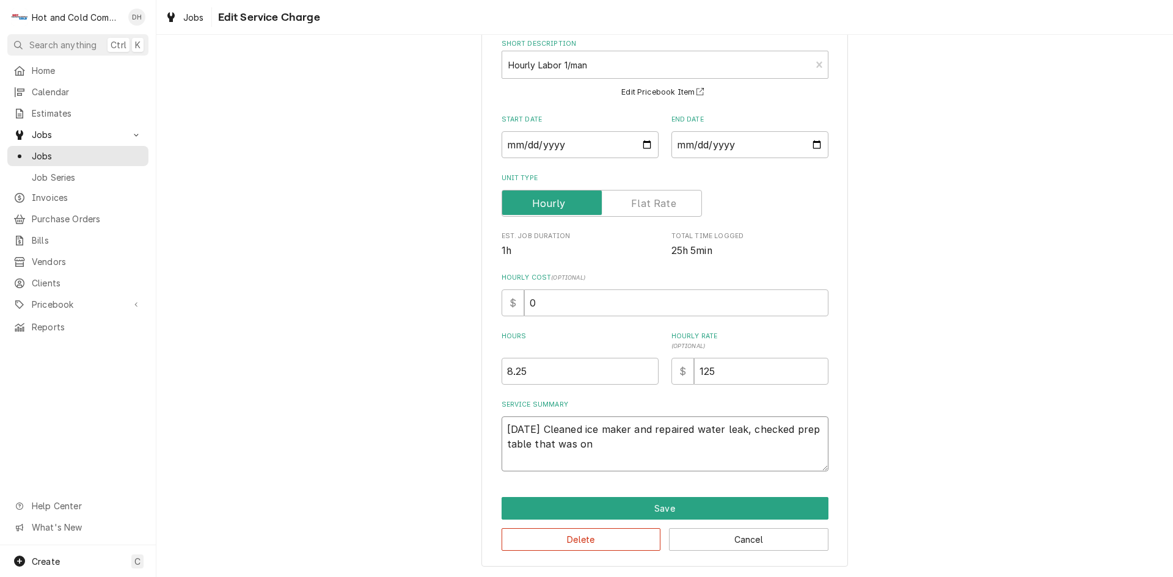
type textarea "x"
type textarea "10/2/25 Cleaned ice maker and repaired water leak, checked prep table that was …"
type textarea "x"
type textarea "10/2/25 Cleaned ice maker and repaired water leak, checked prep table that was …"
type textarea "x"
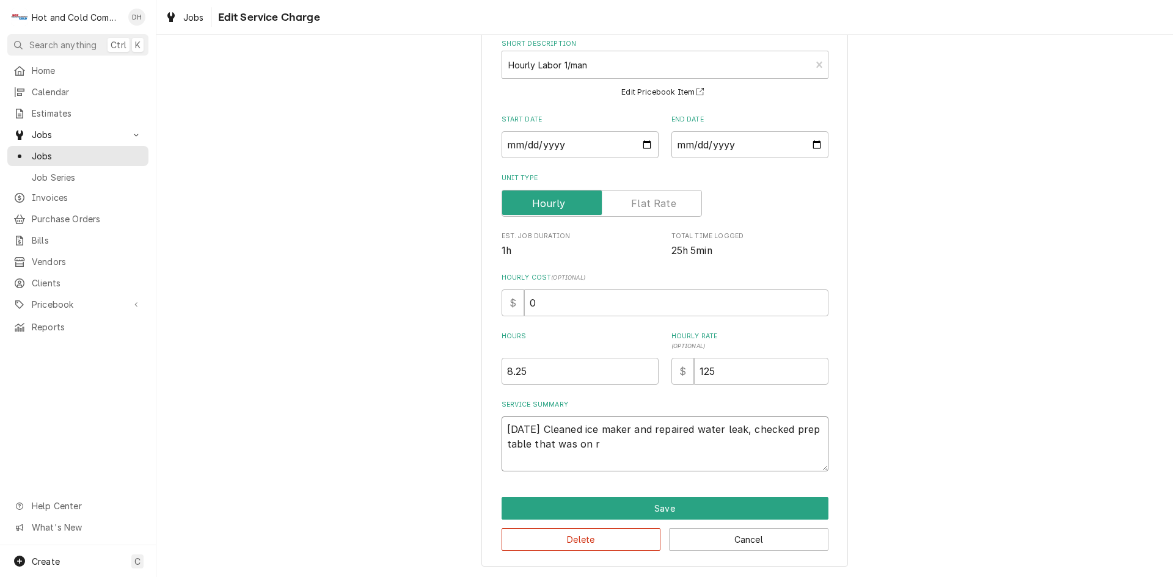
type textarea "10/2/25 Cleaned ice maker and repaired water leak, checked prep table that was …"
type textarea "x"
type textarea "10/2/25 Cleaned ice maker and repaired water leak, checked prep table that was …"
type textarea "x"
type textarea "10/2/25 Cleaned ice maker and repaired water leak, checked prep table that was …"
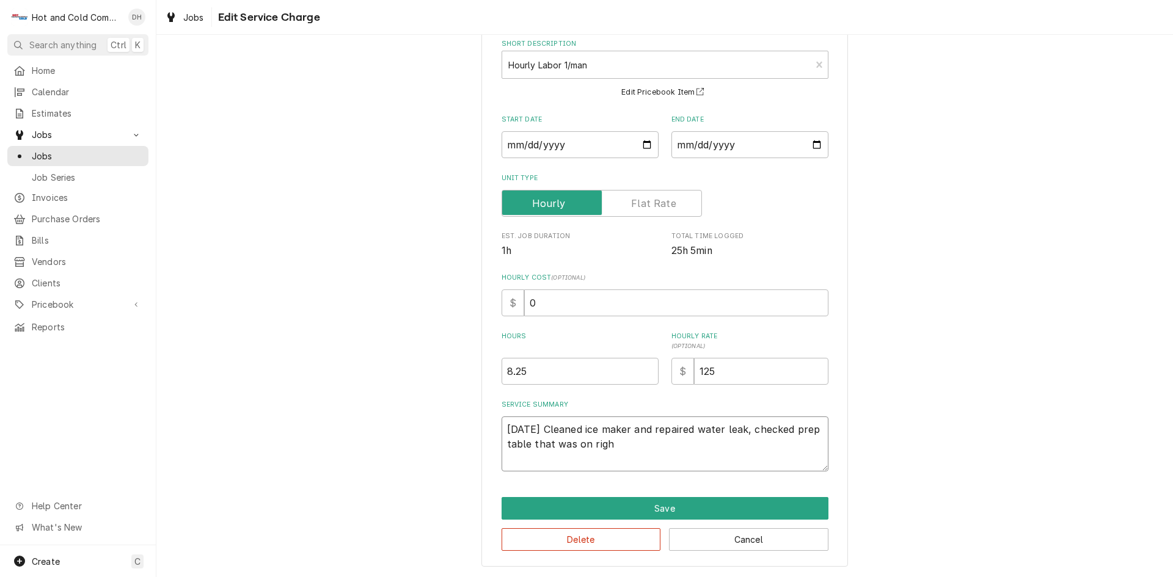
type textarea "x"
type textarea "10/2/25 Cleaned ice maker and repaired water leak, checked prep table that was …"
type textarea "x"
type textarea "10/2/25 Cleaned ice maker and repaired water leak, checked prep table that was …"
type textarea "x"
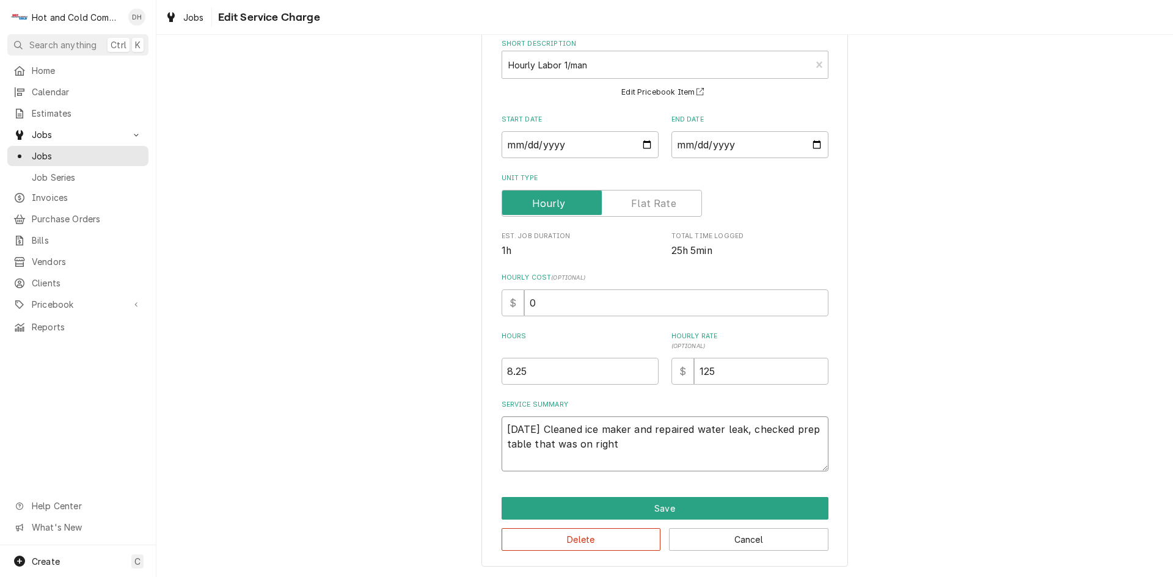
type textarea "10/2/25 Cleaned ice maker and repaired water leak, checked prep table that was …"
type textarea "x"
type textarea "10/2/25 Cleaned ice maker and repaired water leak, checked prep table that was …"
type textarea "x"
type textarea "10/2/25 Cleaned ice maker and repaired water leak, checked prep table that was …"
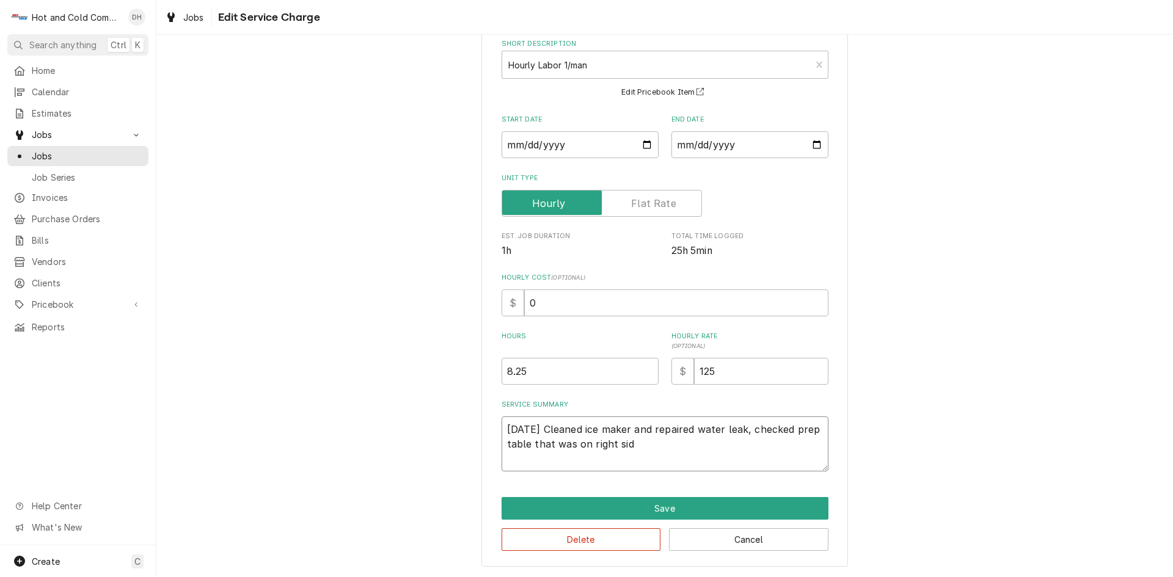
type textarea "x"
type textarea "10/2/25 Cleaned ice maker and repaired water leak, checked prep table that was …"
type textarea "x"
type textarea "10/2/25 Cleaned ice maker and repaired water leak, checked prep table that was …"
type textarea "x"
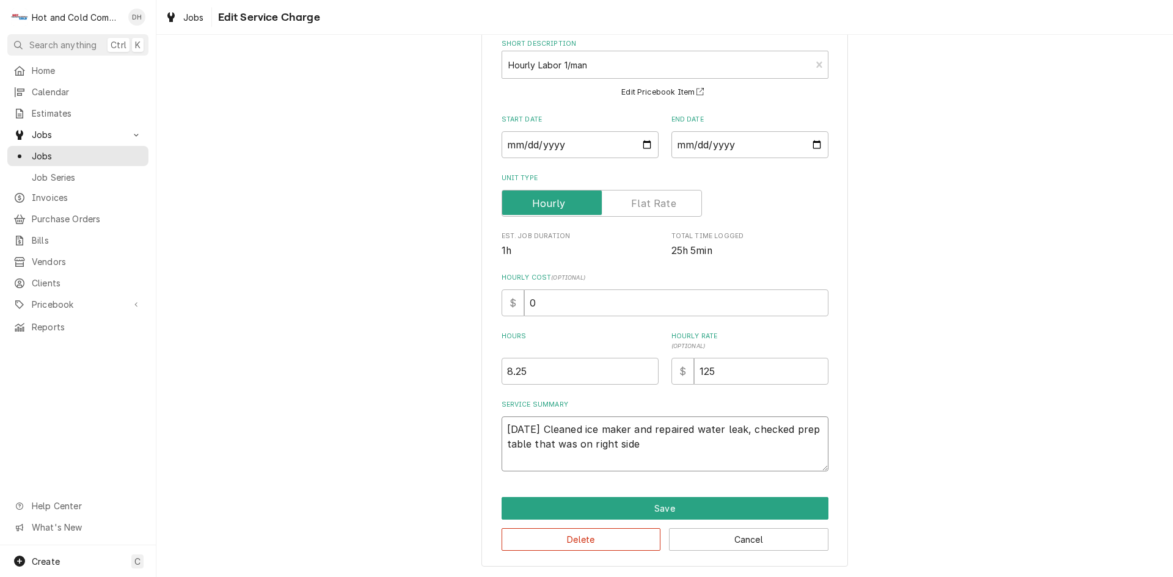
type textarea "10/2/25 Cleaned ice maker and repaired water leak, checked prep table that was …"
type textarea "x"
type textarea "10/2/25 Cleaned ice maker and repaired water leak, checked prep table that was …"
type textarea "x"
type textarea "10/2/25 Cleaned ice maker and repaired water leak, checked prep table that was …"
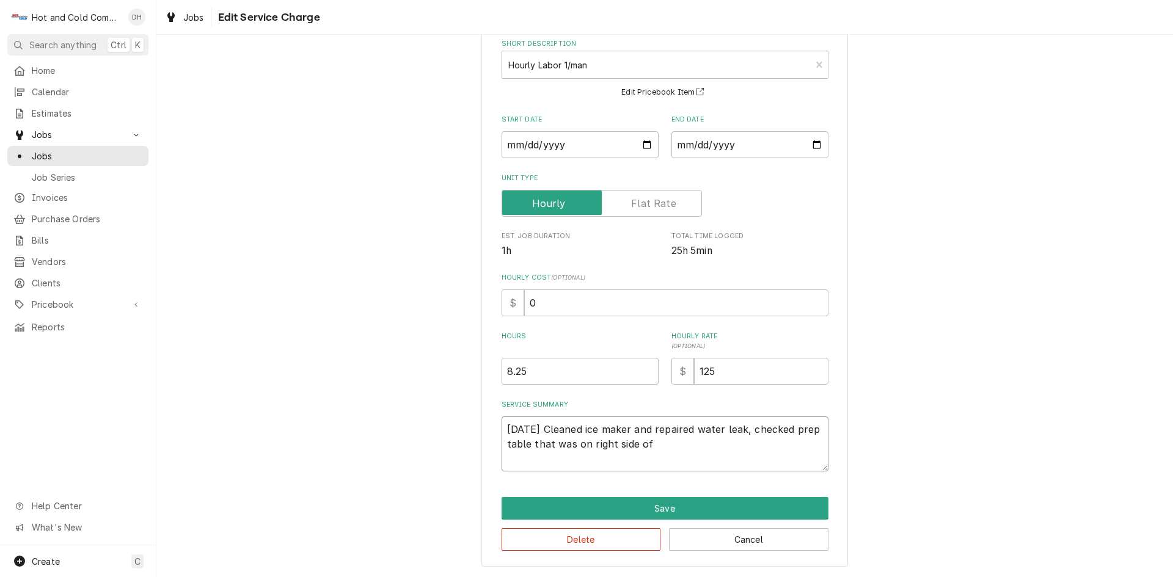
type textarea "x"
type textarea "10/2/25 Cleaned ice maker and repaired water leak, checked prep table that was …"
type textarea "x"
type textarea "10/2/25 Cleaned ice maker and repaired water leak, checked prep table that was …"
click at [548, 464] on textarea "10/2/25 Cleaned ice maker and repaired water leak, checked prep table that was …" at bounding box center [665, 444] width 327 height 55
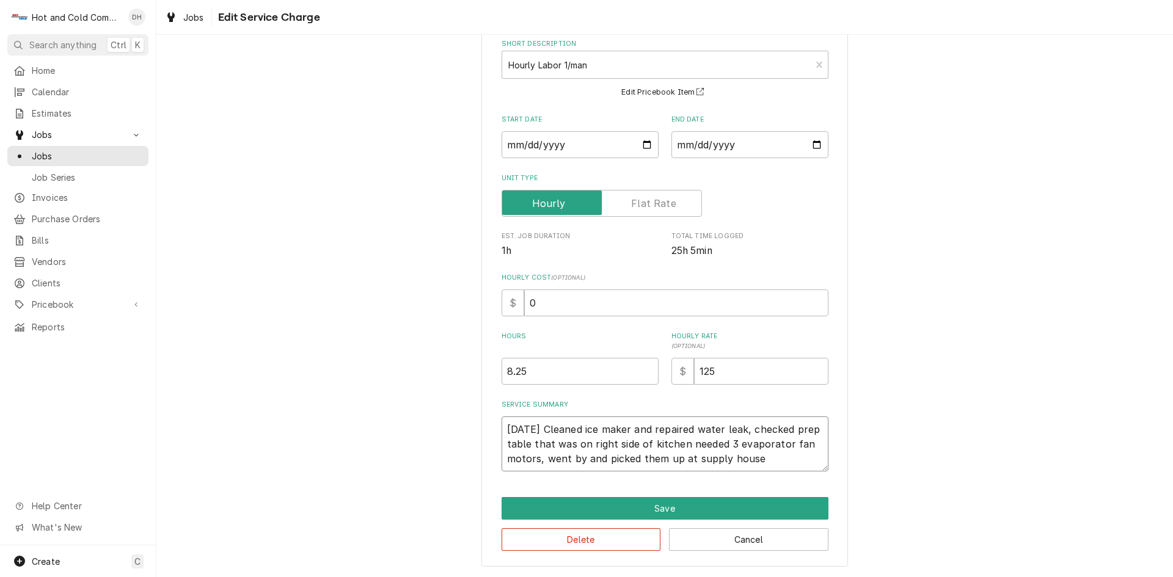
click at [777, 456] on textarea "10/2/25 Cleaned ice maker and repaired water leak, checked prep table that was …" at bounding box center [665, 444] width 327 height 55
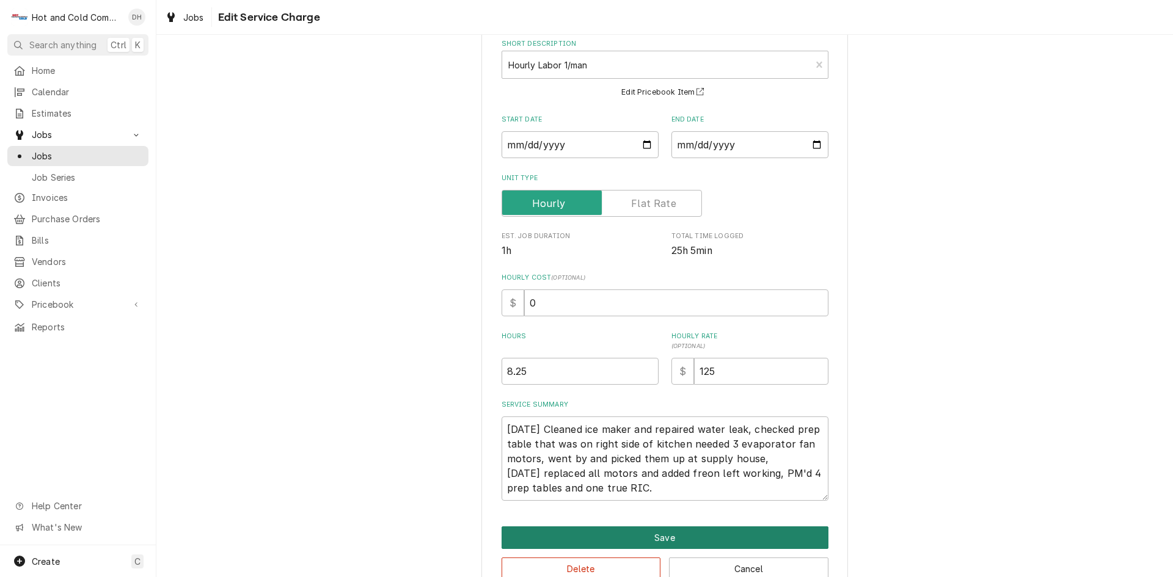
click at [675, 536] on button "Save" at bounding box center [665, 538] width 327 height 23
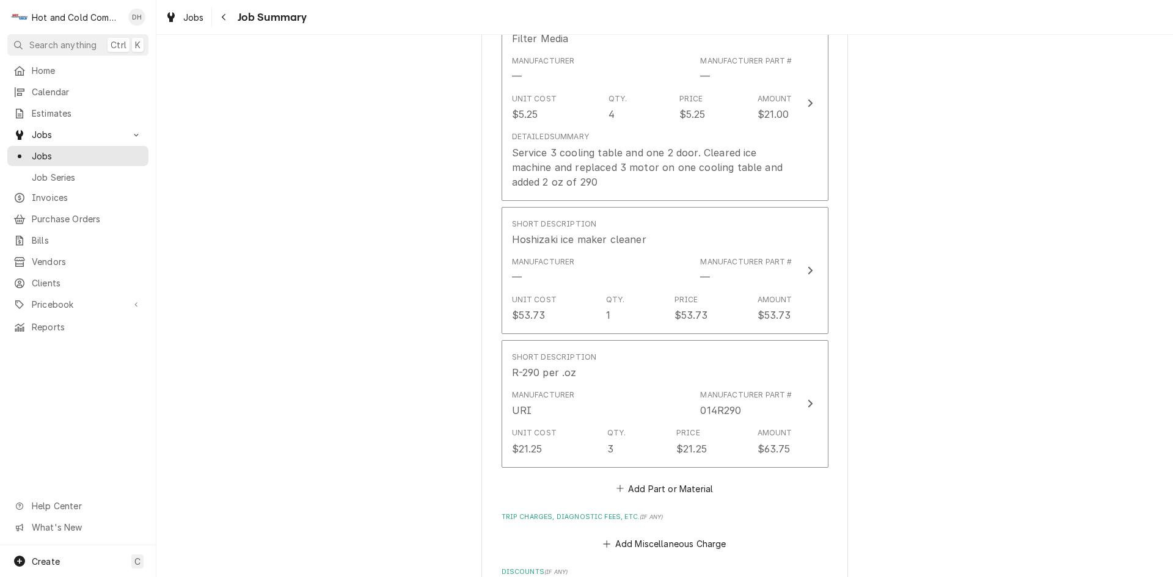
scroll to position [1019, 0]
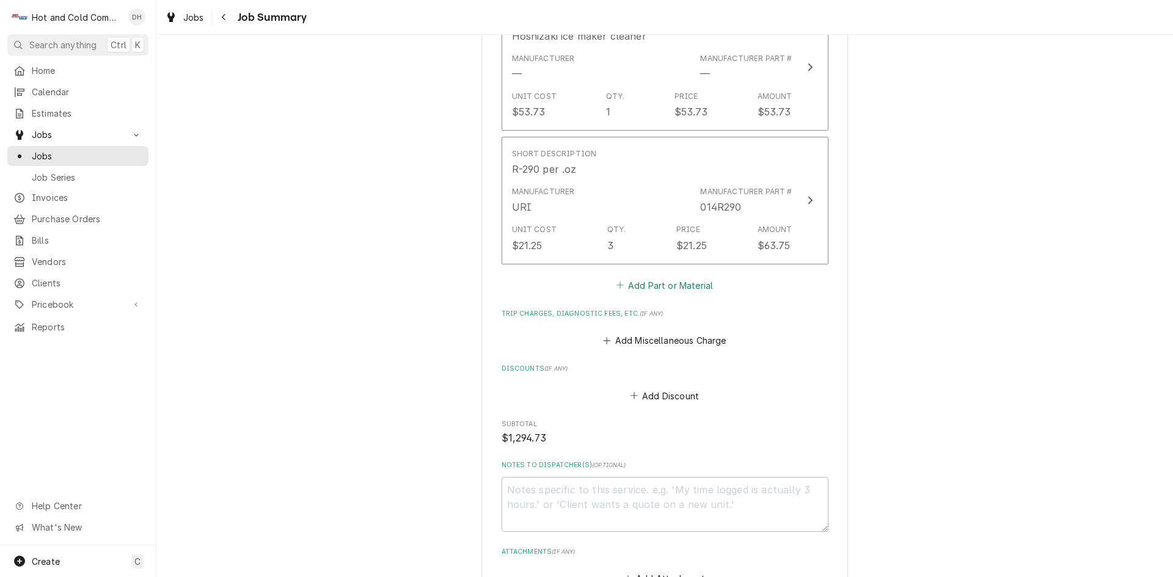
click at [667, 285] on button "Add Part or Material" at bounding box center [664, 285] width 101 height 17
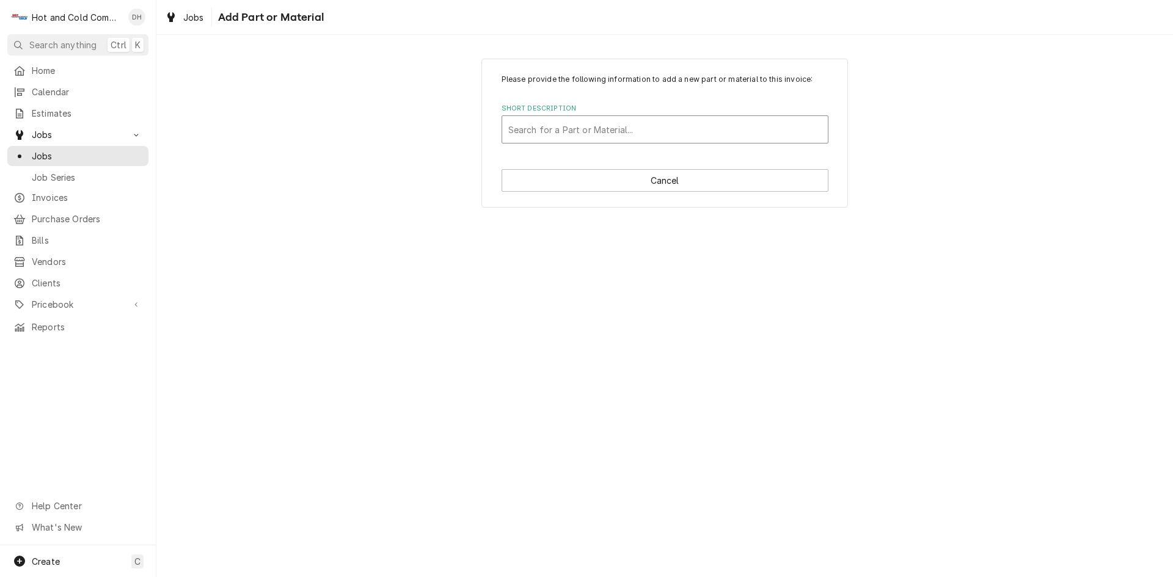
click at [659, 126] on div "Short Description" at bounding box center [664, 130] width 313 height 22
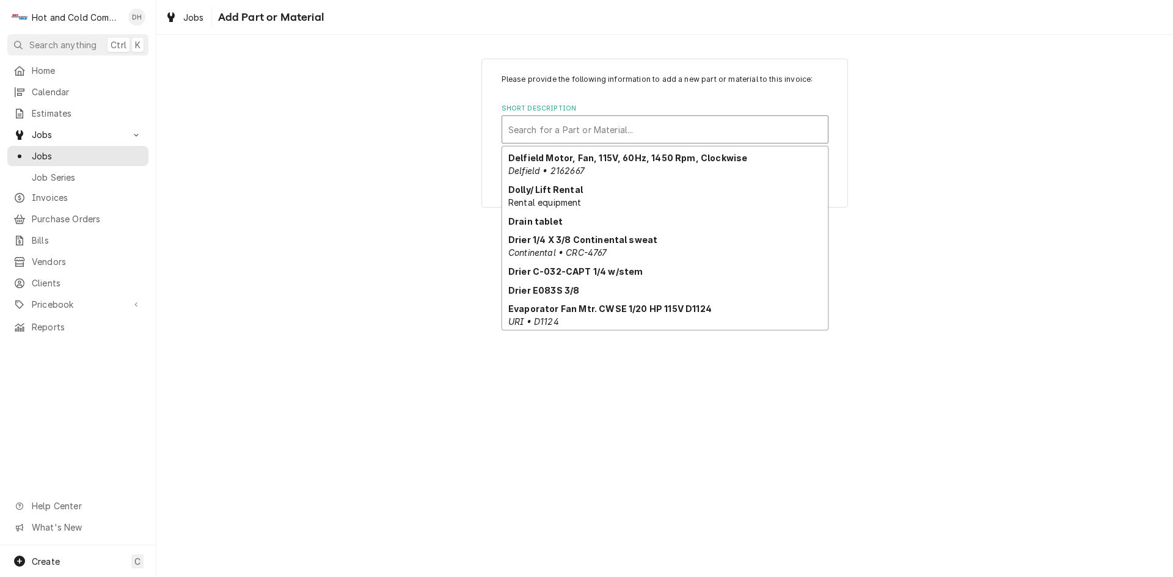
scroll to position [712, 0]
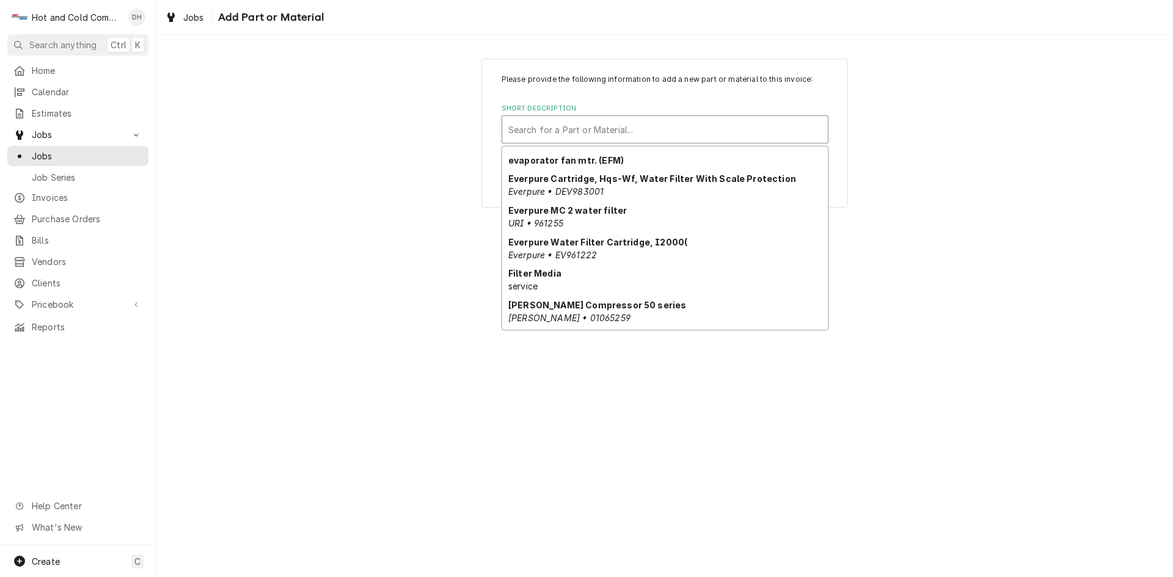
click at [827, 321] on div "01348093 Follett seal kit Follett • 01348093 15 amp power cord 115v Nema 3M Wat…" at bounding box center [665, 238] width 326 height 183
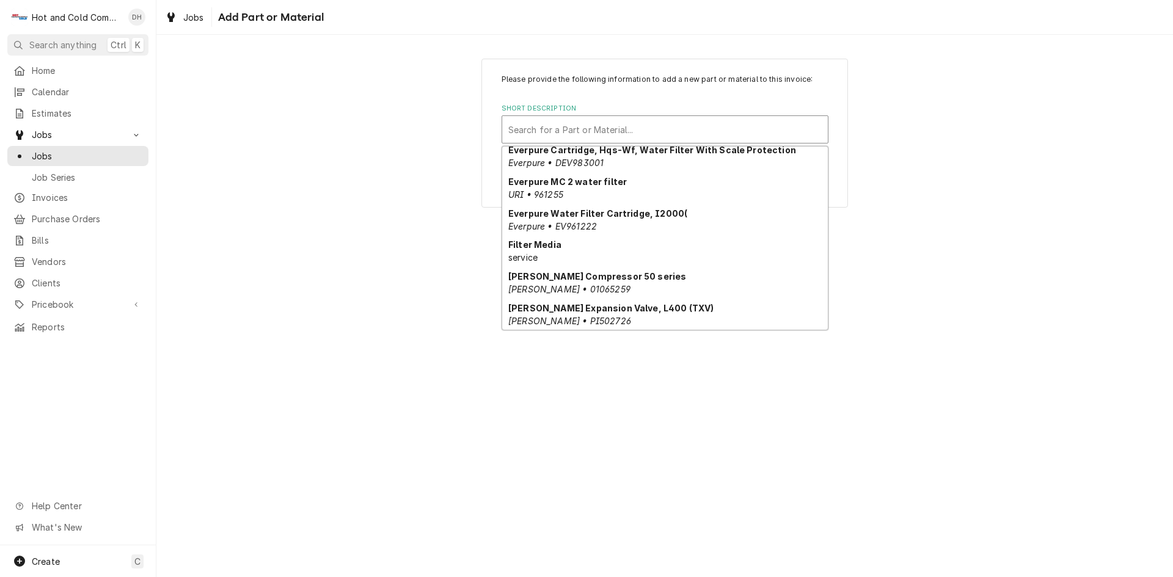
click at [827, 321] on div "01348093 Follett seal kit Follett • 01348093 15 amp power cord 115v Nema 3M Wat…" at bounding box center [665, 238] width 326 height 183
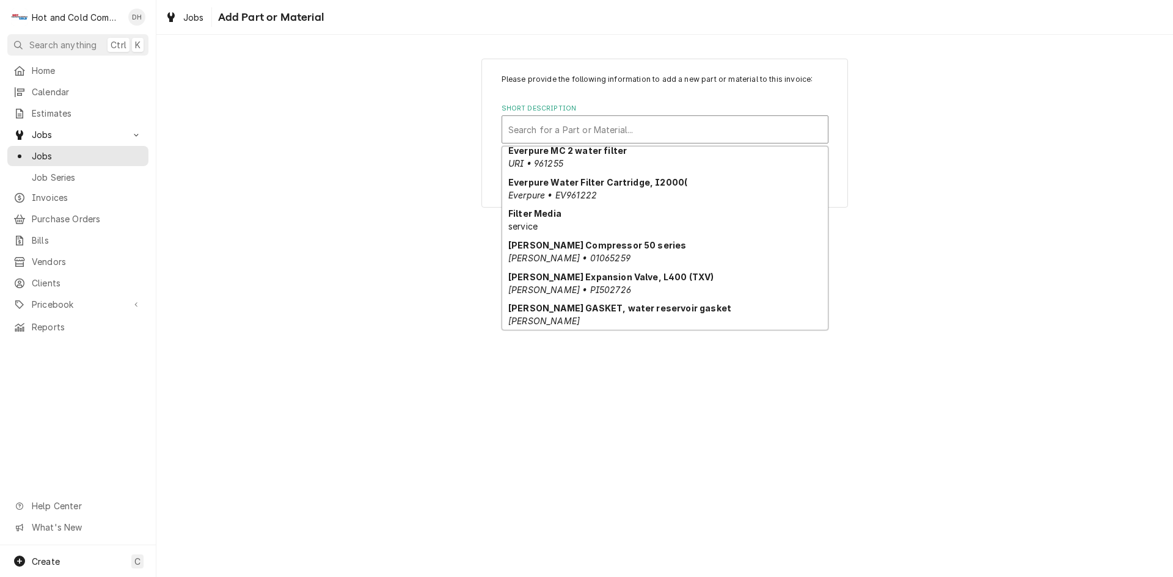
click at [827, 321] on div "01348093 Follett seal kit Follett • 01348093 15 amp power cord 115v Nema 3M Wat…" at bounding box center [665, 238] width 326 height 183
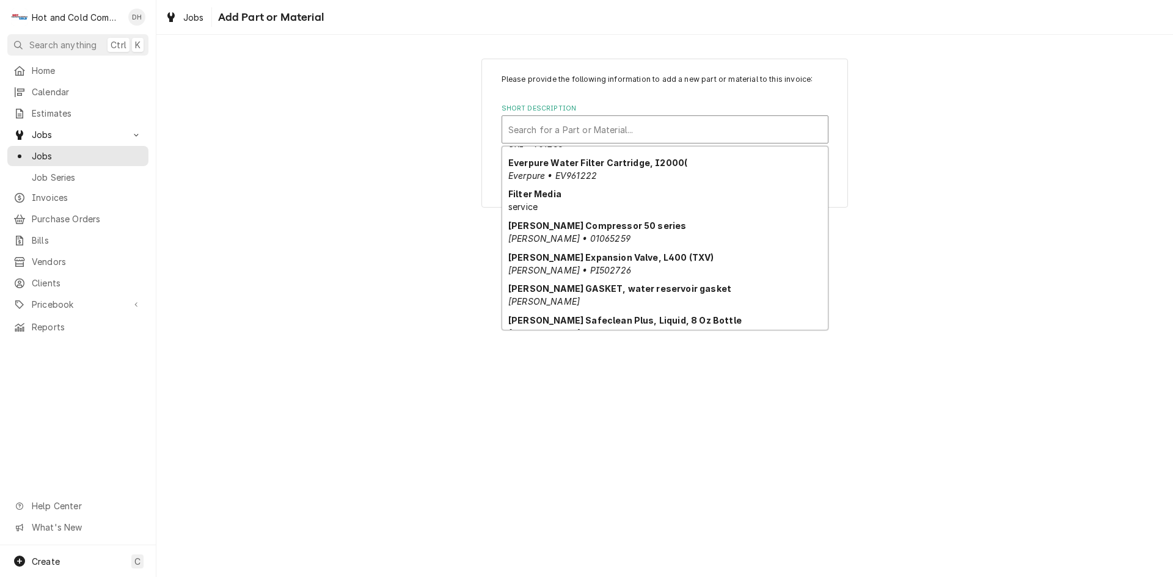
click at [827, 321] on div "01348093 Follett seal kit Follett • 01348093 15 amp power cord 115v Nema 3M Wat…" at bounding box center [665, 238] width 326 height 183
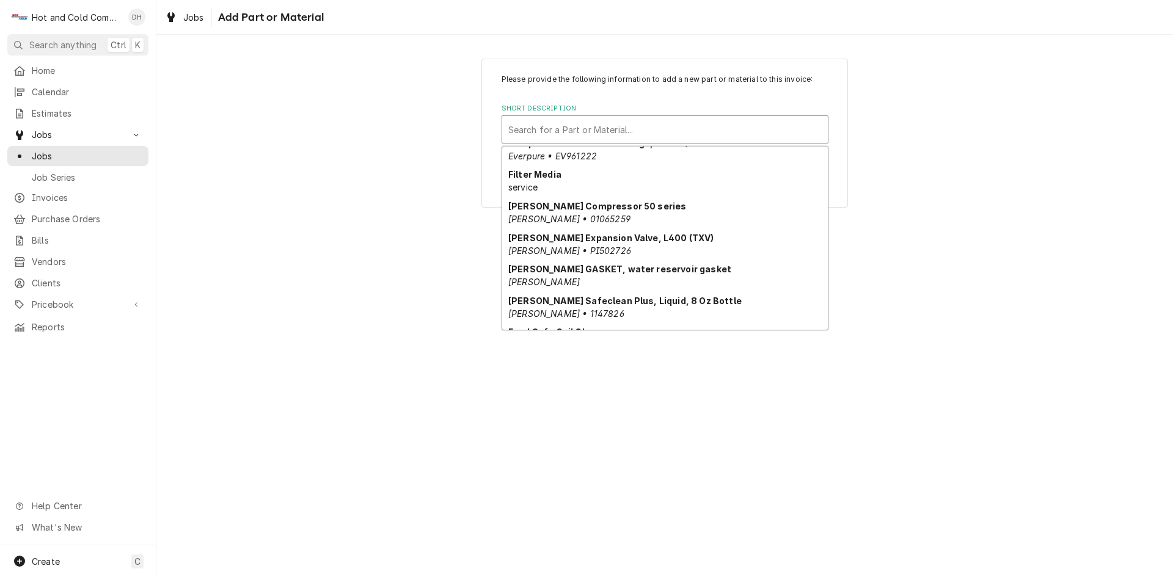
click at [827, 321] on div "01348093 Follett seal kit Follett • 01348093 15 amp power cord 115v Nema 3M Wat…" at bounding box center [665, 238] width 326 height 183
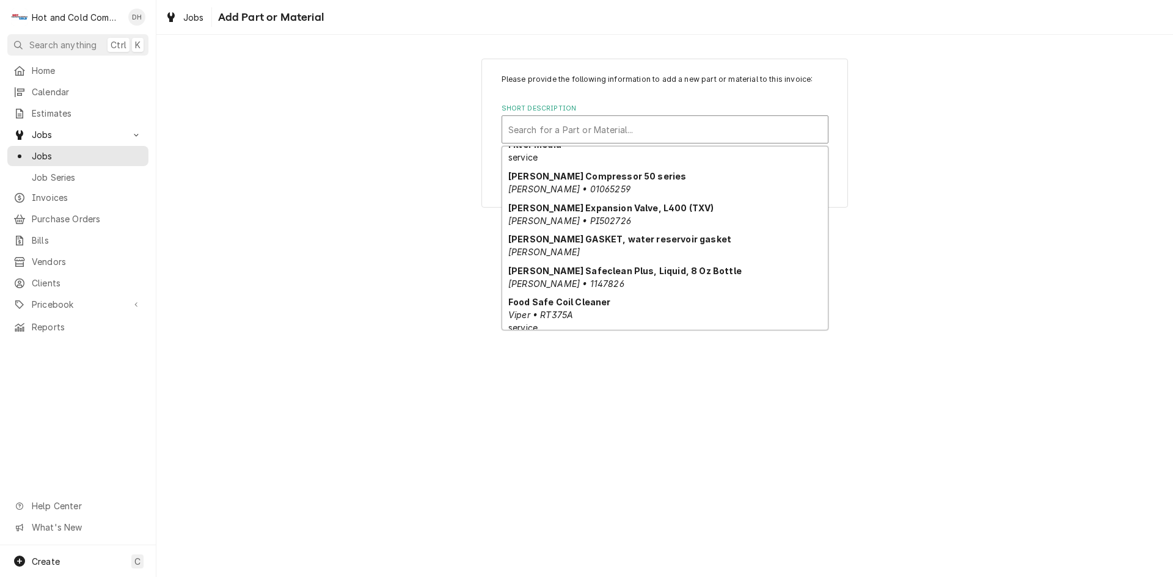
click at [827, 321] on div "01348093 Follett seal kit Follett • 01348093 15 amp power cord 115v Nema 3M Wat…" at bounding box center [665, 238] width 326 height 183
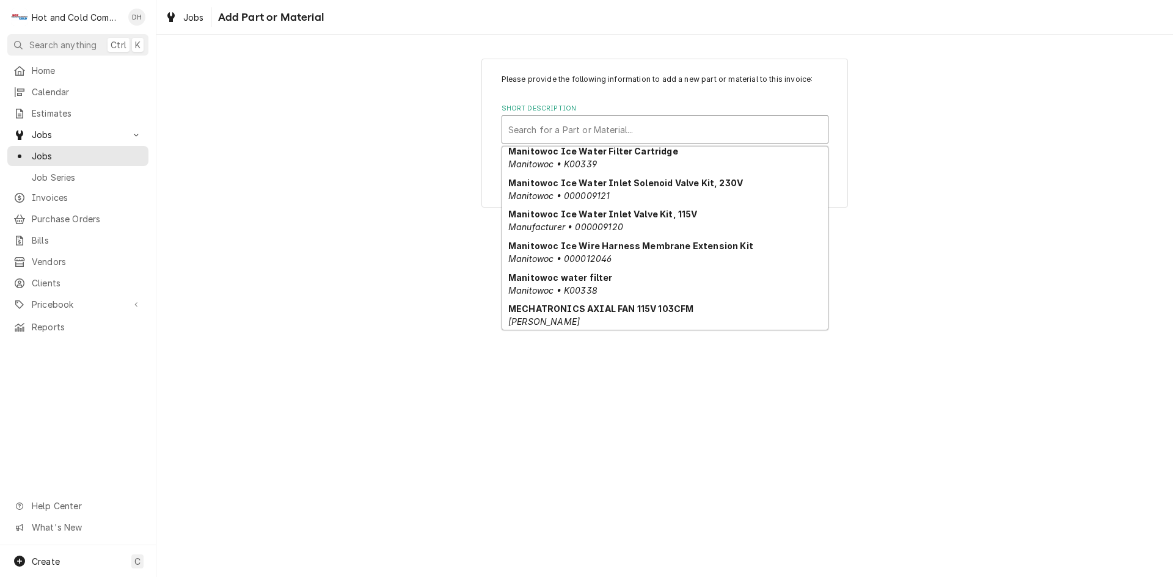
scroll to position [2725, 0]
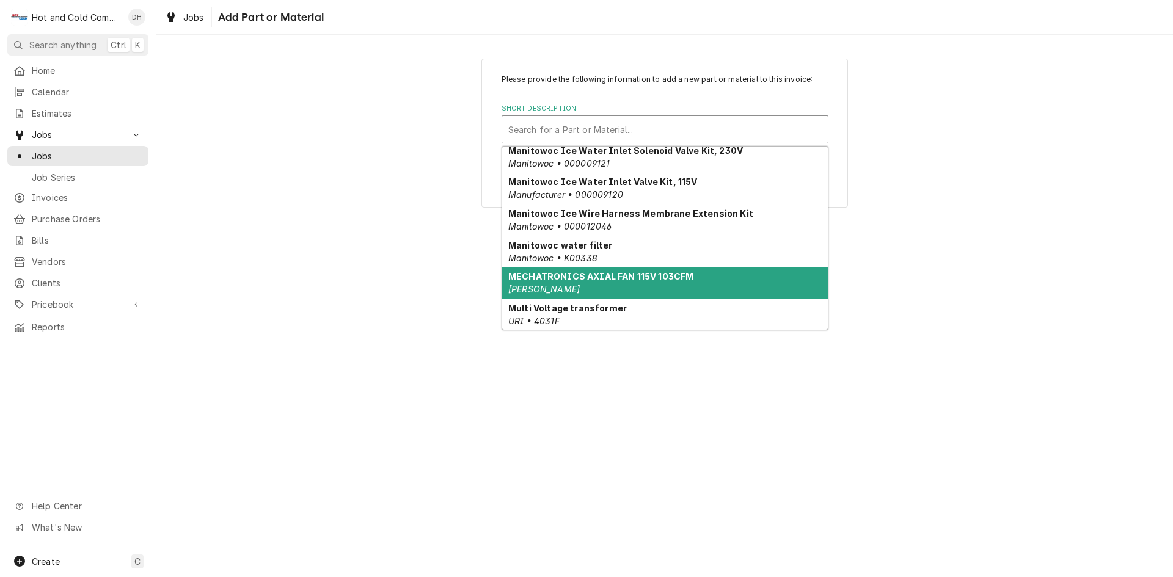
drag, startPoint x: 704, startPoint y: 256, endPoint x: 726, endPoint y: 266, distance: 24.1
click at [705, 268] on div "MECHATRONICS AXIAL FAN 115V 103CFM Duker" at bounding box center [665, 284] width 326 height 32
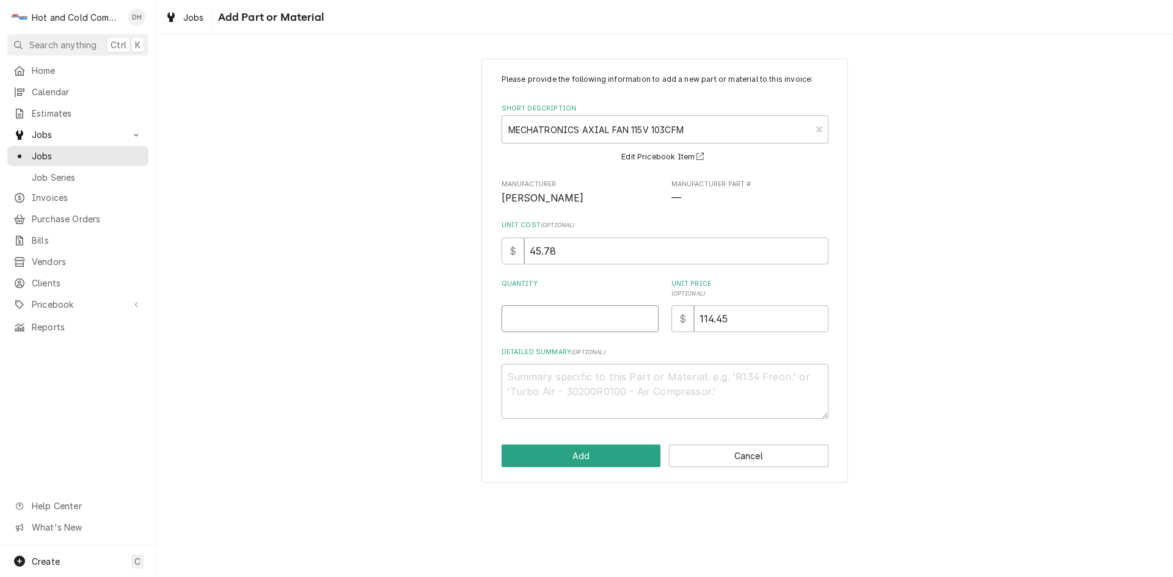
click at [532, 327] on input "Quantity" at bounding box center [580, 319] width 157 height 27
click at [607, 450] on button "Add" at bounding box center [581, 456] width 159 height 23
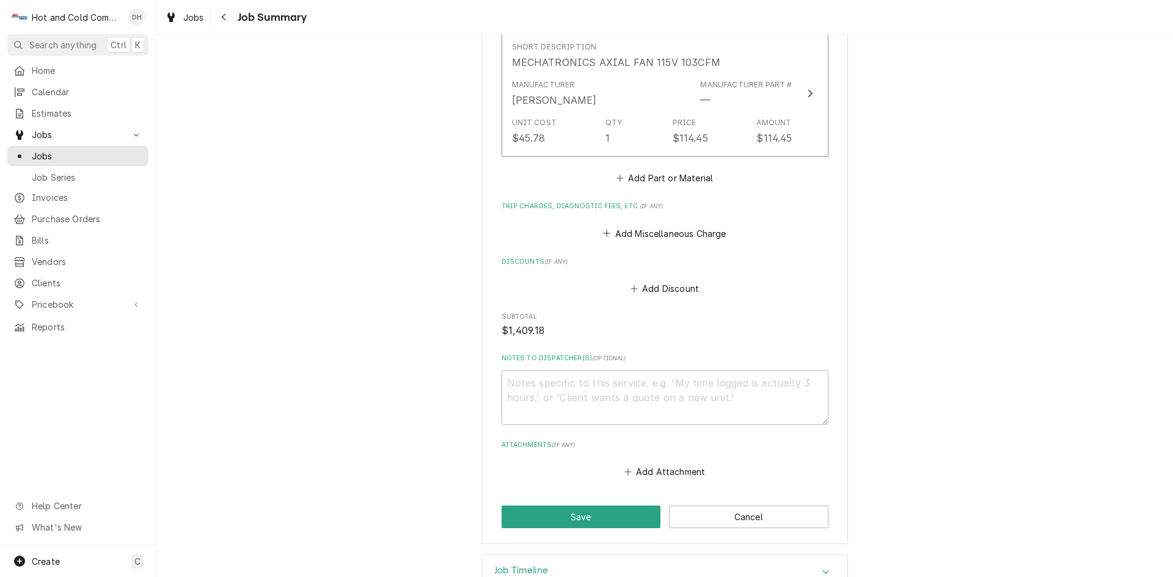
scroll to position [1295, 0]
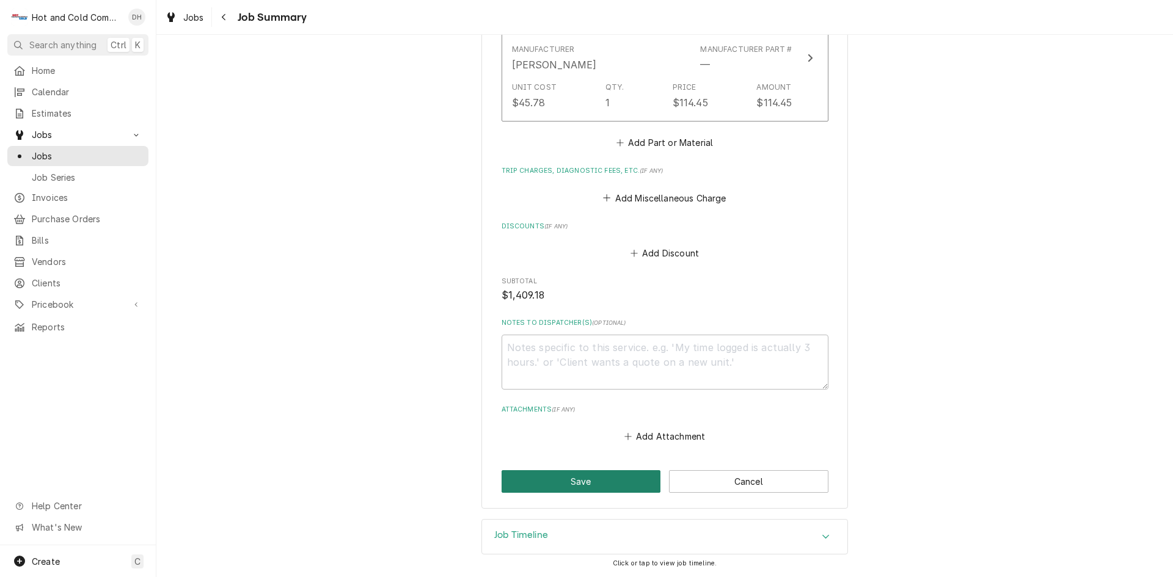
click at [562, 488] on button "Save" at bounding box center [581, 481] width 159 height 23
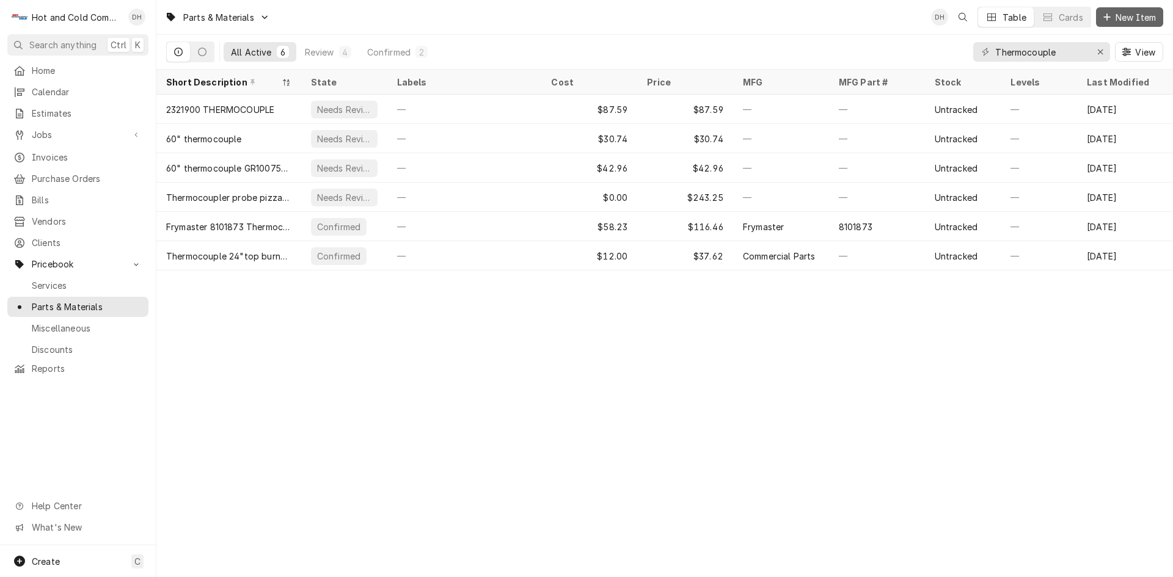
drag, startPoint x: 1129, startPoint y: 15, endPoint x: 1125, endPoint y: 24, distance: 9.1
click at [1129, 15] on span "New Item" at bounding box center [1135, 17] width 45 height 13
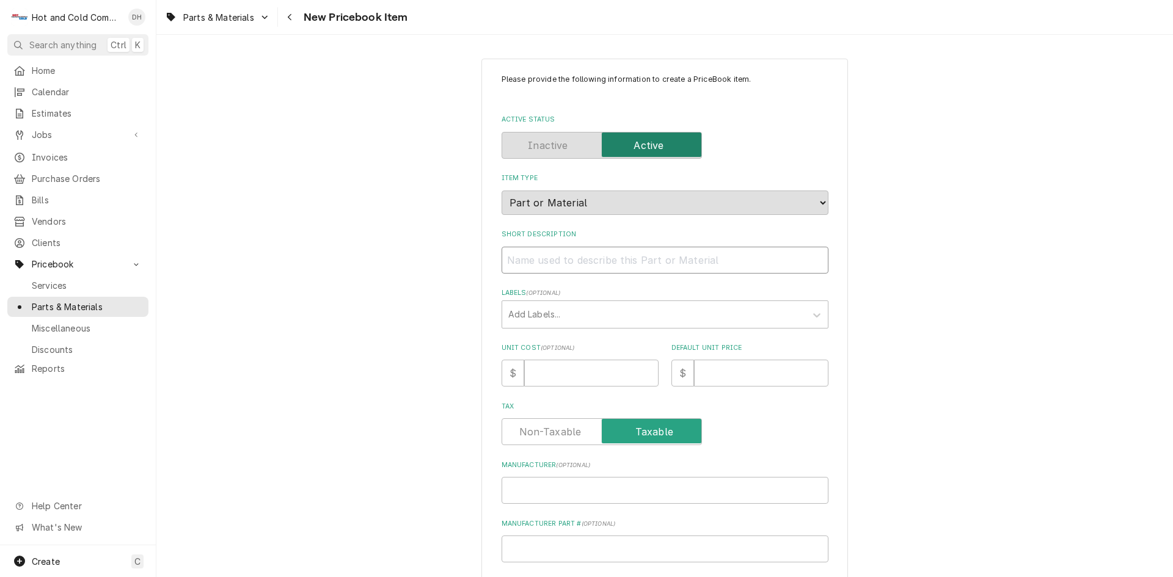
click at [578, 260] on input "Short Description" at bounding box center [665, 260] width 327 height 27
paste input "MECHATRONICS AXIAL FAN 115V 103CFM 4"
type textarea "x"
type input "MECHATRONICS AXIAL FAN 115V 103CFM 4"
type textarea "x"
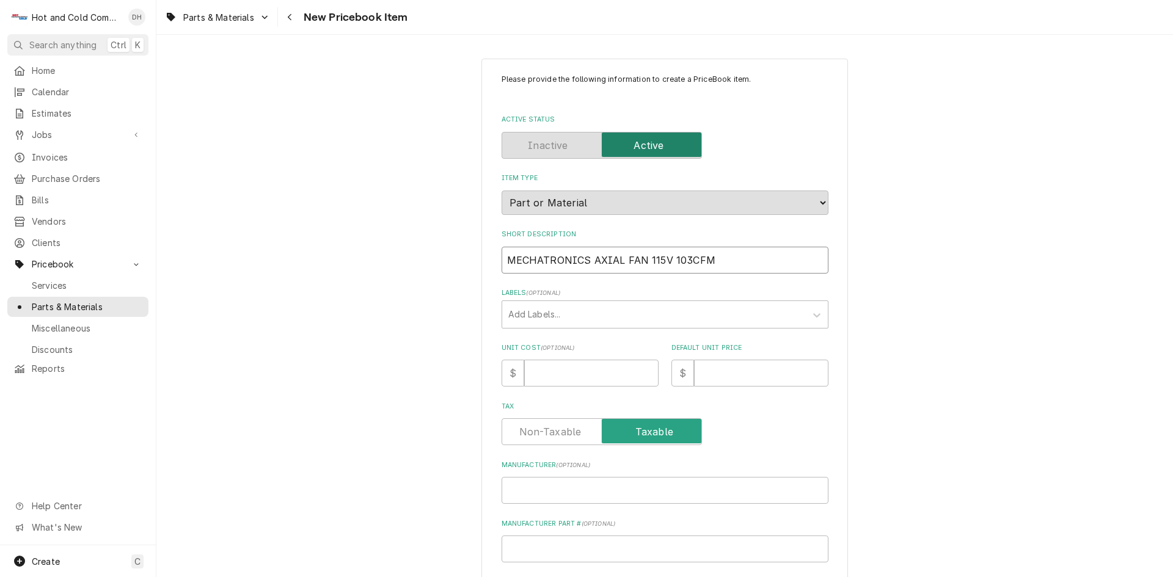
type input "MECHATRONICS AXIAL FAN 115V 103CFM"
click at [579, 379] on input "Unit Cost ( optional )" at bounding box center [591, 373] width 134 height 27
type textarea "x"
type input "4"
type textarea "x"
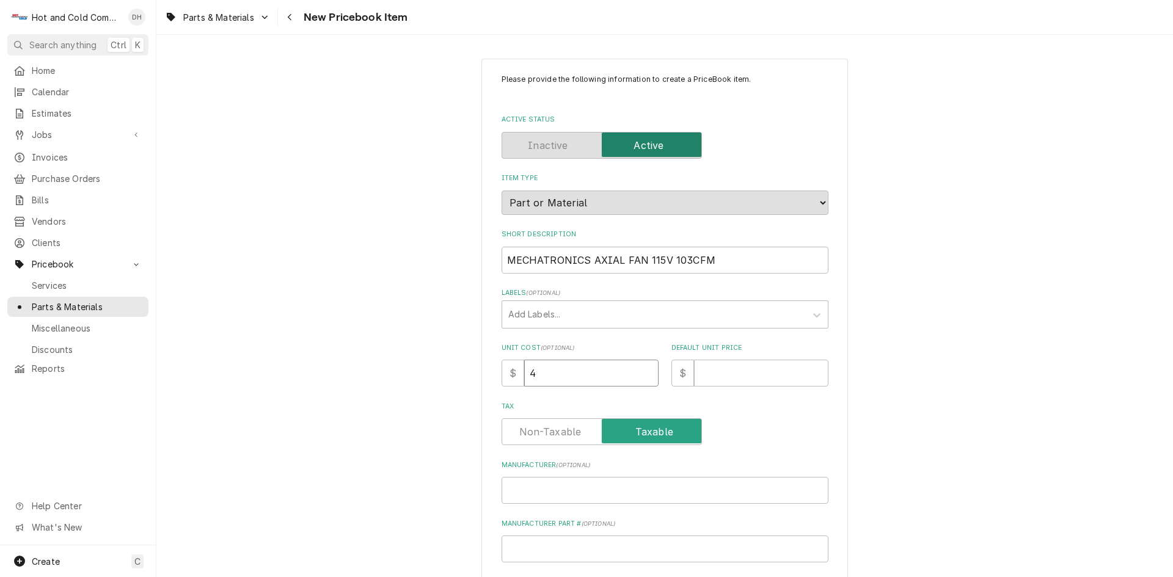
type input "45"
type textarea "x"
type input "45.7"
type textarea "x"
type input "45.78"
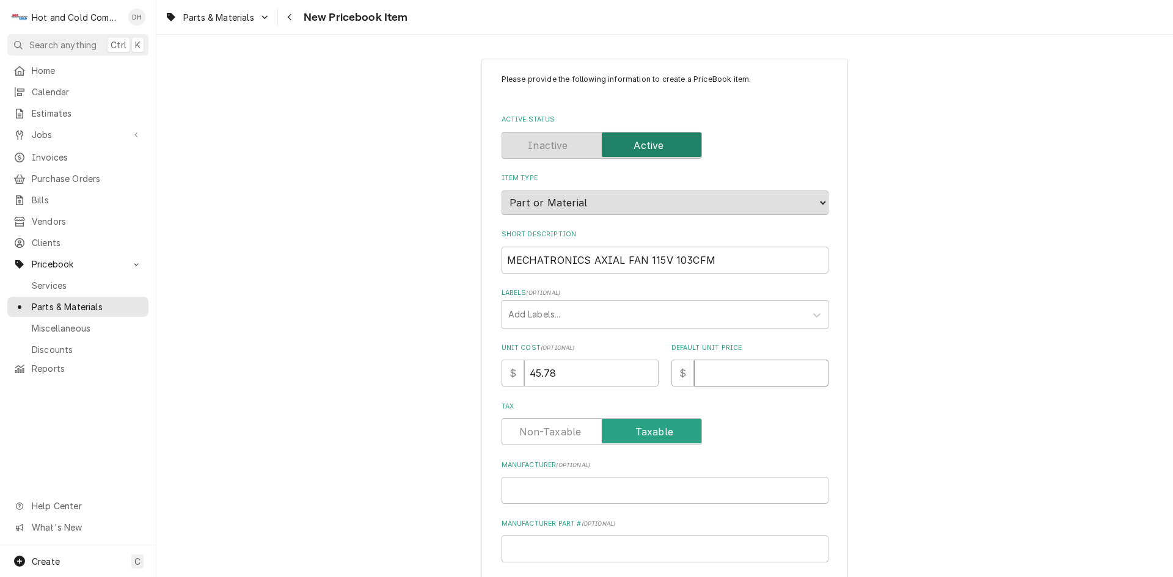
type textarea "x"
type input "1"
type textarea "x"
type input "11"
type textarea "x"
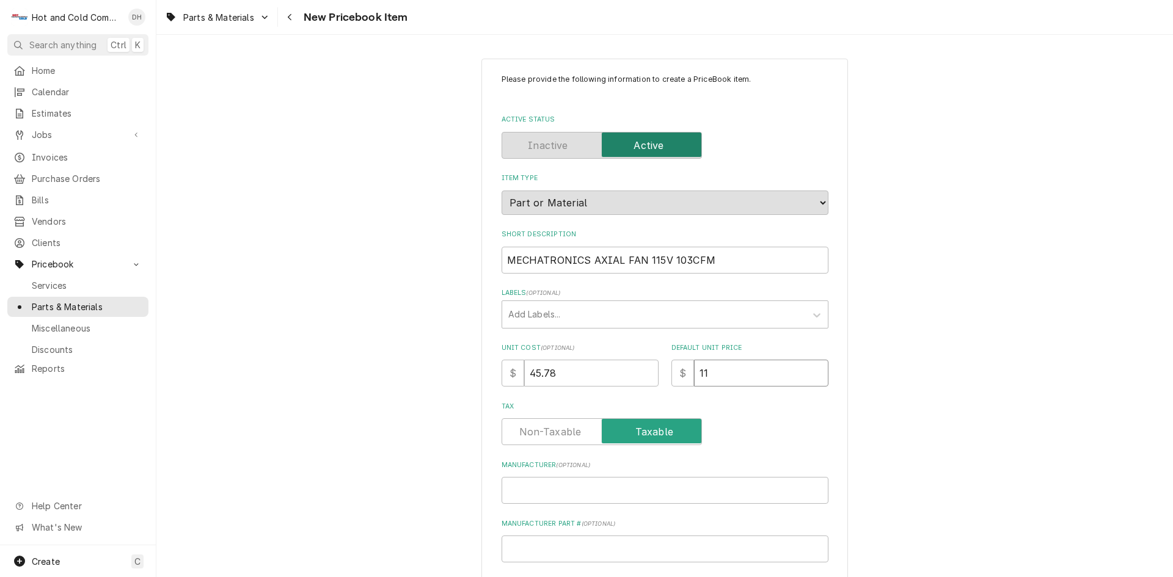
type input "114"
type textarea "x"
type input "114.4"
type textarea "x"
type input "114.45"
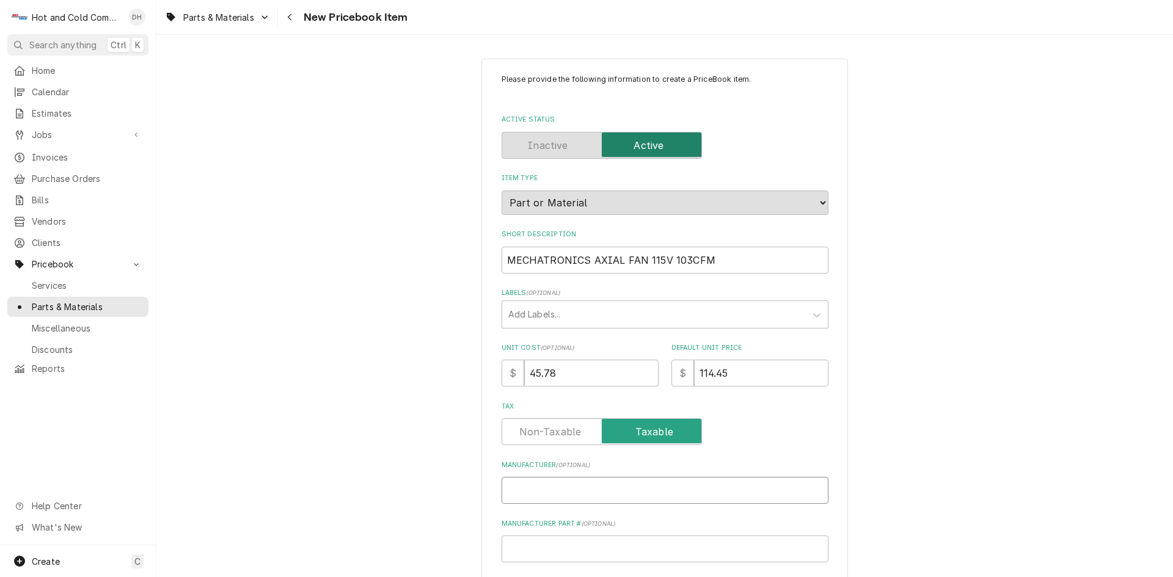
click at [544, 488] on input "Manufacturer ( optional )" at bounding box center [665, 490] width 327 height 27
type textarea "x"
type input "D"
type textarea "x"
type input "Du"
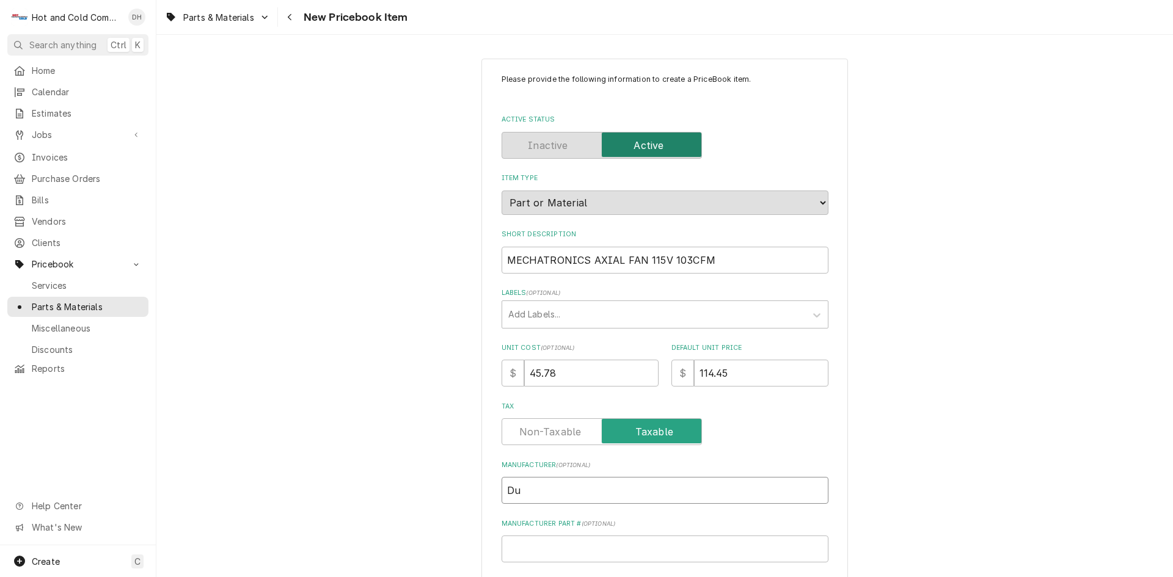
type textarea "x"
type input "Duk"
type textarea "x"
type input "Duke"
type textarea "x"
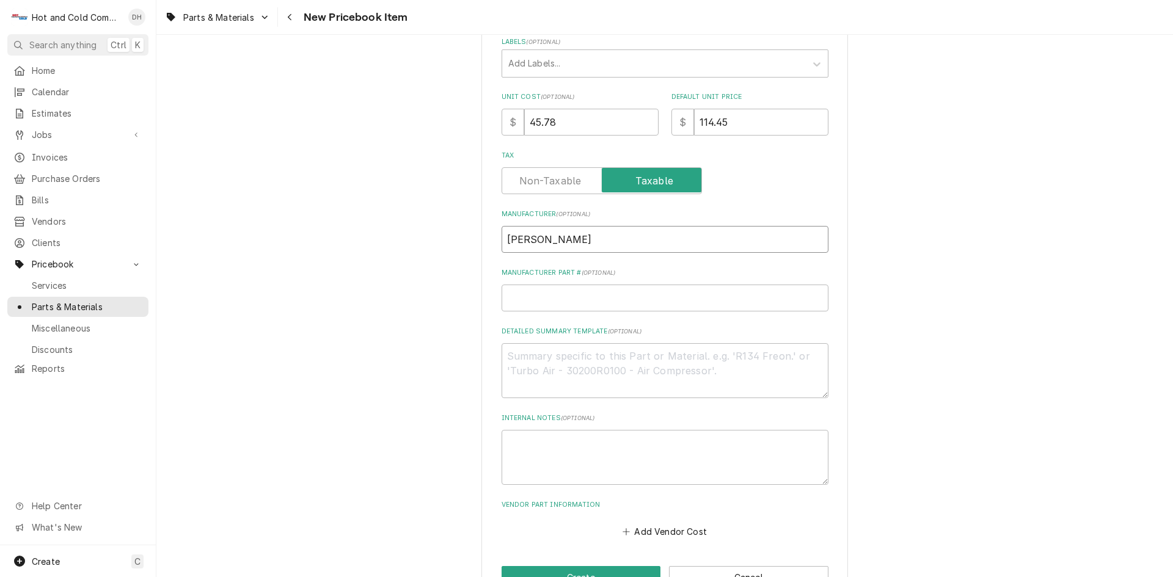
scroll to position [289, 0]
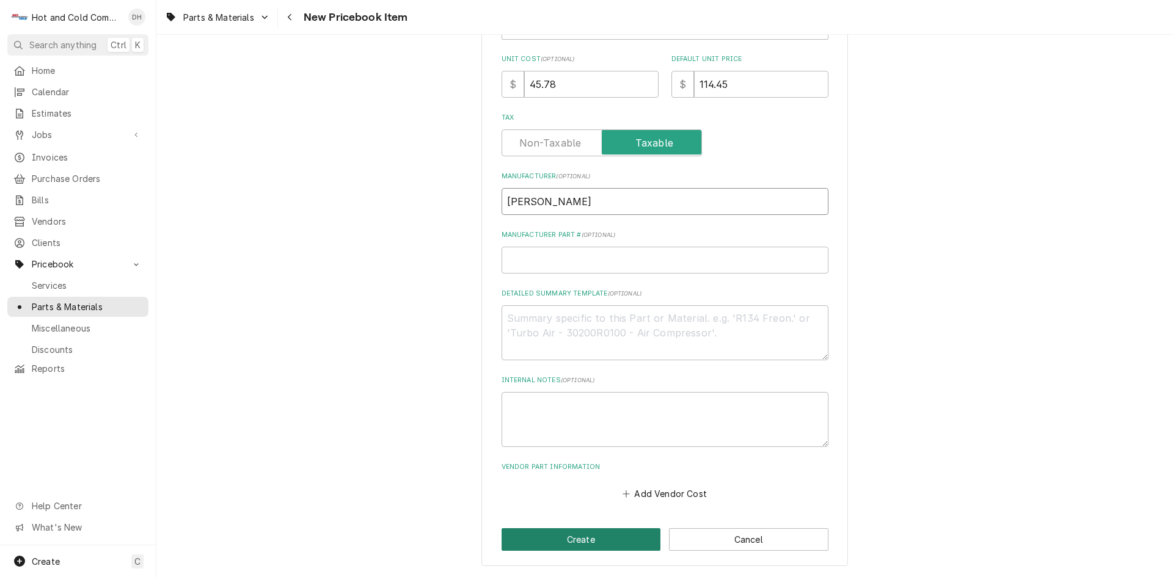
type input "[PERSON_NAME]"
click at [587, 540] on button "Create" at bounding box center [581, 540] width 159 height 23
type textarea "x"
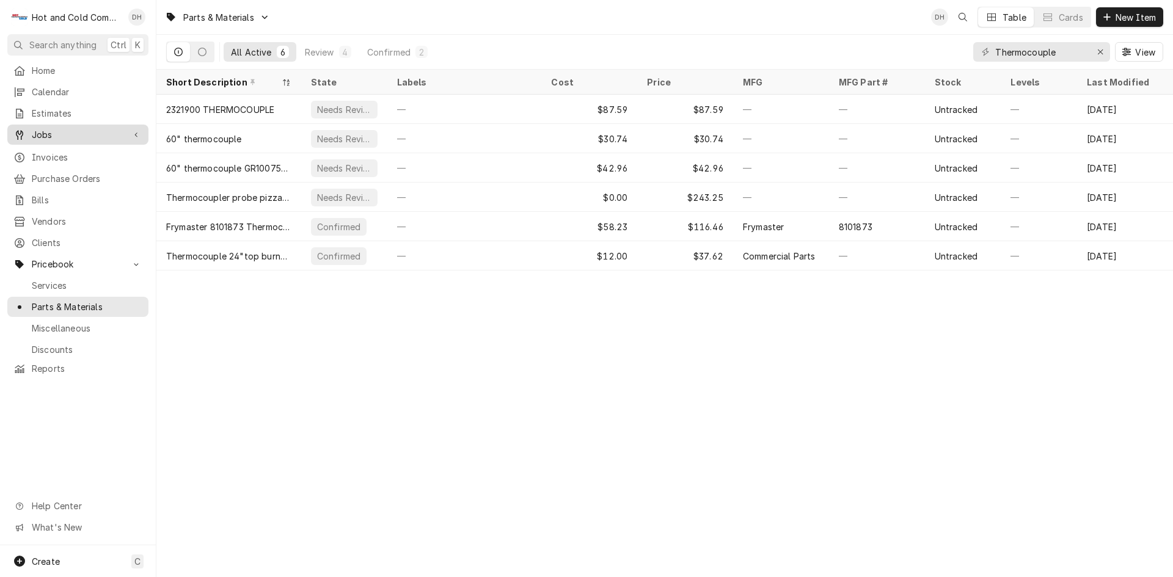
click at [42, 129] on span "Jobs" at bounding box center [78, 134] width 92 height 13
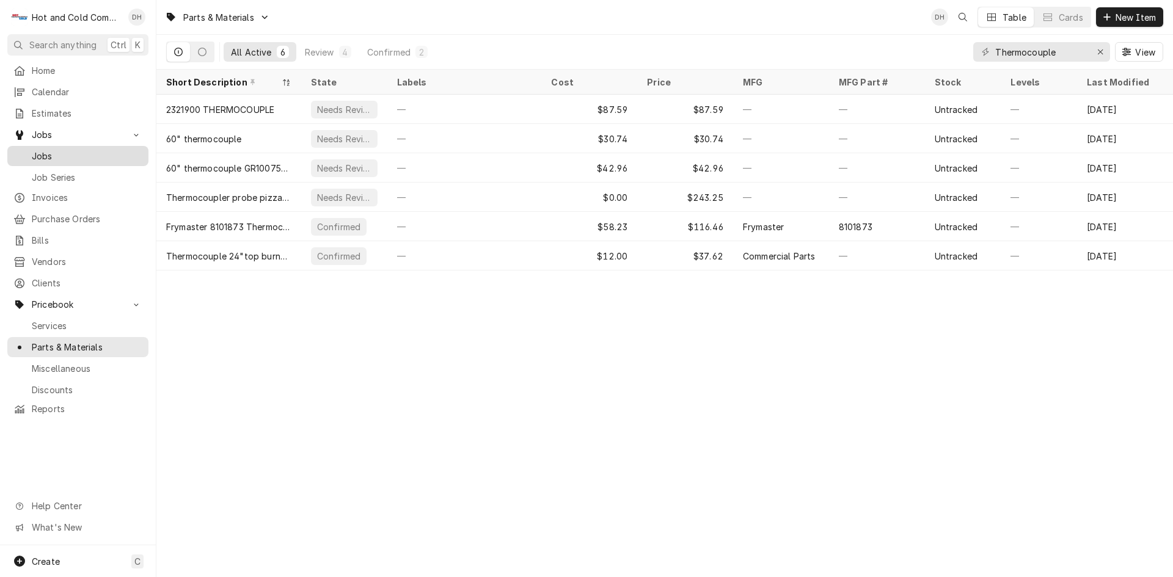
click at [49, 156] on span "Jobs" at bounding box center [87, 156] width 111 height 13
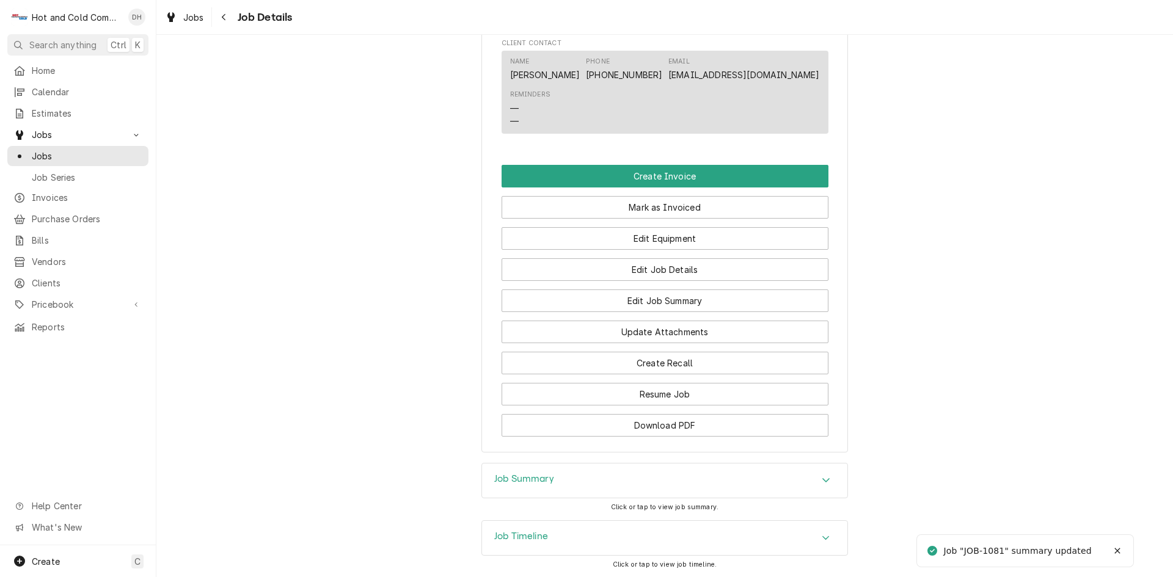
scroll to position [890, 0]
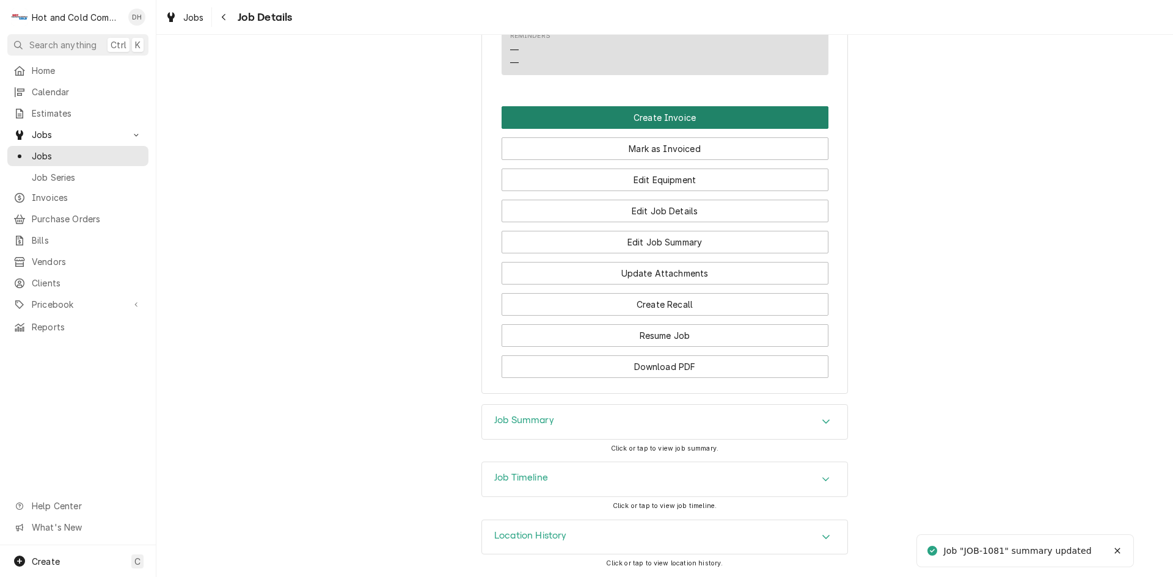
click at [665, 117] on button "Create Invoice" at bounding box center [665, 117] width 327 height 23
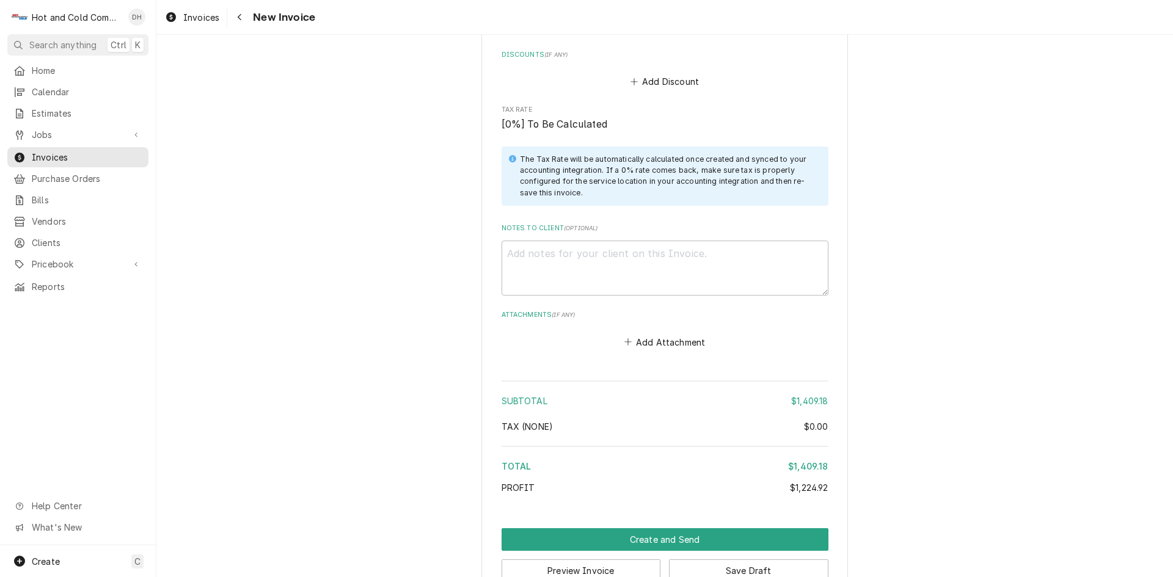
scroll to position [2427, 0]
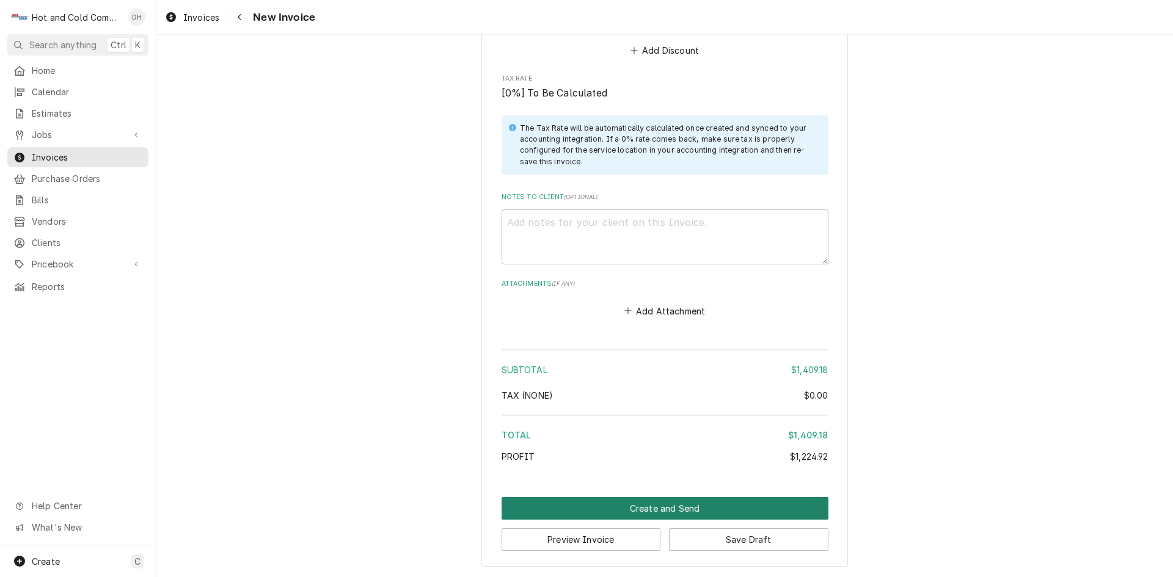
click at [668, 509] on button "Create and Send" at bounding box center [665, 508] width 327 height 23
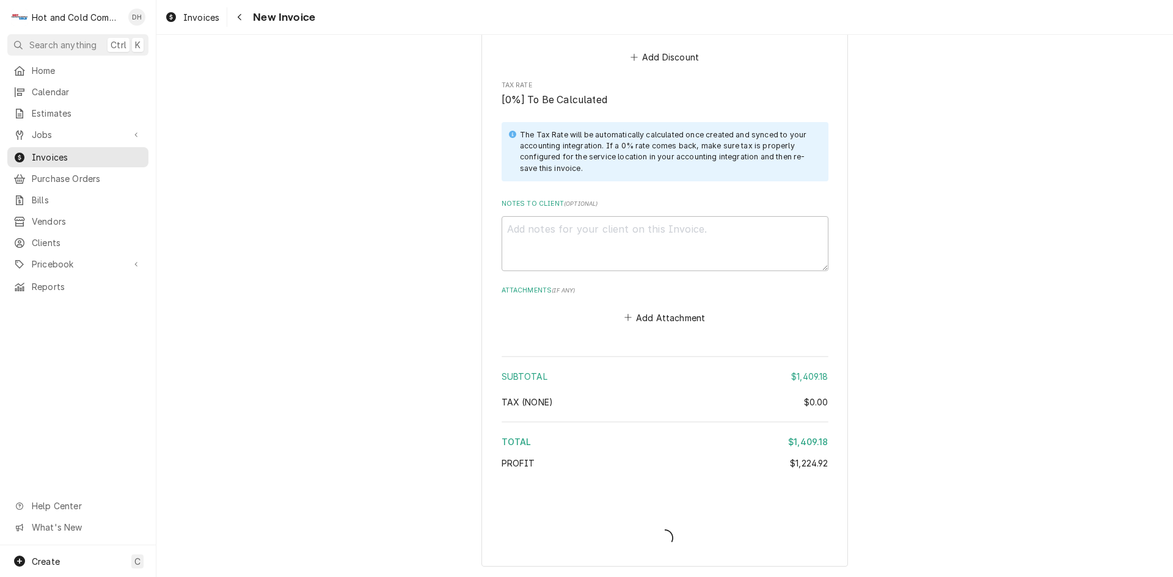
scroll to position [2420, 0]
type textarea "x"
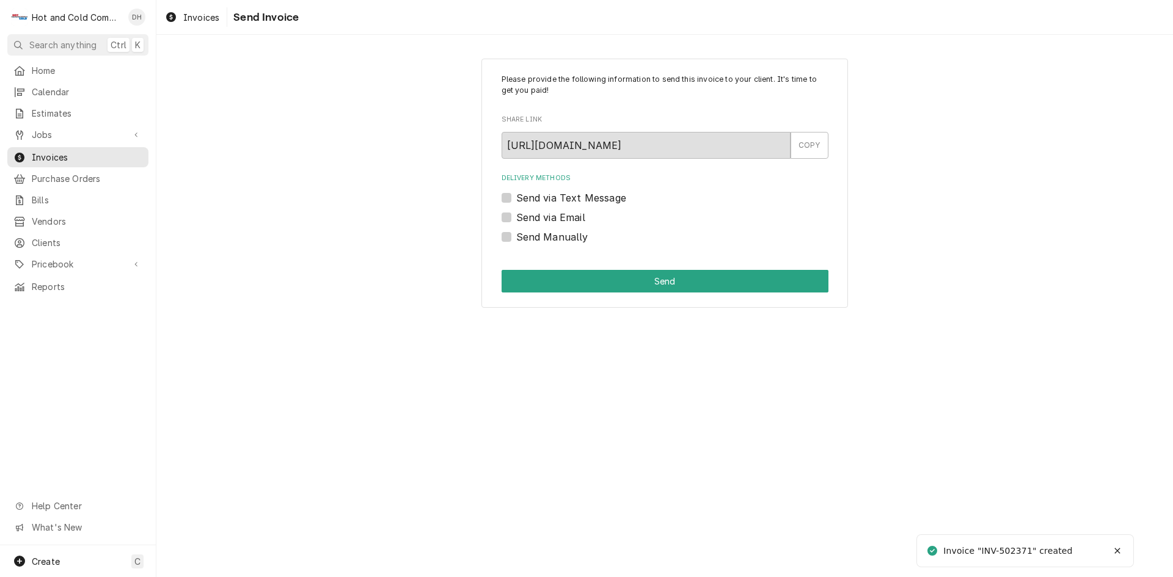
click at [516, 219] on label "Send via Email" at bounding box center [550, 217] width 69 height 15
click at [516, 219] on input "Send via Email" at bounding box center [679, 223] width 327 height 27
checkbox input "true"
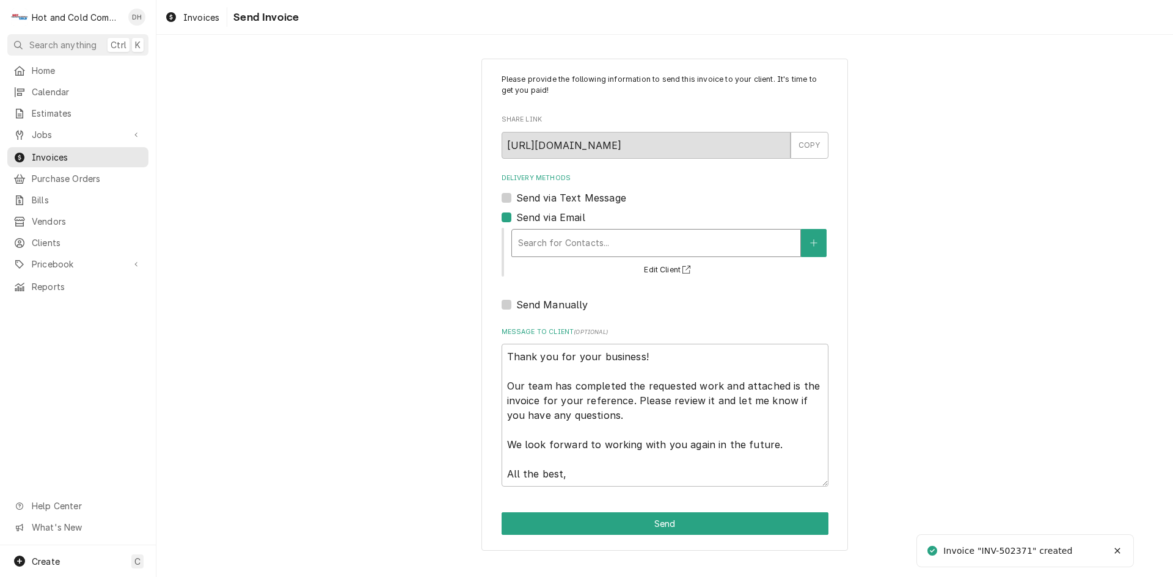
click at [738, 249] on div "Delivery Methods" at bounding box center [656, 243] width 276 height 22
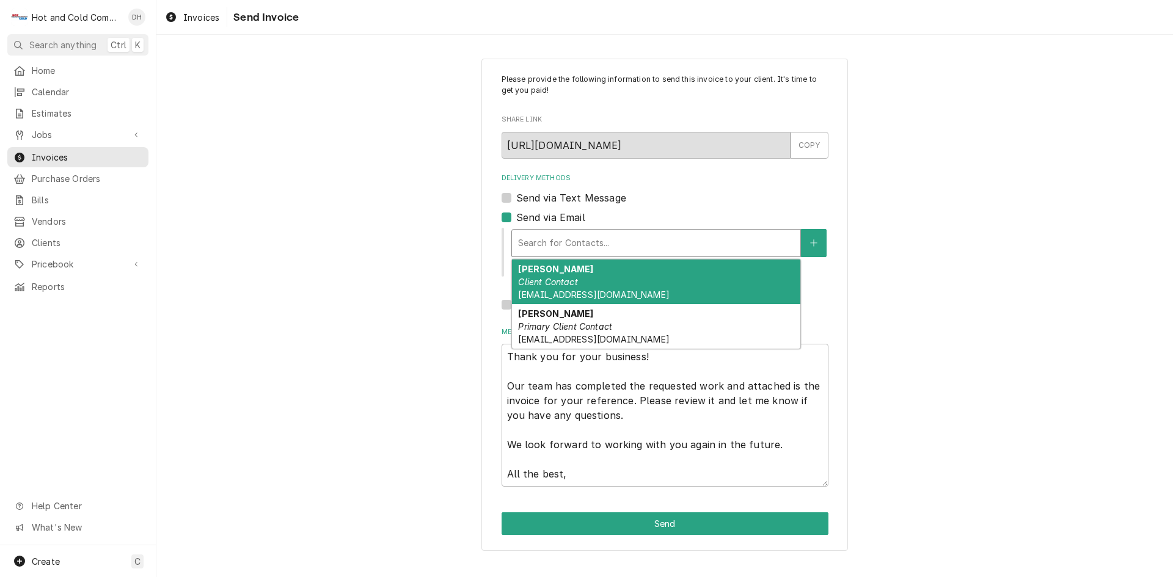
drag, startPoint x: 558, startPoint y: 284, endPoint x: 791, endPoint y: 276, distance: 233.0
click at [563, 284] on em "Client Contact" at bounding box center [547, 282] width 59 height 10
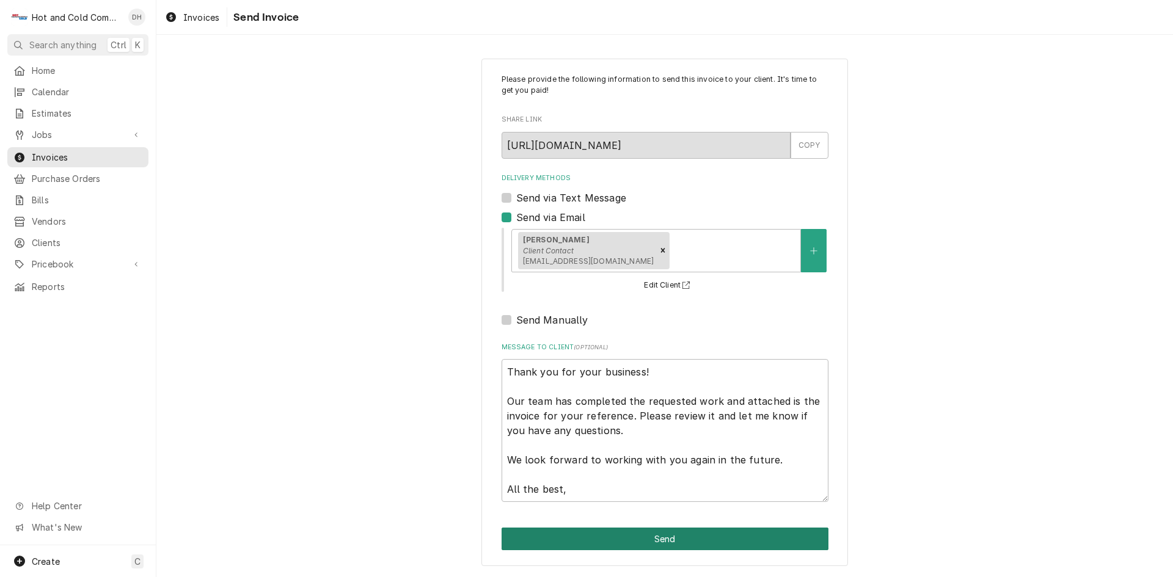
drag, startPoint x: 671, startPoint y: 535, endPoint x: 789, endPoint y: 407, distance: 173.8
click at [672, 534] on button "Send" at bounding box center [665, 539] width 327 height 23
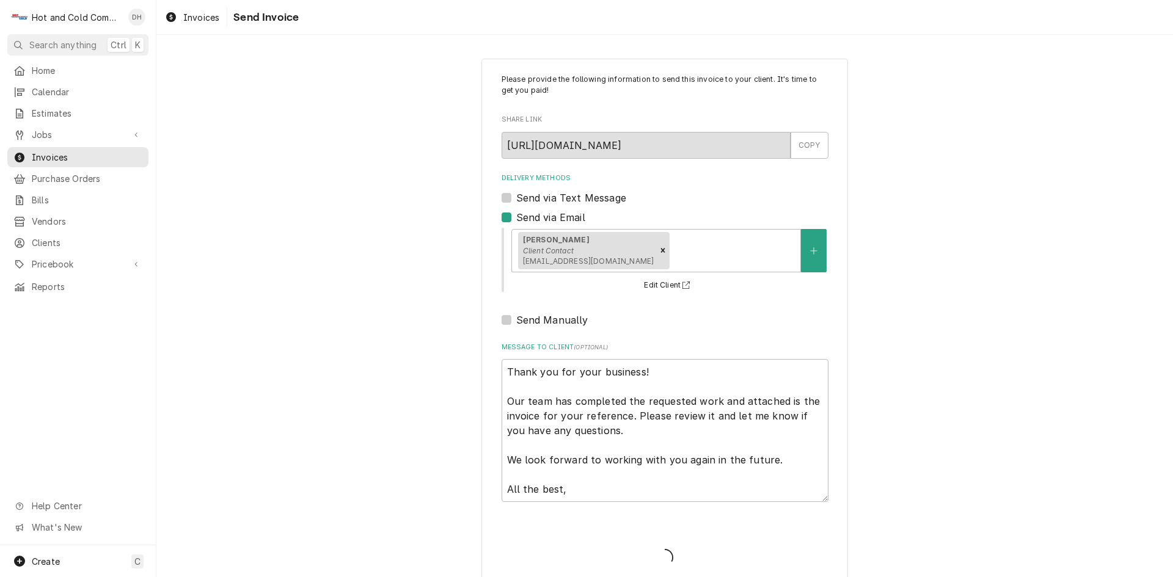
type textarea "x"
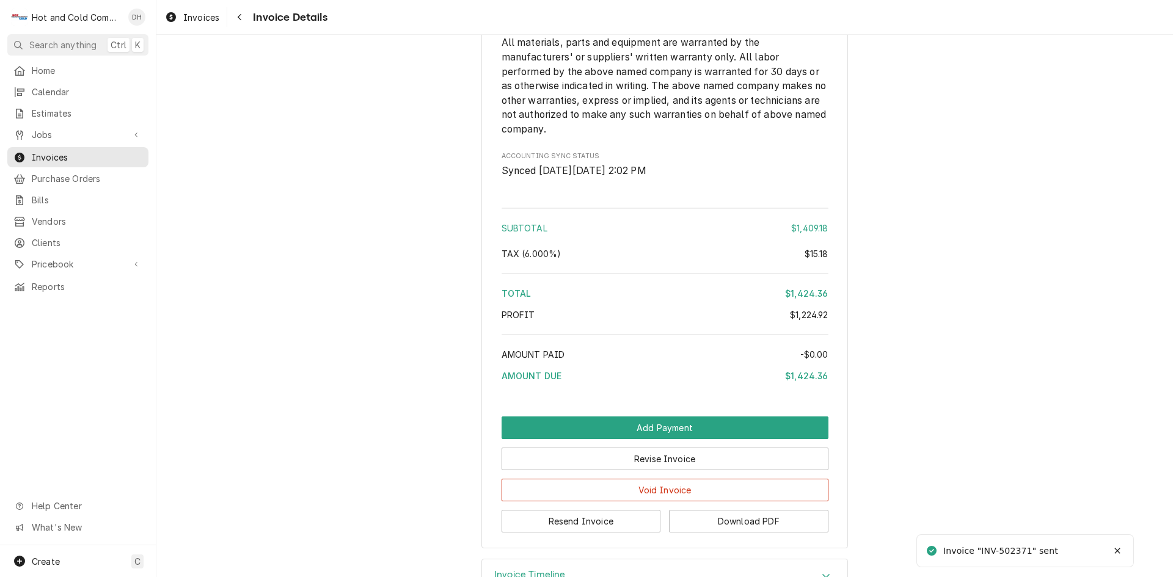
scroll to position [2077, 0]
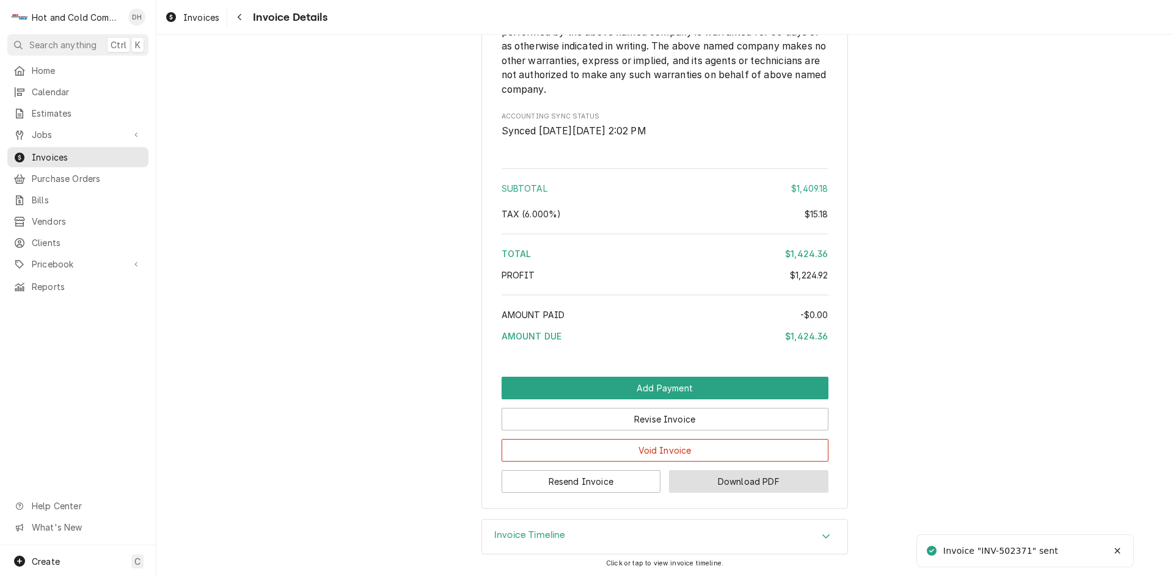
click at [736, 478] on button "Download PDF" at bounding box center [748, 481] width 159 height 23
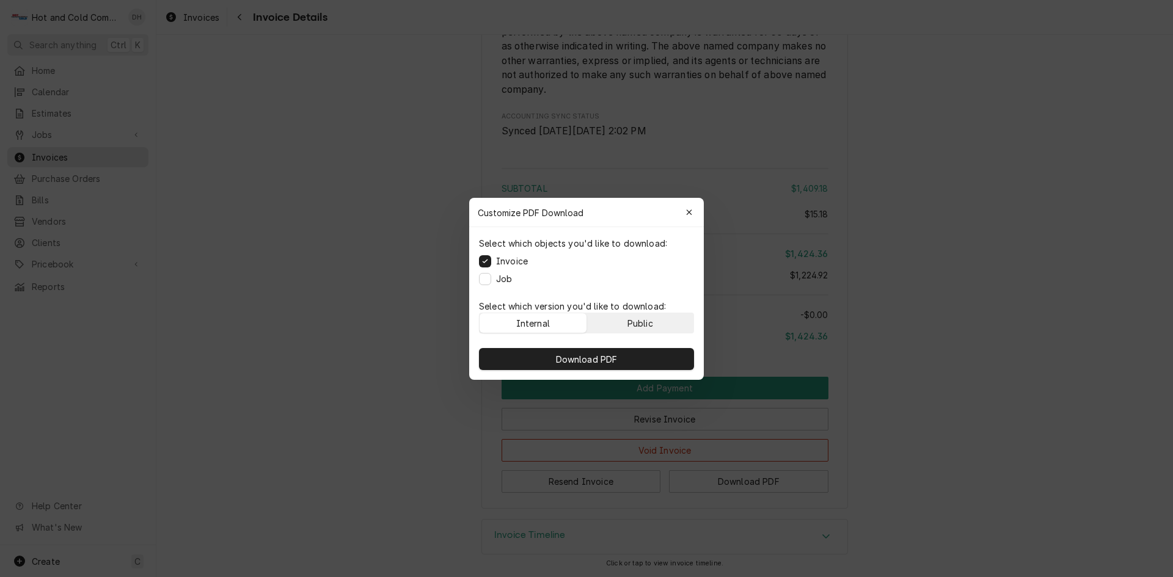
click at [666, 324] on button "Public" at bounding box center [640, 323] width 107 height 20
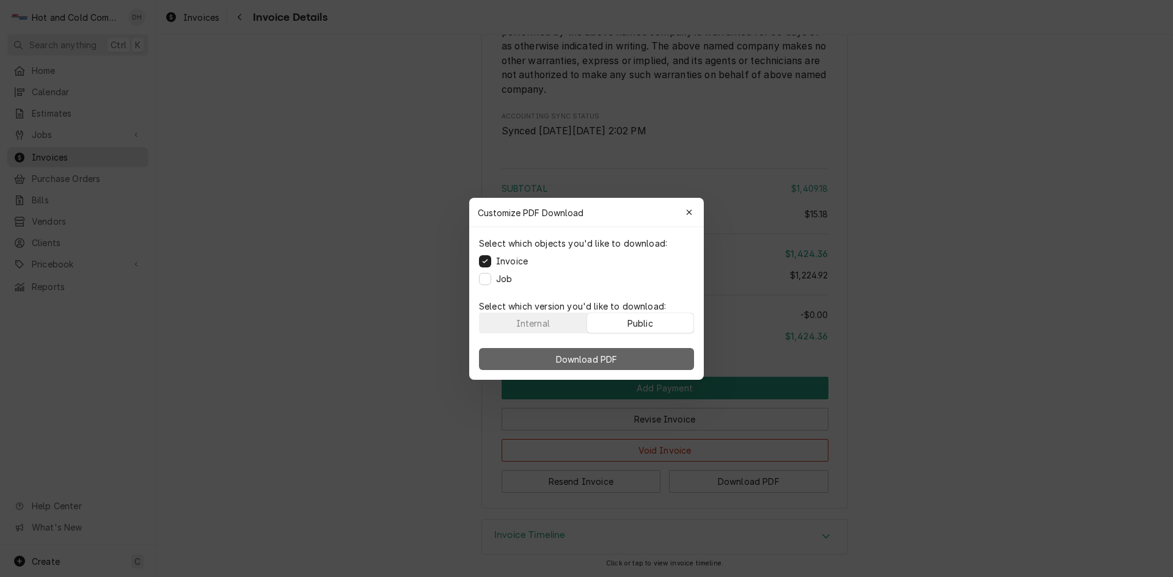
click at [611, 357] on span "Download PDF" at bounding box center [587, 359] width 67 height 13
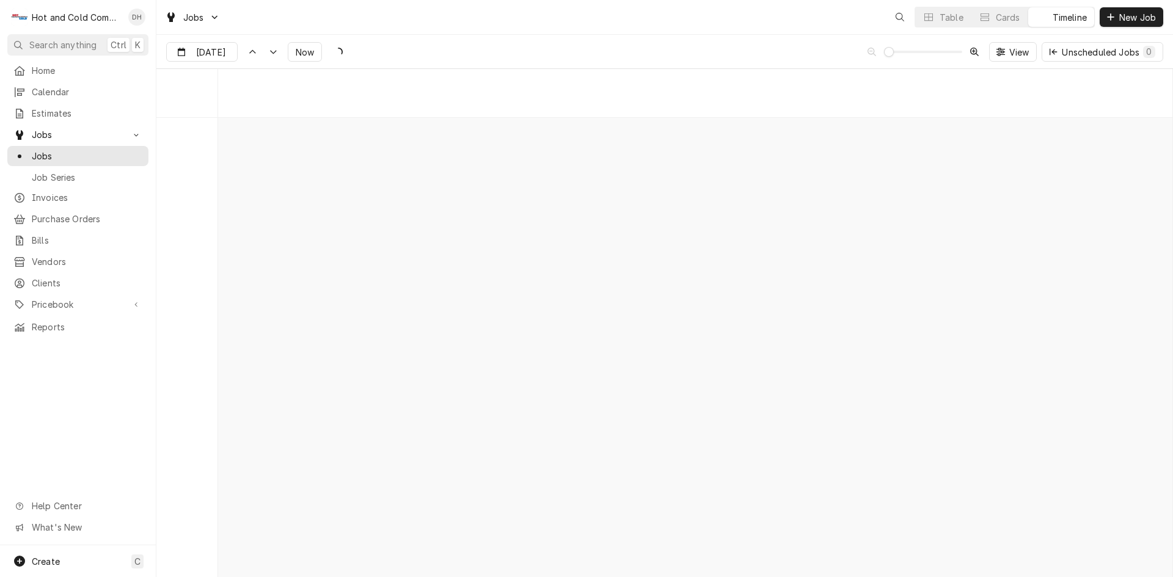
scroll to position [9575, 0]
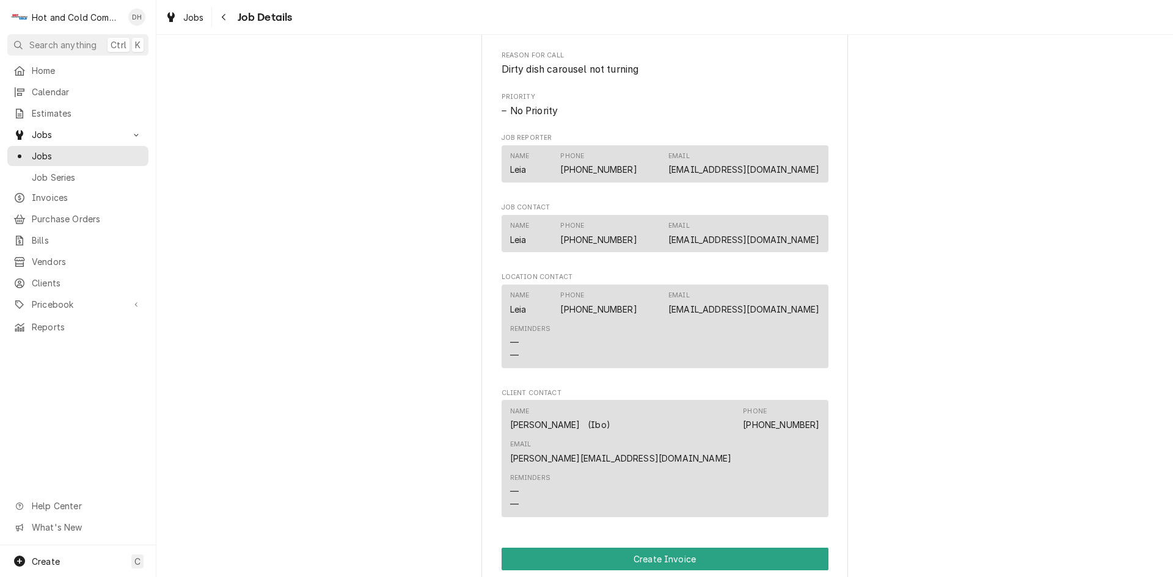
scroll to position [814, 0]
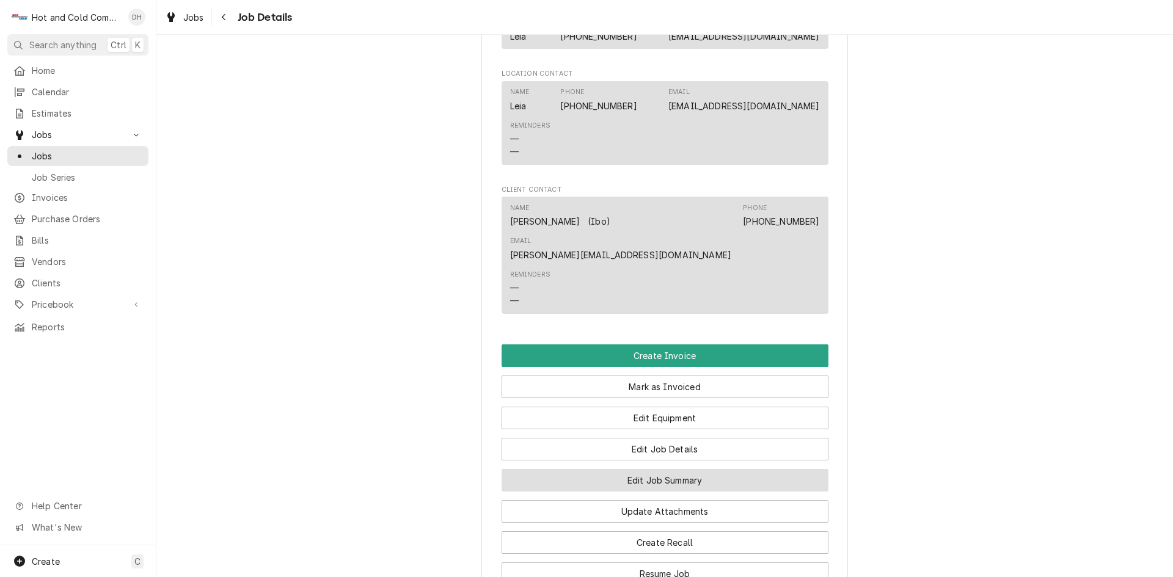
click at [713, 469] on button "Edit Job Summary" at bounding box center [665, 480] width 327 height 23
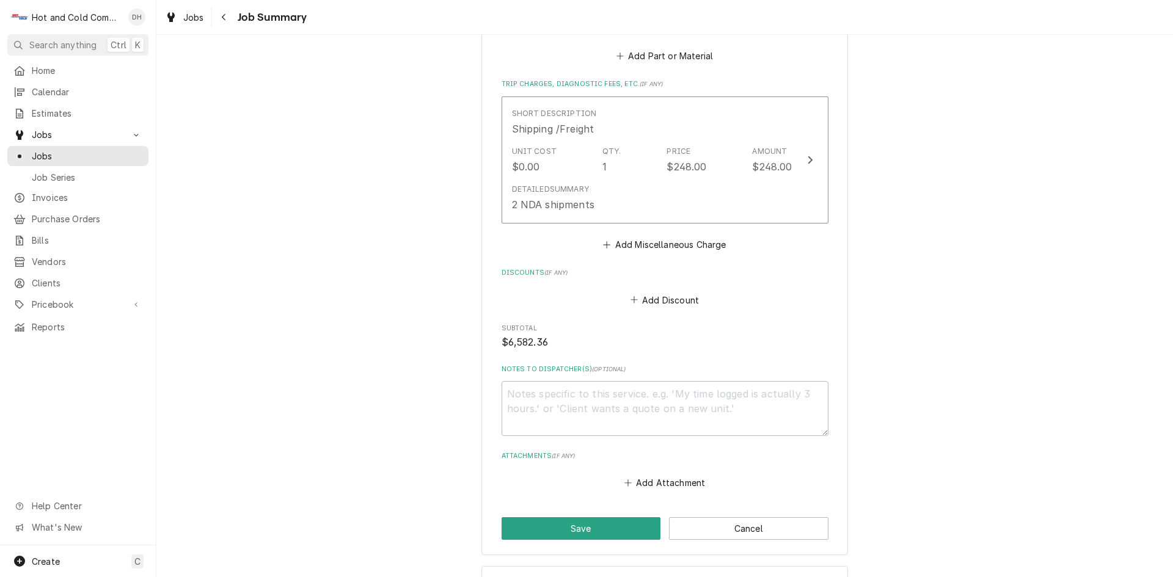
scroll to position [1176, 0]
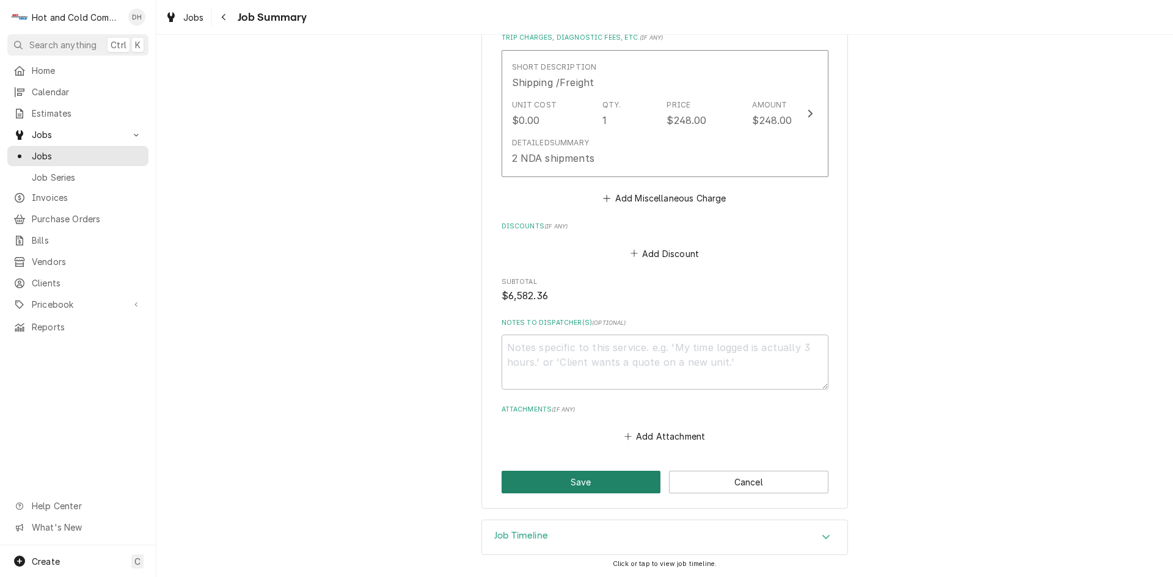
click at [587, 473] on button "Save" at bounding box center [581, 482] width 159 height 23
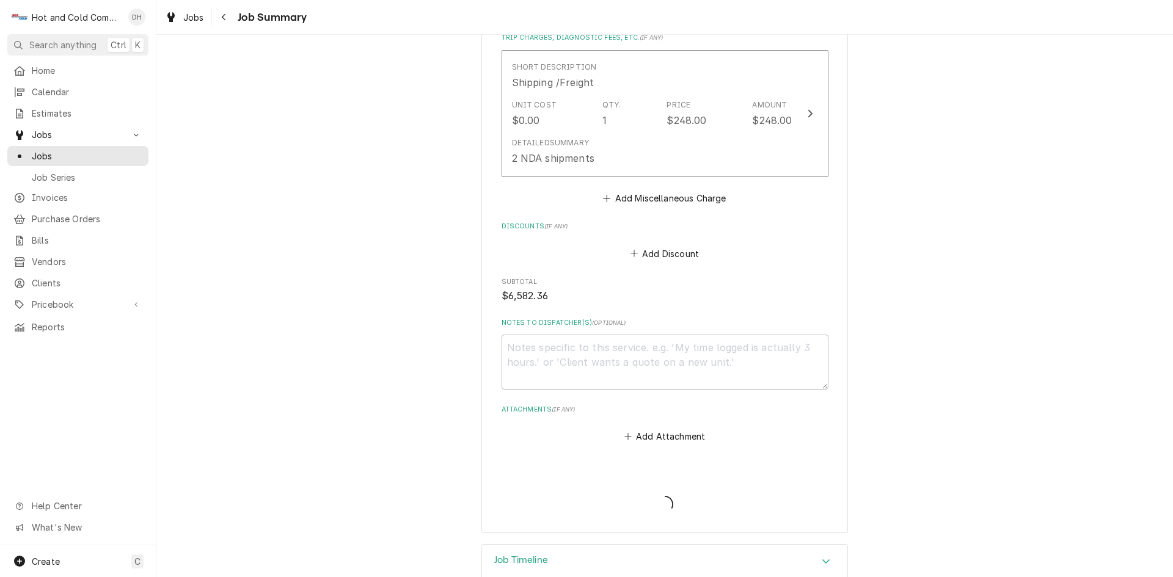
type textarea "x"
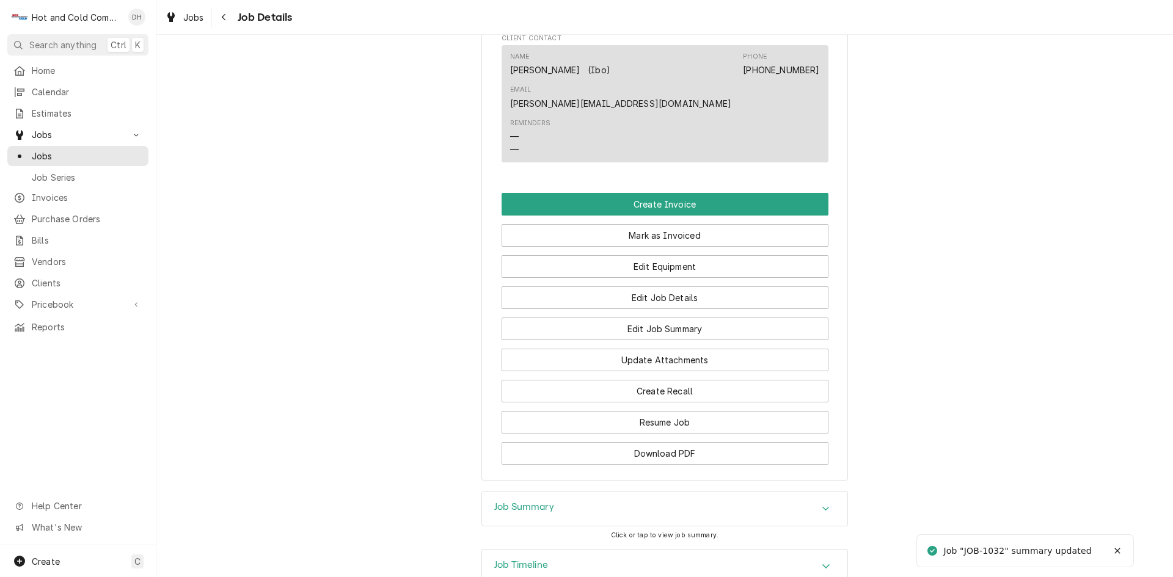
scroll to position [1020, 0]
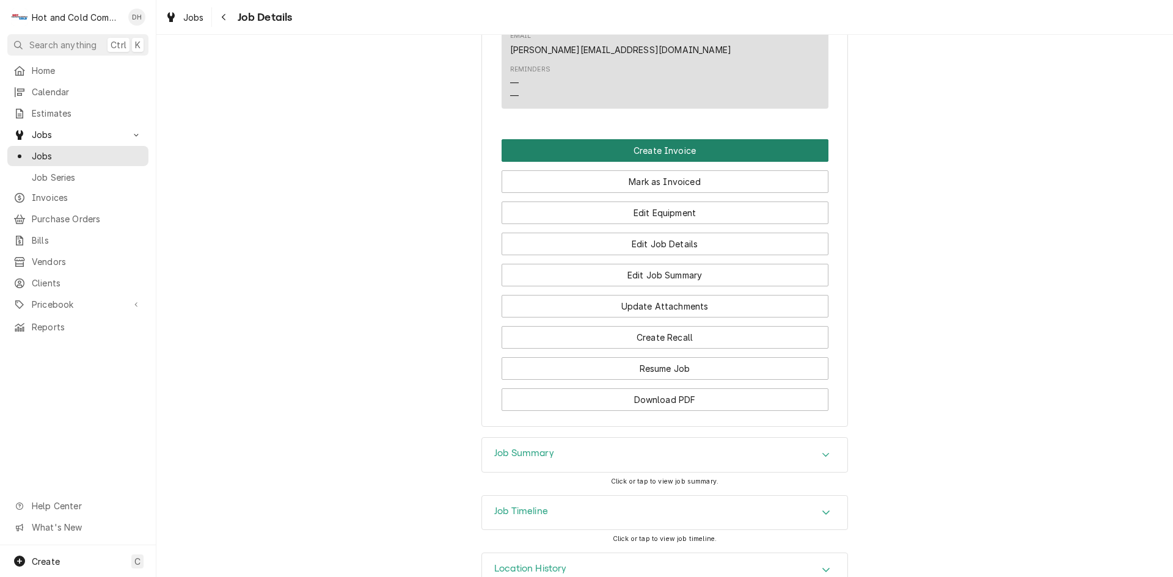
click at [661, 139] on button "Create Invoice" at bounding box center [665, 150] width 327 height 23
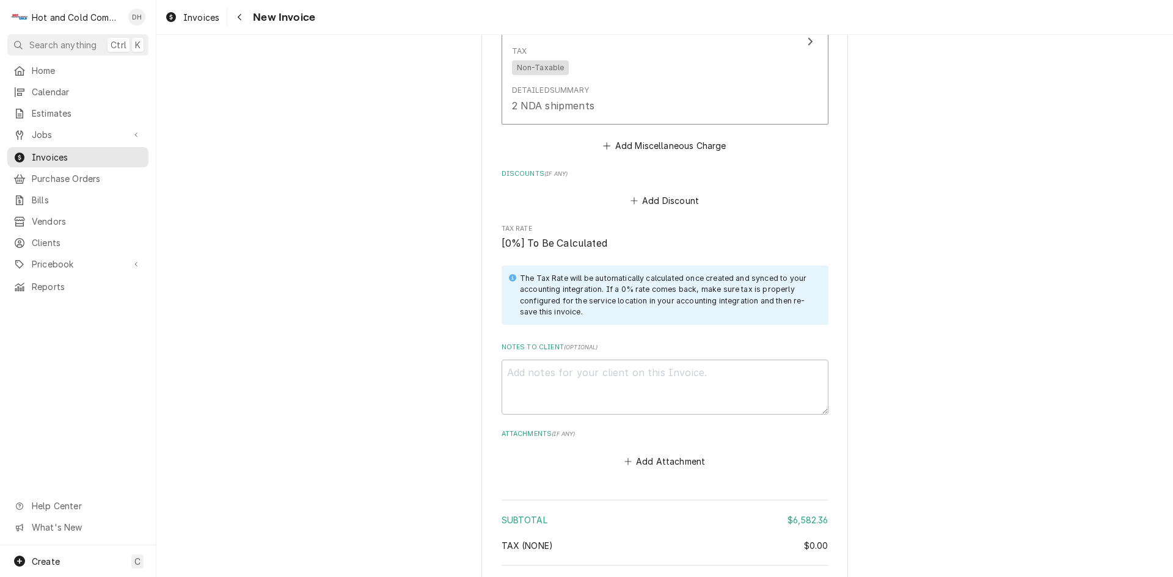
scroll to position [2269, 0]
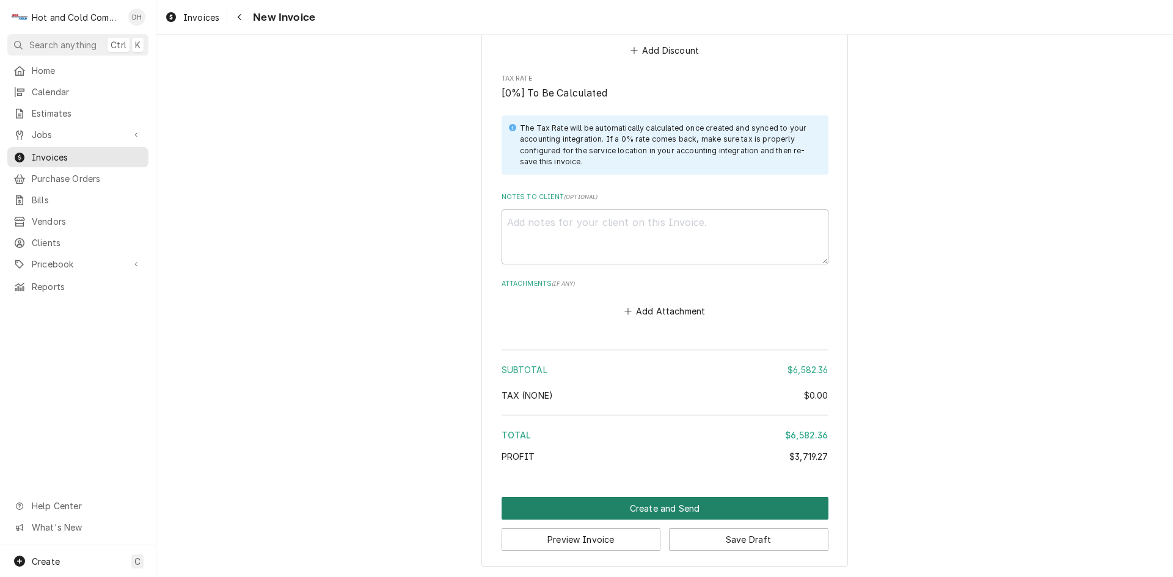
click at [665, 509] on button "Create and Send" at bounding box center [665, 508] width 327 height 23
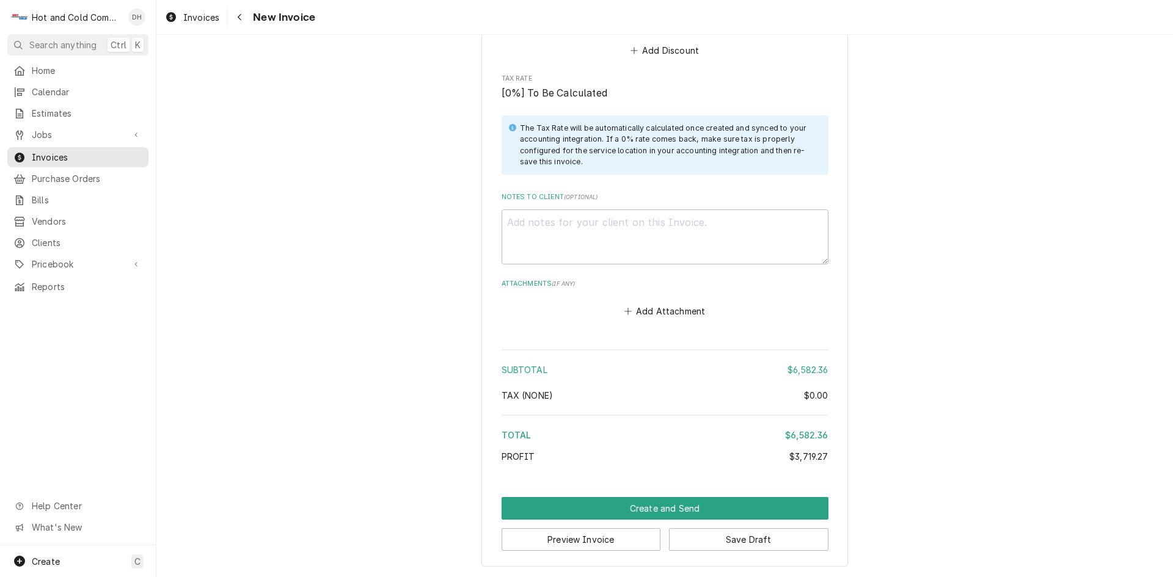
scroll to position [2262, 0]
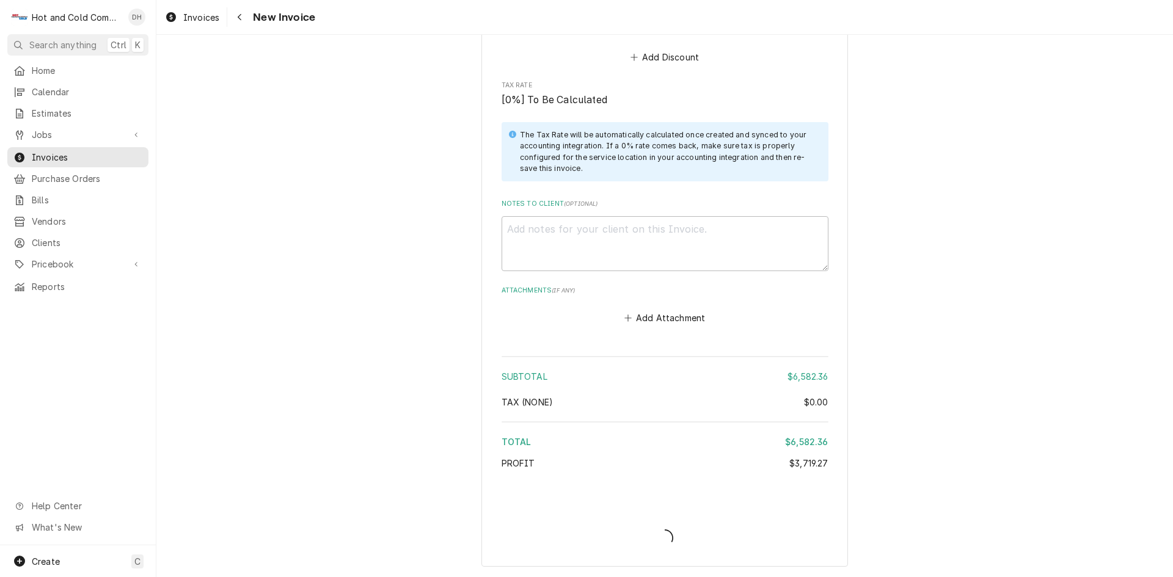
type textarea "x"
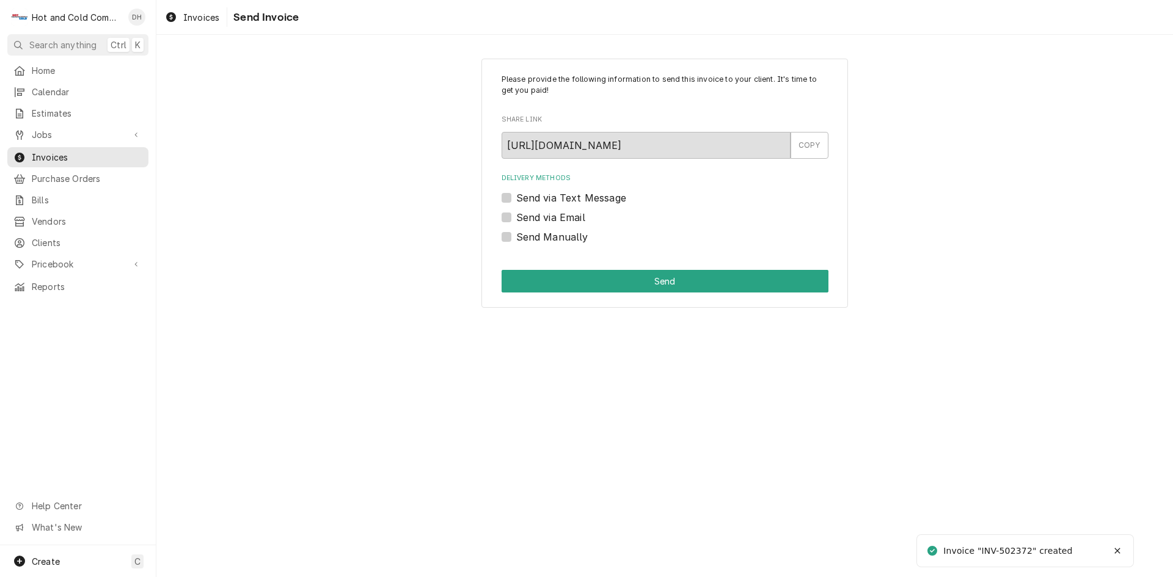
click at [516, 216] on label "Send via Email" at bounding box center [550, 217] width 69 height 15
click at [516, 216] on input "Send via Email" at bounding box center [679, 223] width 327 height 27
checkbox input "true"
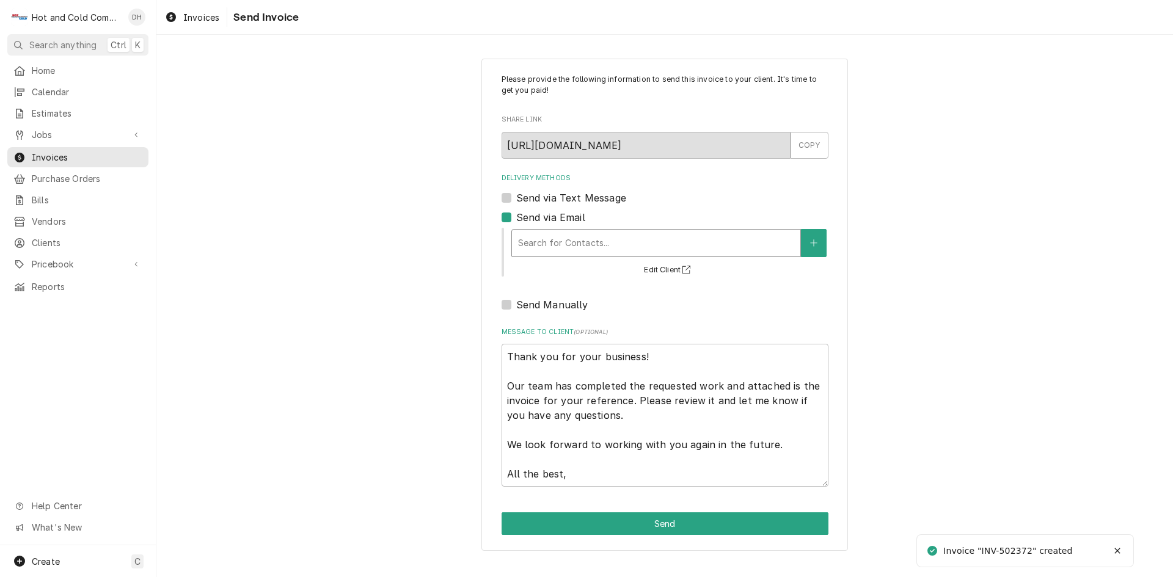
click at [671, 249] on div "Delivery Methods" at bounding box center [656, 243] width 276 height 22
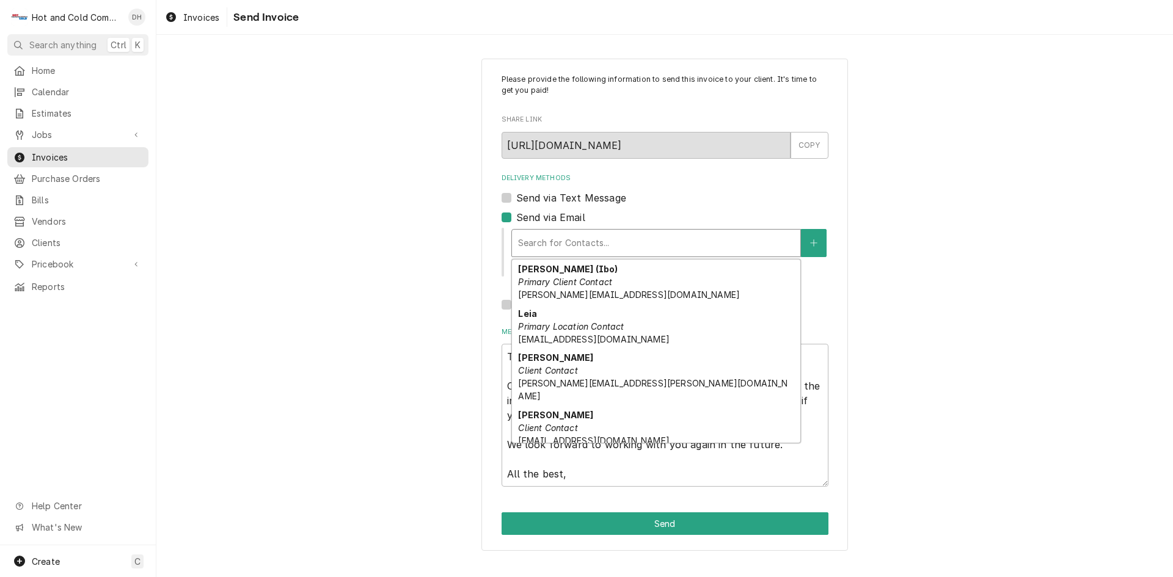
scroll to position [83, 0]
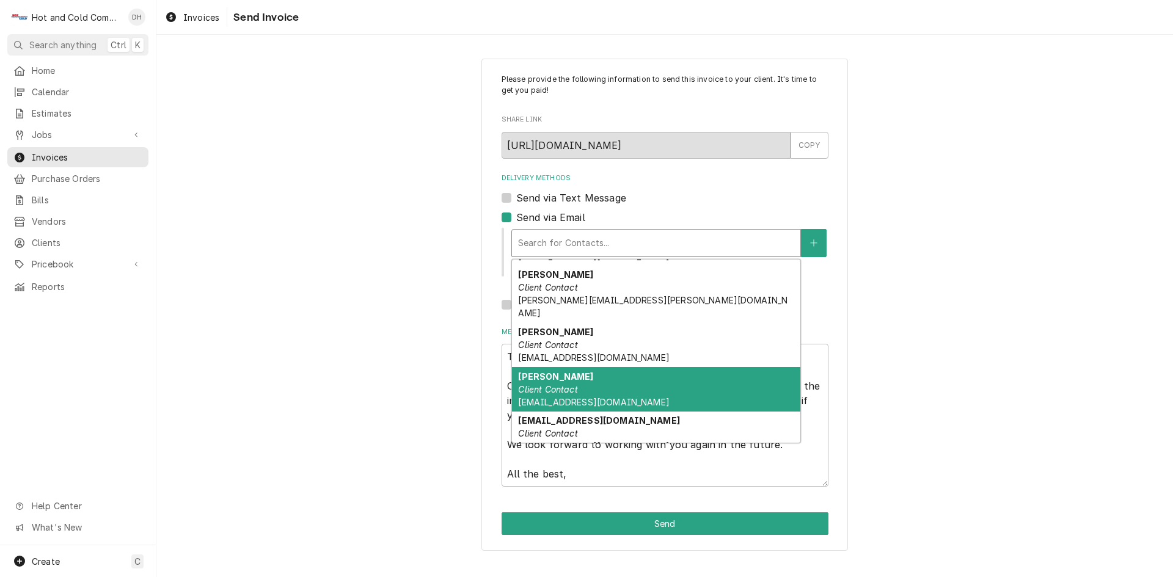
click at [582, 382] on div "[PERSON_NAME] Client Contact [EMAIL_ADDRESS][DOMAIN_NAME]" at bounding box center [656, 389] width 288 height 45
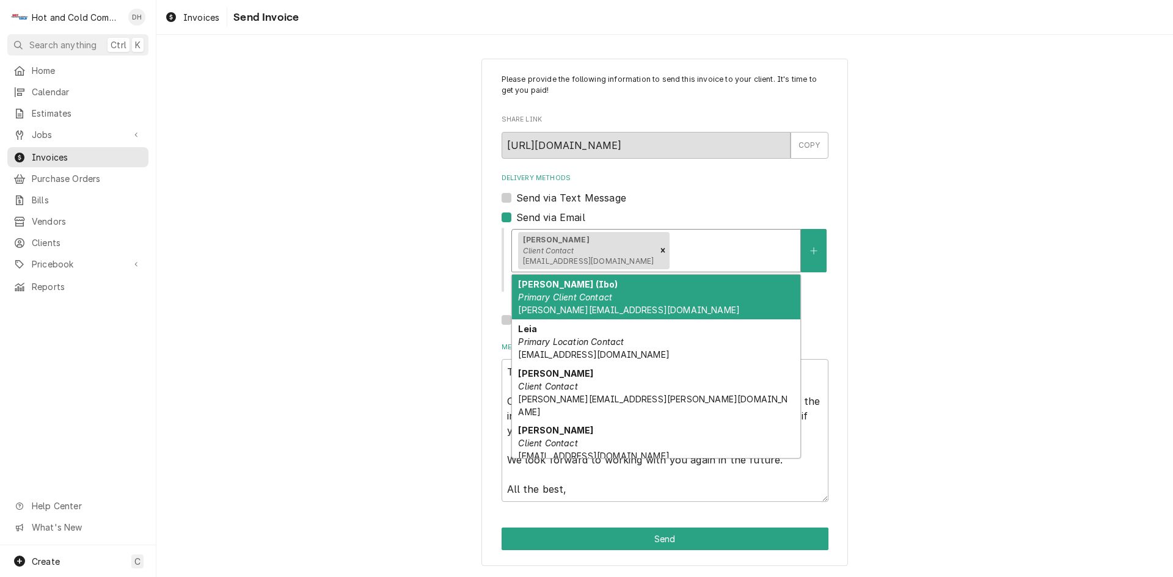
click at [738, 247] on div "Delivery Methods" at bounding box center [733, 251] width 122 height 22
click at [600, 300] on em "Primary Client Contact" at bounding box center [565, 297] width 94 height 10
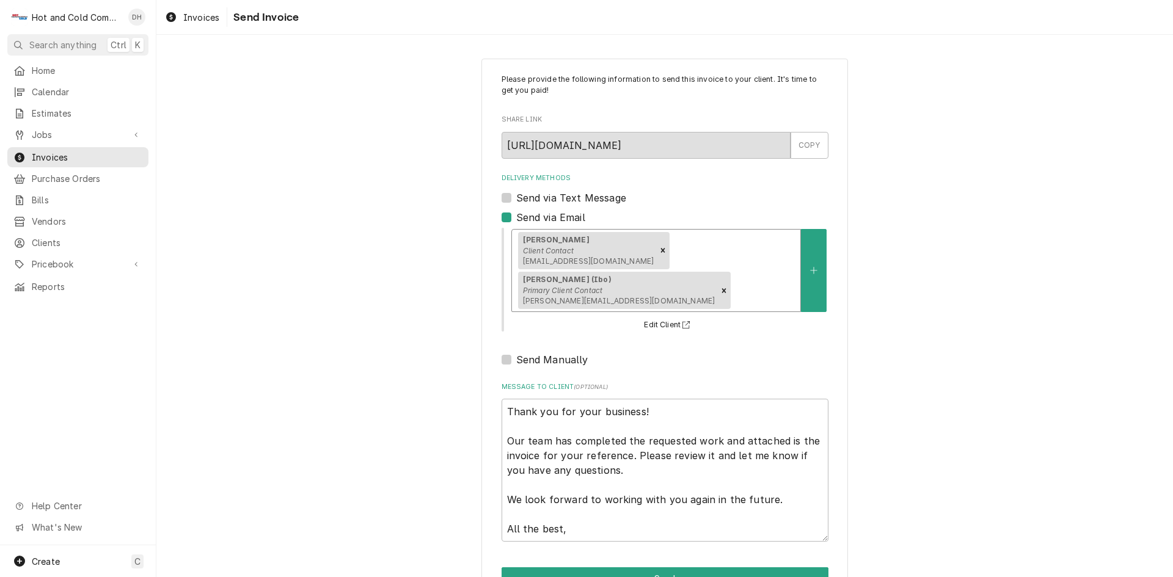
click at [734, 288] on div "Delivery Methods" at bounding box center [763, 291] width 61 height 22
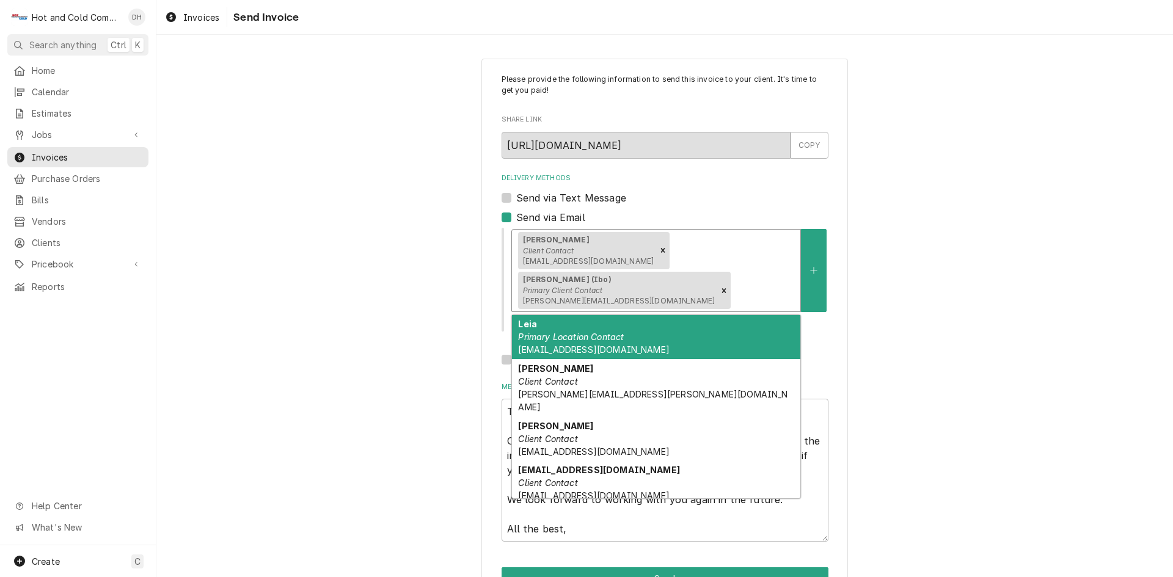
click at [543, 340] on em "Primary Location Contact" at bounding box center [571, 337] width 106 height 10
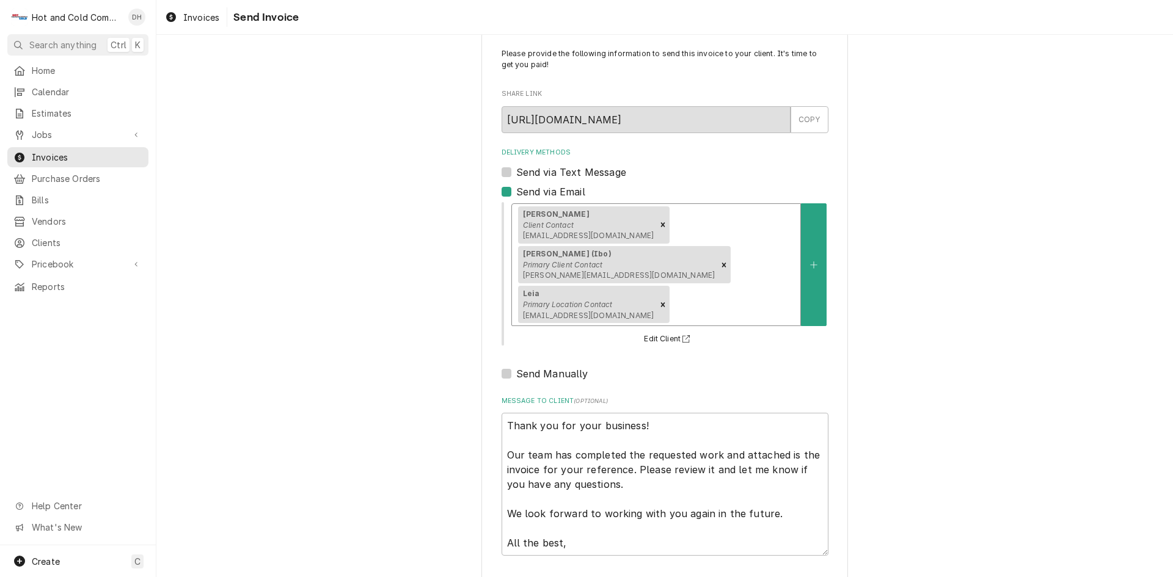
scroll to position [39, 0]
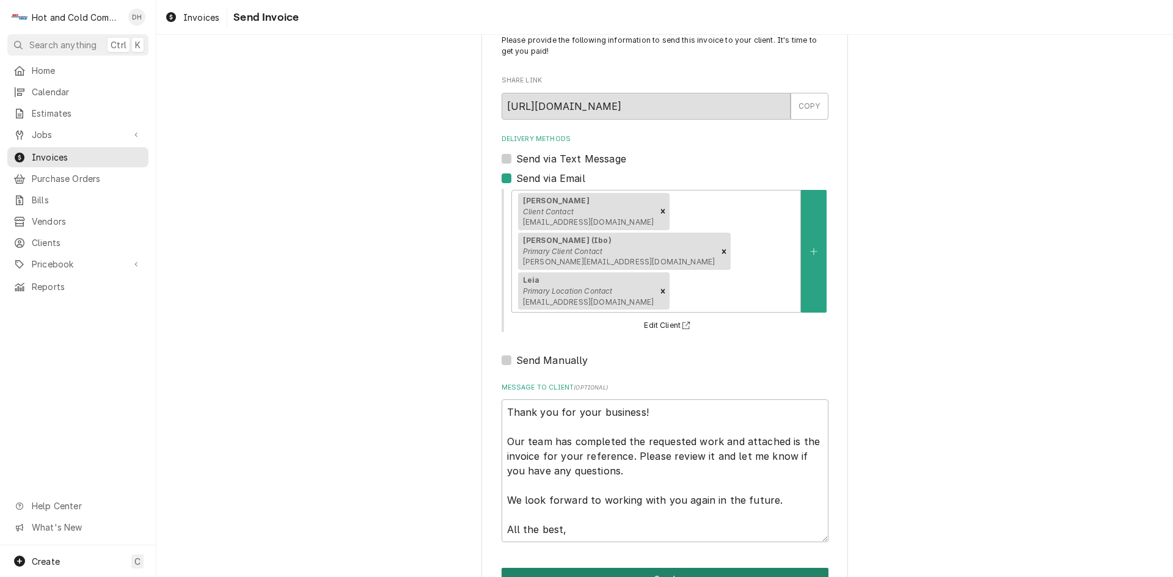
click at [681, 568] on button "Send" at bounding box center [665, 579] width 327 height 23
type textarea "x"
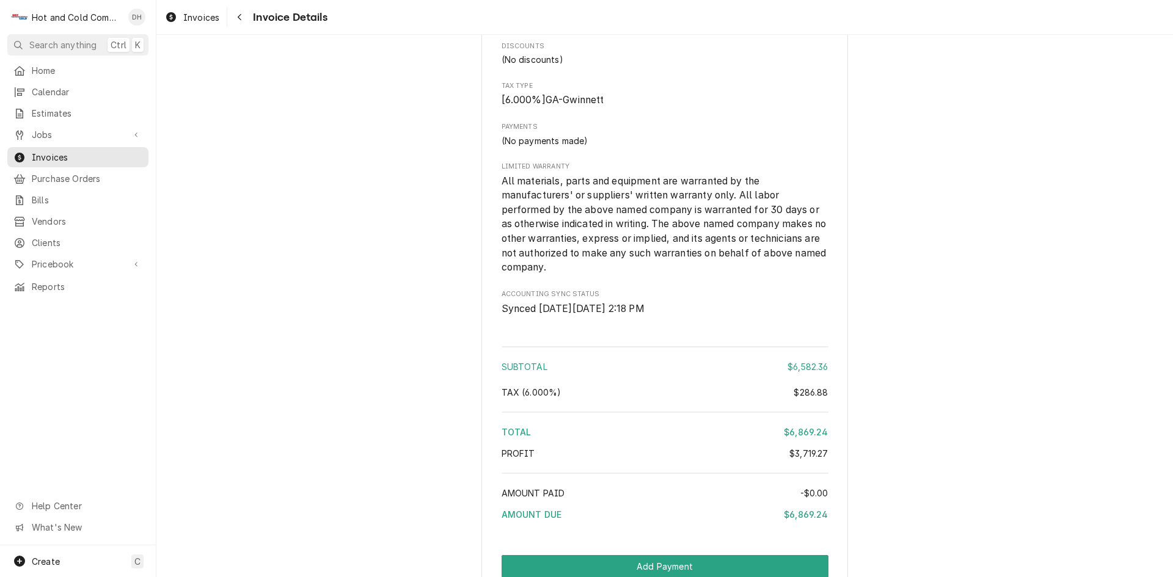
scroll to position [1901, 0]
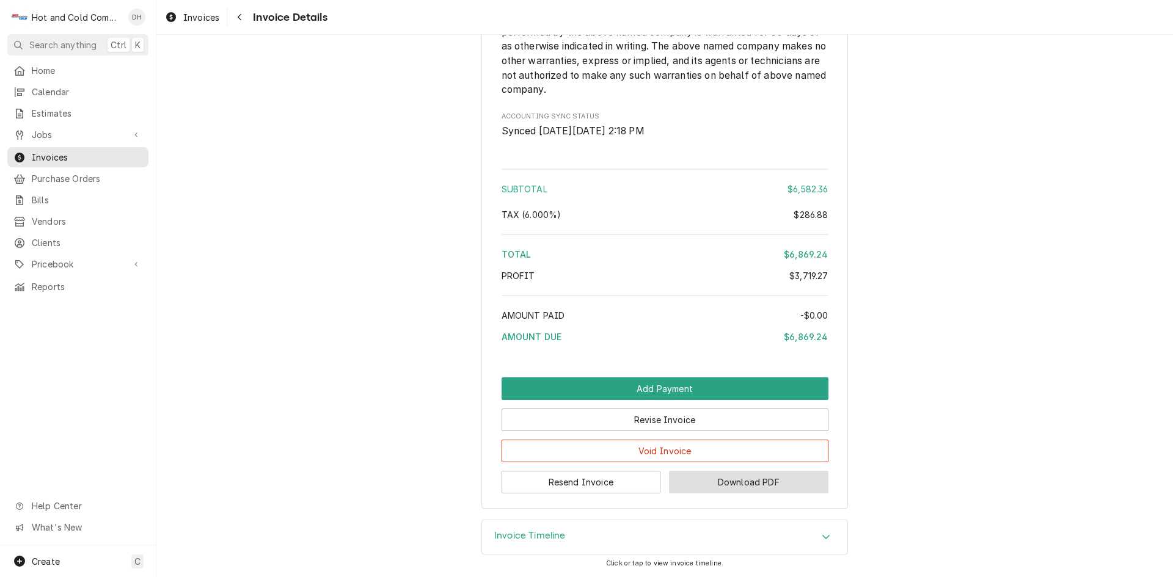
click at [749, 485] on button "Download PDF" at bounding box center [748, 482] width 159 height 23
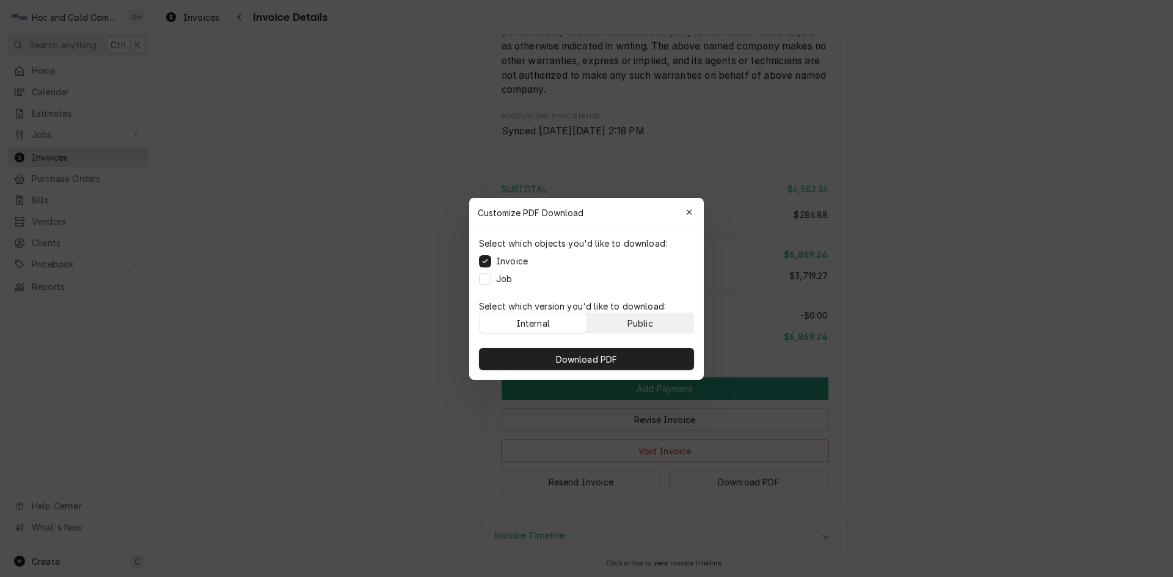
drag, startPoint x: 664, startPoint y: 317, endPoint x: 655, endPoint y: 328, distance: 14.4
click at [663, 317] on button "Public" at bounding box center [640, 323] width 107 height 20
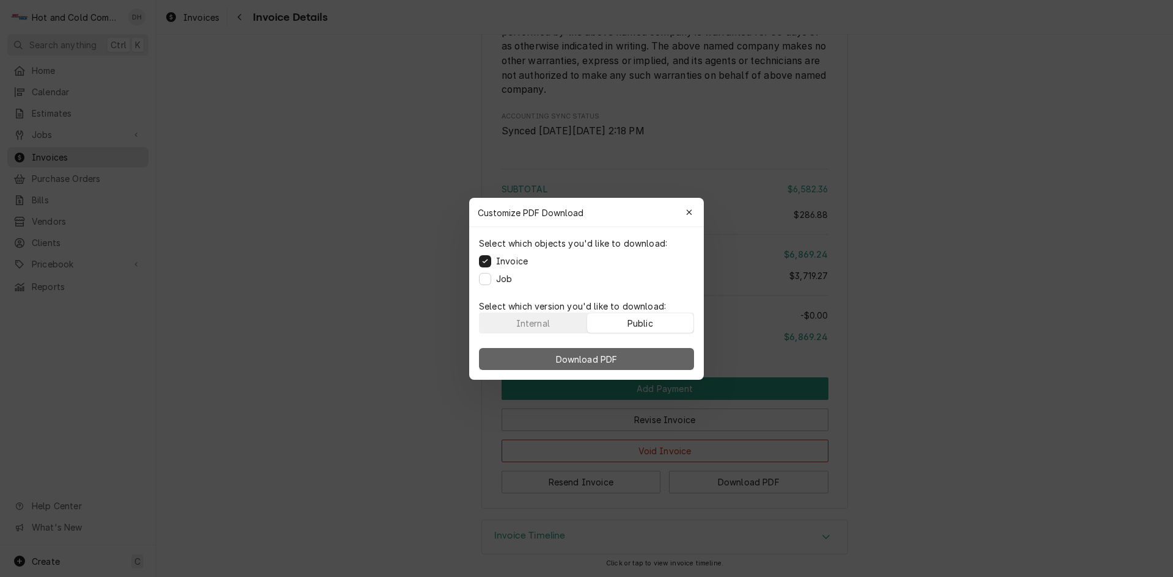
click at [621, 359] on button "Download PDF" at bounding box center [586, 359] width 215 height 22
